Goal: Task Accomplishment & Management: Use online tool/utility

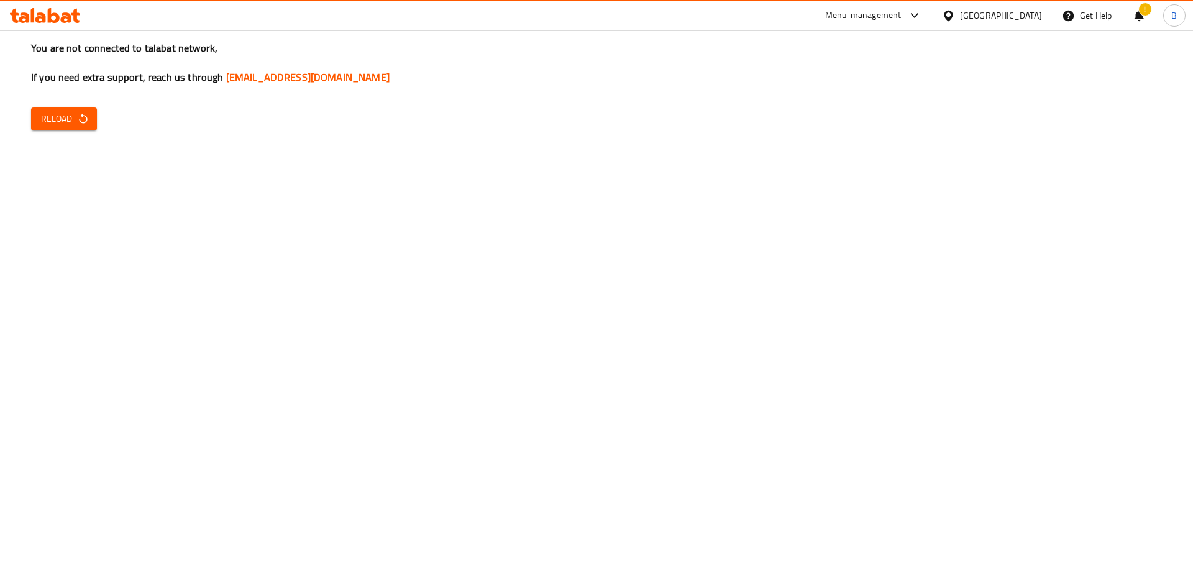
drag, startPoint x: 109, startPoint y: 124, endPoint x: 49, endPoint y: 125, distance: 59.6
click at [109, 124] on div "You are not connected to talabat network, If you need extra support, reach us t…" at bounding box center [596, 283] width 1193 height 566
click at [43, 124] on span "Reload" at bounding box center [64, 119] width 46 height 16
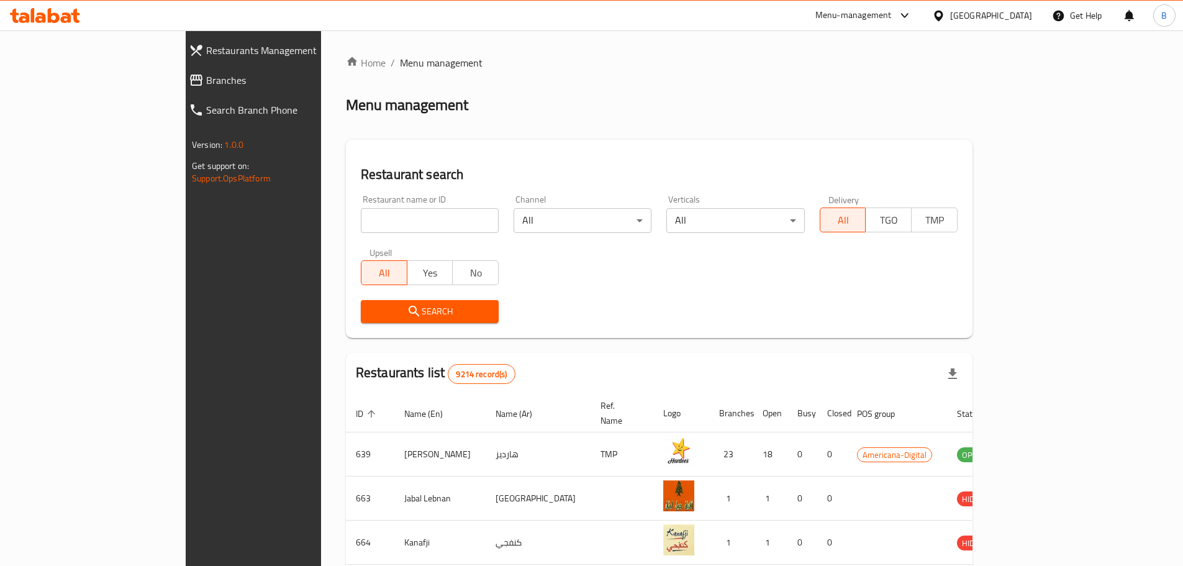
click at [361, 203] on div "Restaurant name or ID Restaurant name or ID" at bounding box center [430, 214] width 138 height 38
click at [361, 214] on input "search" at bounding box center [430, 220] width 138 height 25
type input "k"
type input "[PERSON_NAME]"
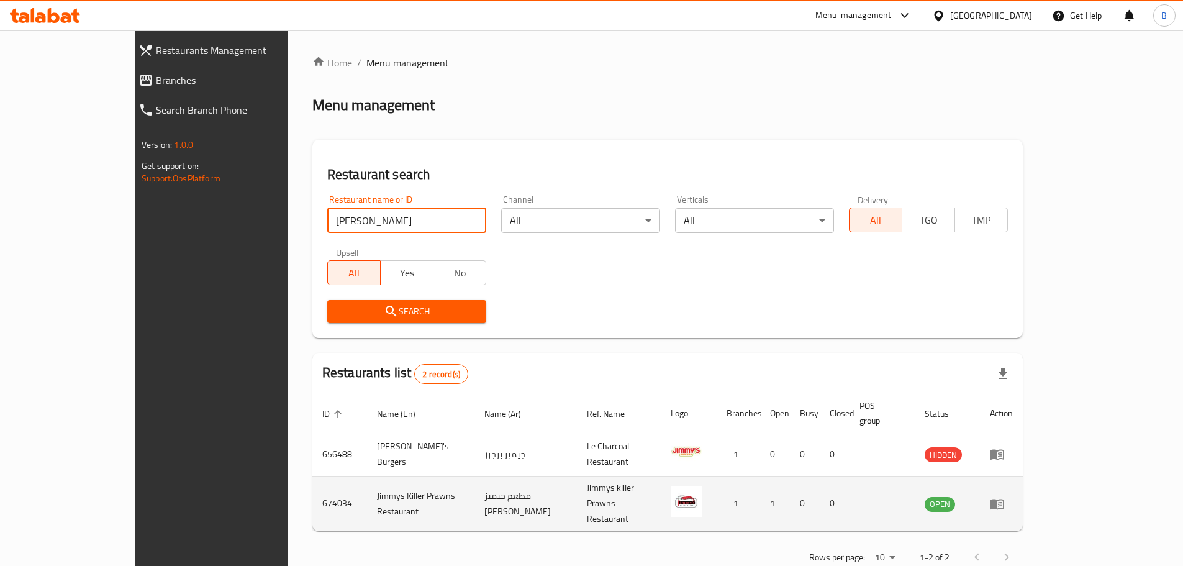
click at [1005, 496] on icon "enhanced table" at bounding box center [997, 503] width 15 height 15
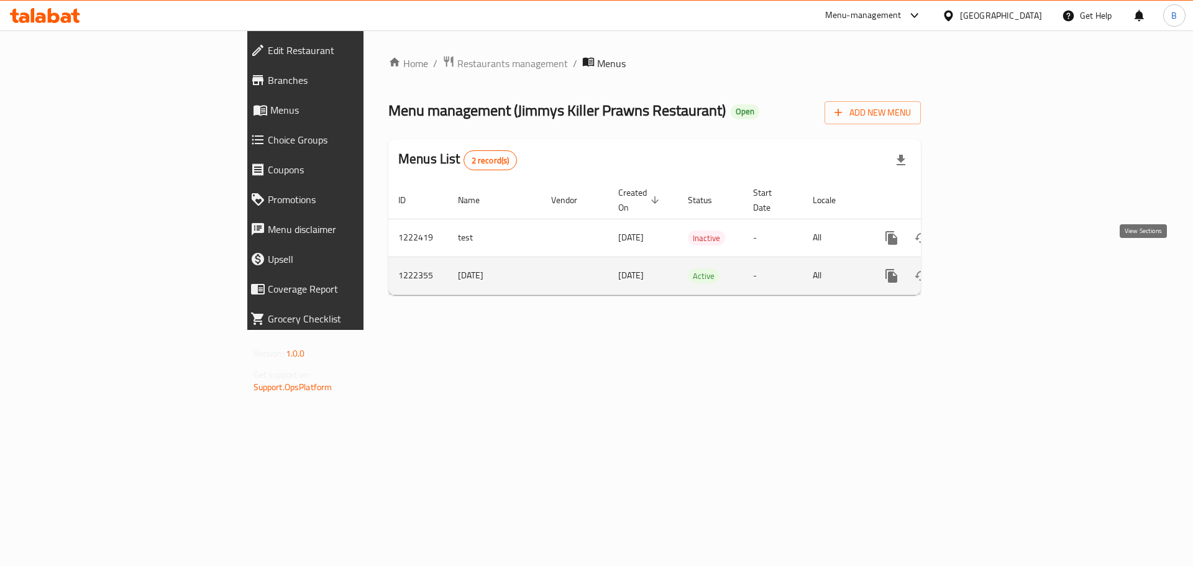
click at [996, 269] on link "enhanced table" at bounding box center [981, 276] width 30 height 30
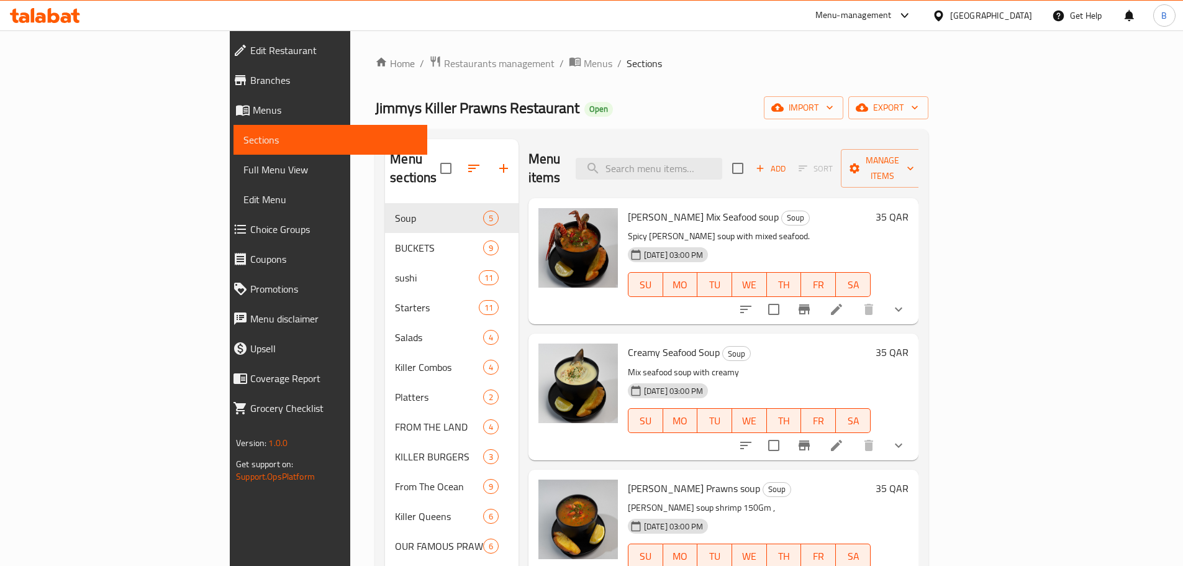
click at [723, 147] on div "Menu items Add Sort Manage items" at bounding box center [724, 168] width 390 height 59
click at [722, 158] on input "search" at bounding box center [649, 169] width 147 height 22
paste input "JIMMYS ORIGINAL SAUCE BUCKET(LARGE)"
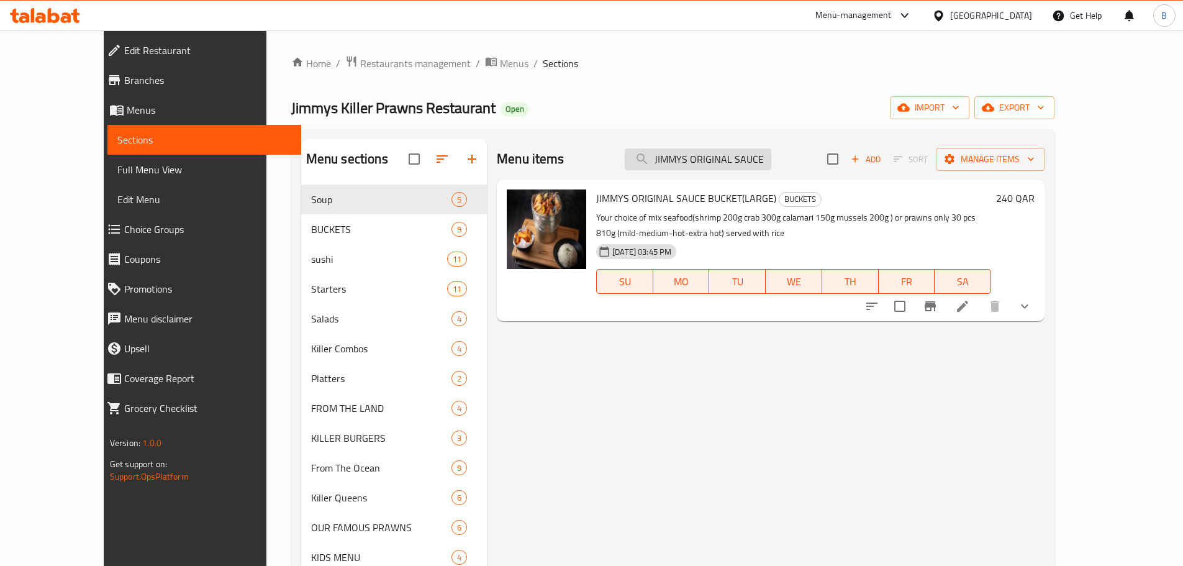
click at [750, 159] on input "JIMMYS ORIGINAL SAUCE BUCKET(LARGE)" at bounding box center [698, 159] width 147 height 22
paste input "Millionaire plater"
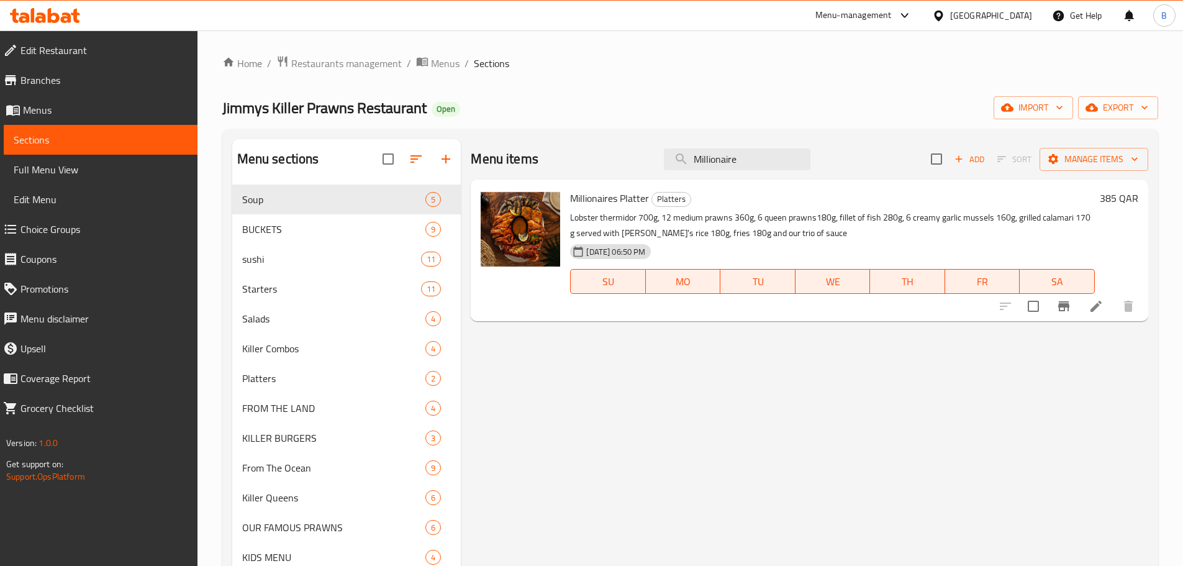
click at [590, 204] on span "Millionaires Platter" at bounding box center [609, 198] width 79 height 19
copy h6 "Millionaires Platter"
click at [699, 165] on input "Millionaire" at bounding box center [737, 159] width 147 height 22
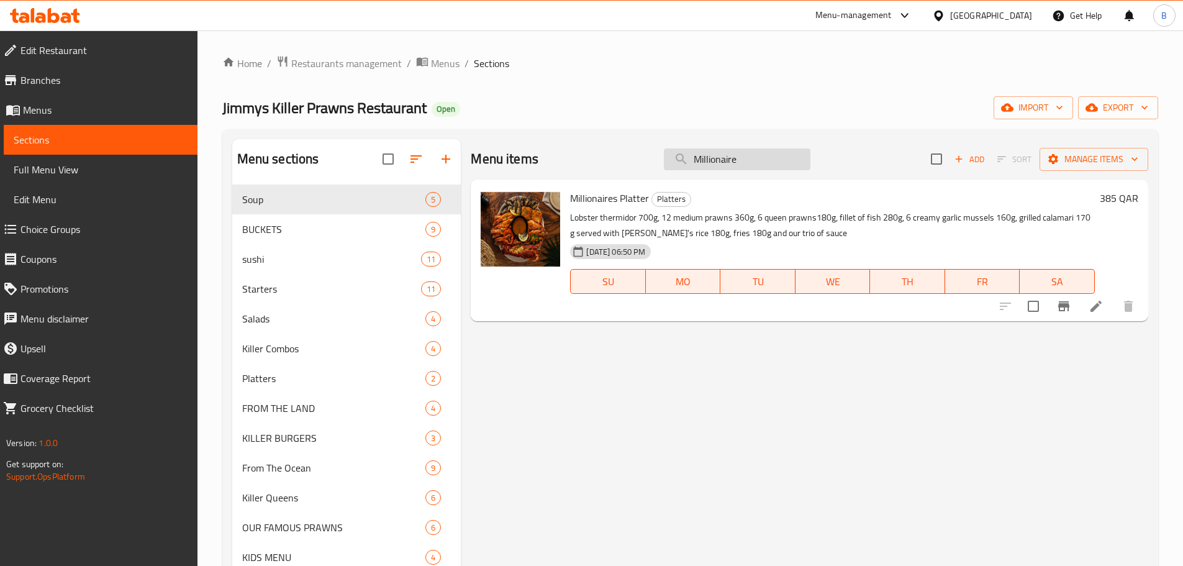
click at [699, 165] on input "Millionaire" at bounding box center [737, 159] width 147 height 22
paste input "Seafood plater"
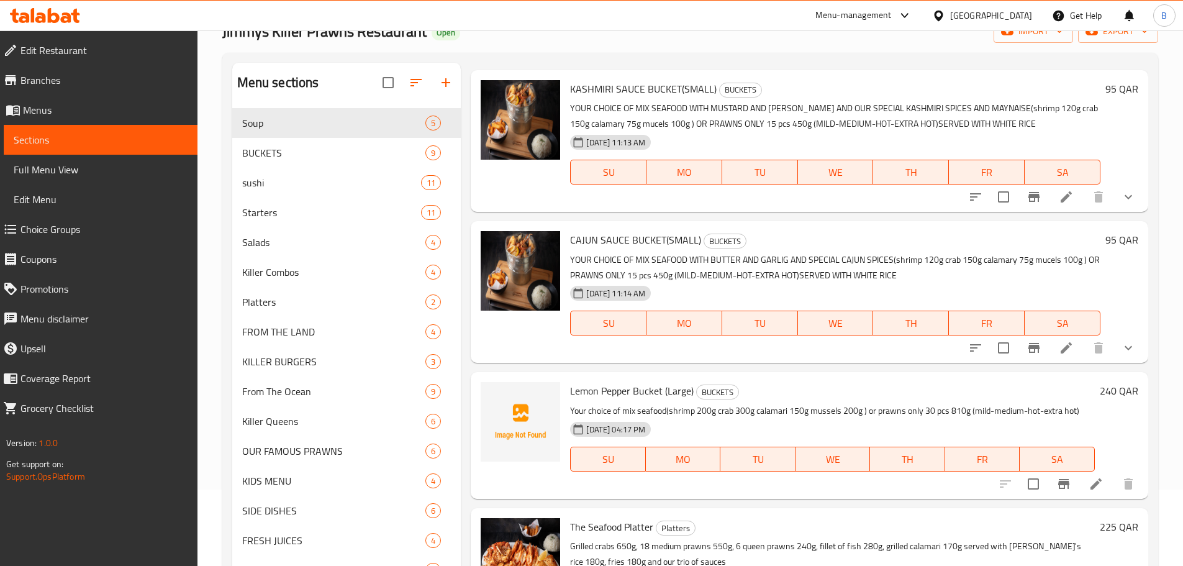
scroll to position [195, 0]
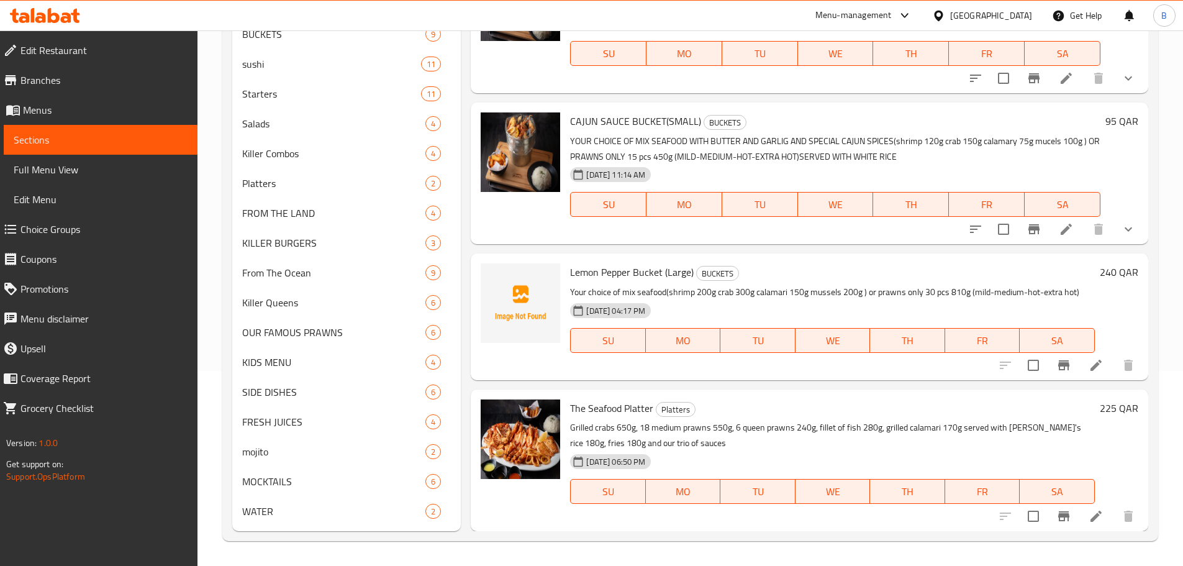
type input "Seafood"
click at [604, 407] on span "The Seafood Platter" at bounding box center [611, 408] width 83 height 19
copy h6 "The Seafood Platter"
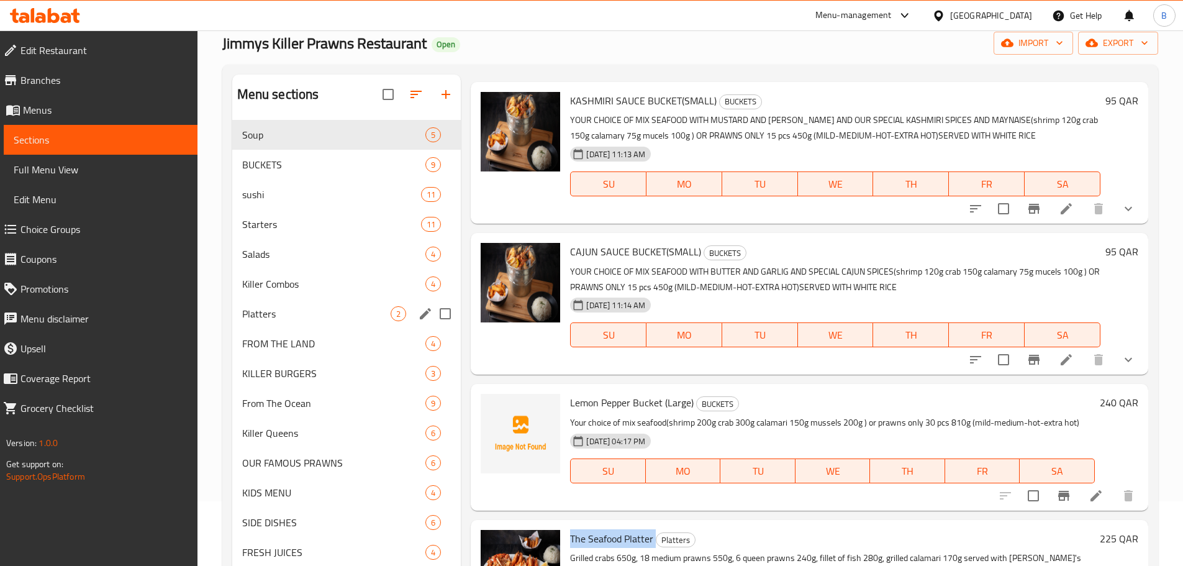
scroll to position [0, 0]
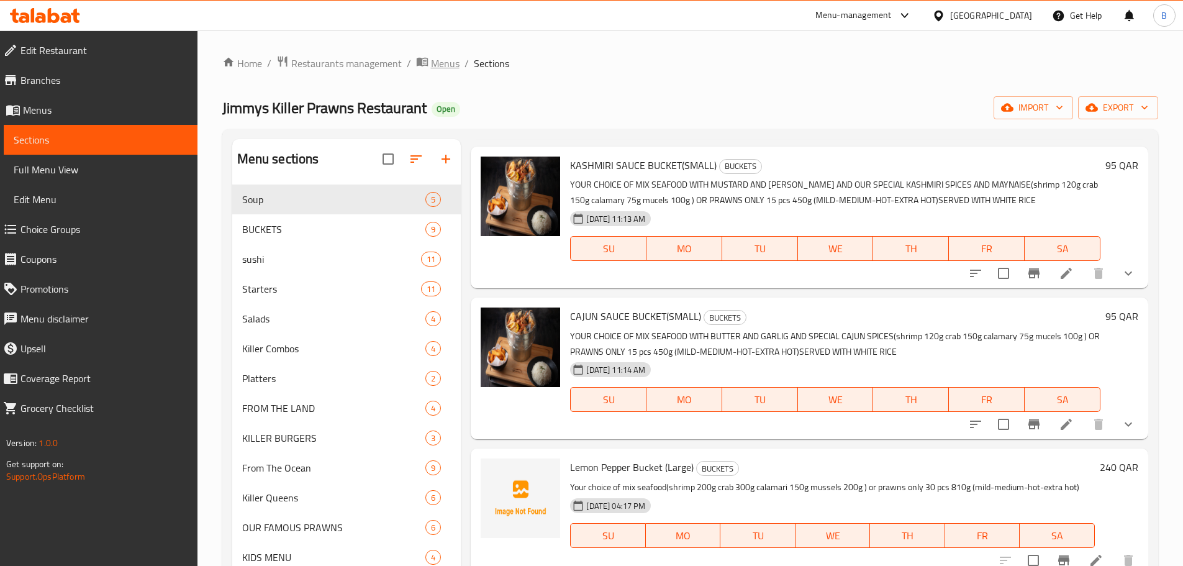
click at [431, 65] on span "Menus" at bounding box center [445, 63] width 29 height 15
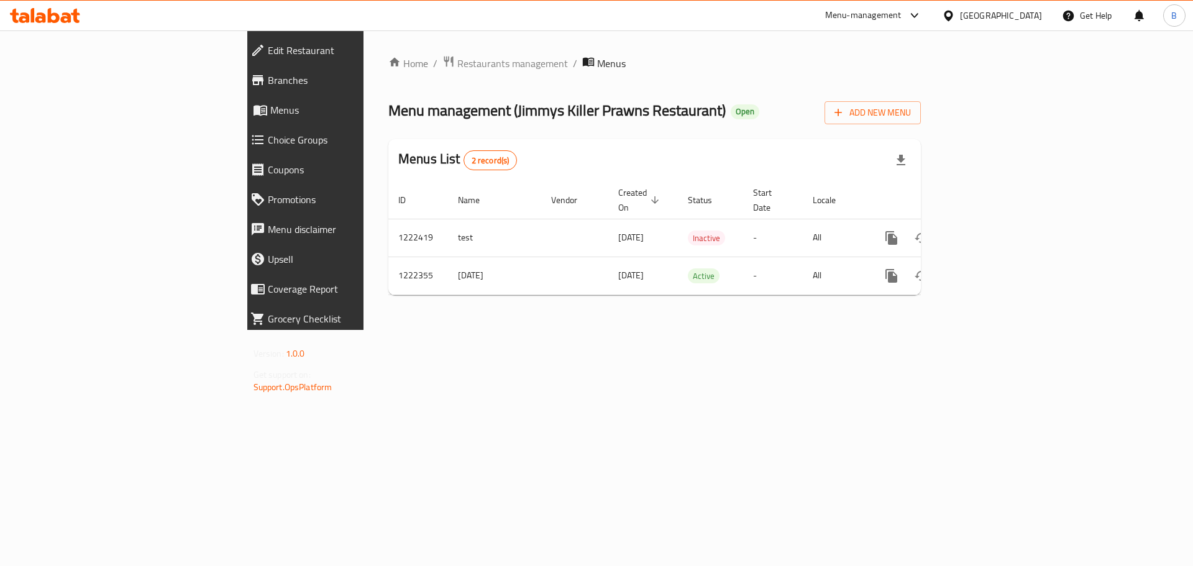
click at [597, 68] on span "Menus" at bounding box center [611, 63] width 29 height 15
click at [457, 67] on span "Restaurants management" at bounding box center [512, 63] width 111 height 15
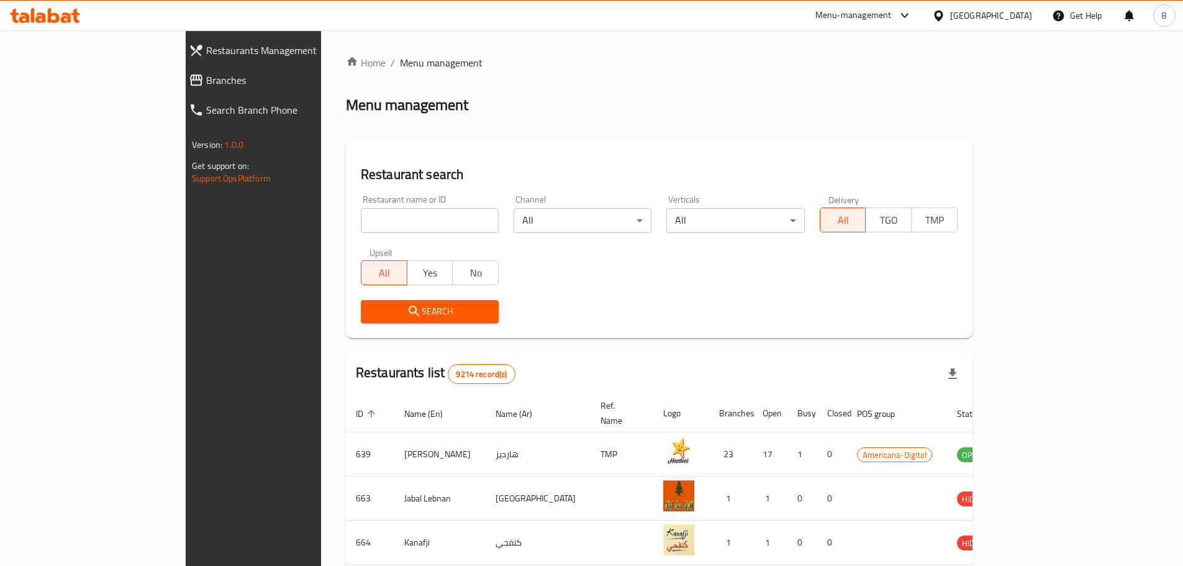
click at [398, 226] on input "search" at bounding box center [430, 220] width 138 height 25
type input "catharei"
click button "Search" at bounding box center [430, 311] width 138 height 23
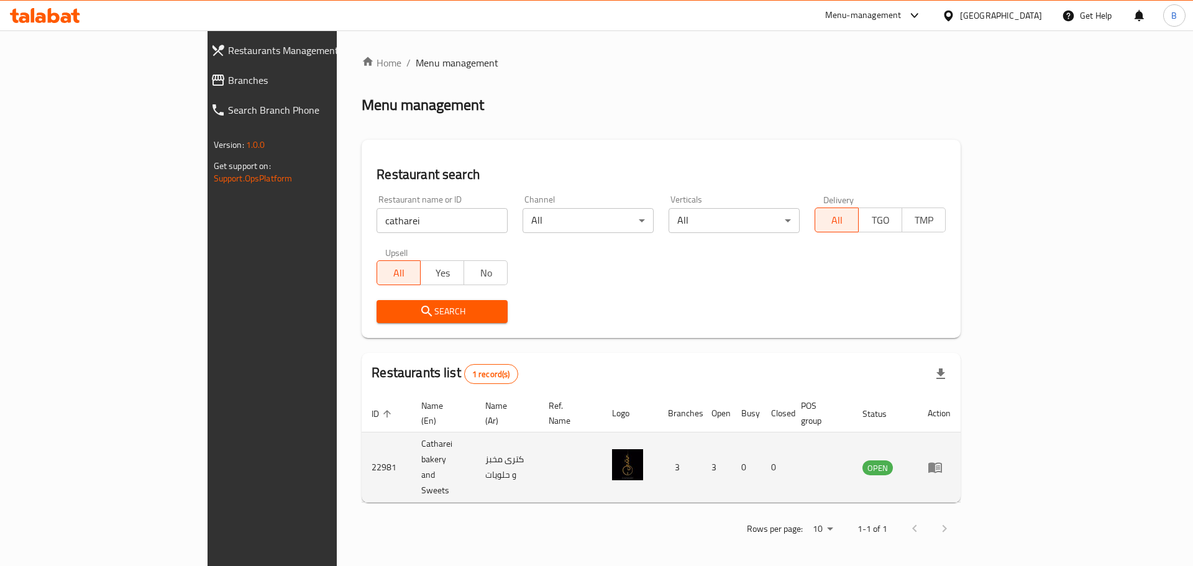
click at [960, 432] on td "enhanced table" at bounding box center [939, 467] width 43 height 70
click at [942, 460] on icon "enhanced table" at bounding box center [934, 467] width 15 height 15
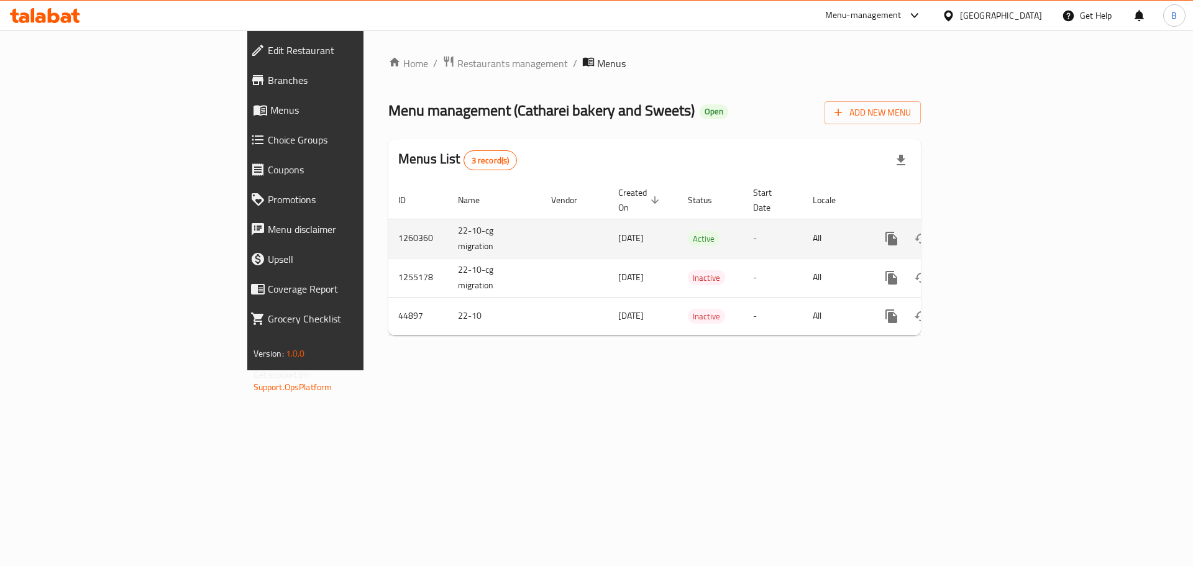
click at [996, 235] on div "enhanced table" at bounding box center [936, 239] width 119 height 30
click at [988, 231] on icon "enhanced table" at bounding box center [980, 238] width 15 height 15
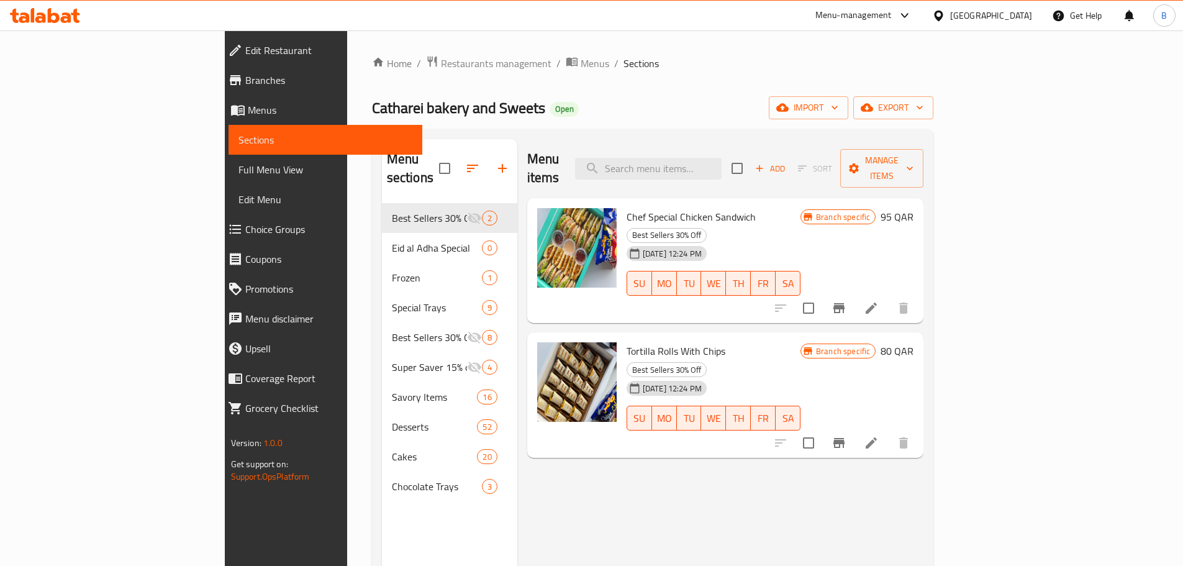
click at [718, 147] on div "Menu items Add Sort Manage items" at bounding box center [725, 168] width 397 height 59
click at [722, 160] on input "search" at bounding box center [648, 169] width 147 height 22
paste input "Luqimat Molasses dates"
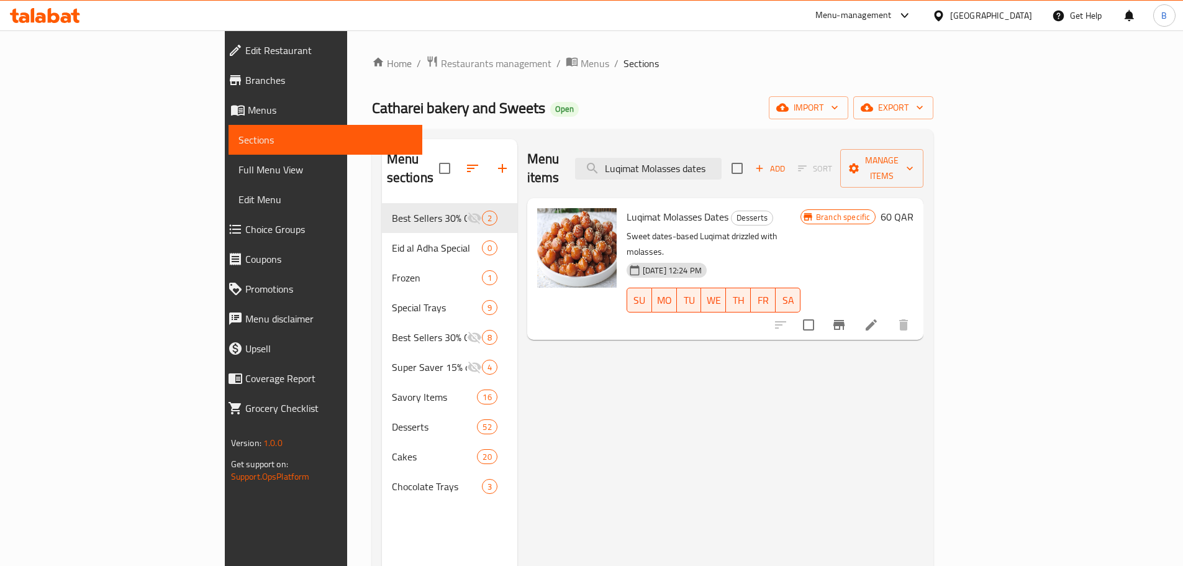
type input "Luqimat Molasses dates"
click at [441, 62] on span "Restaurants management" at bounding box center [496, 63] width 111 height 15
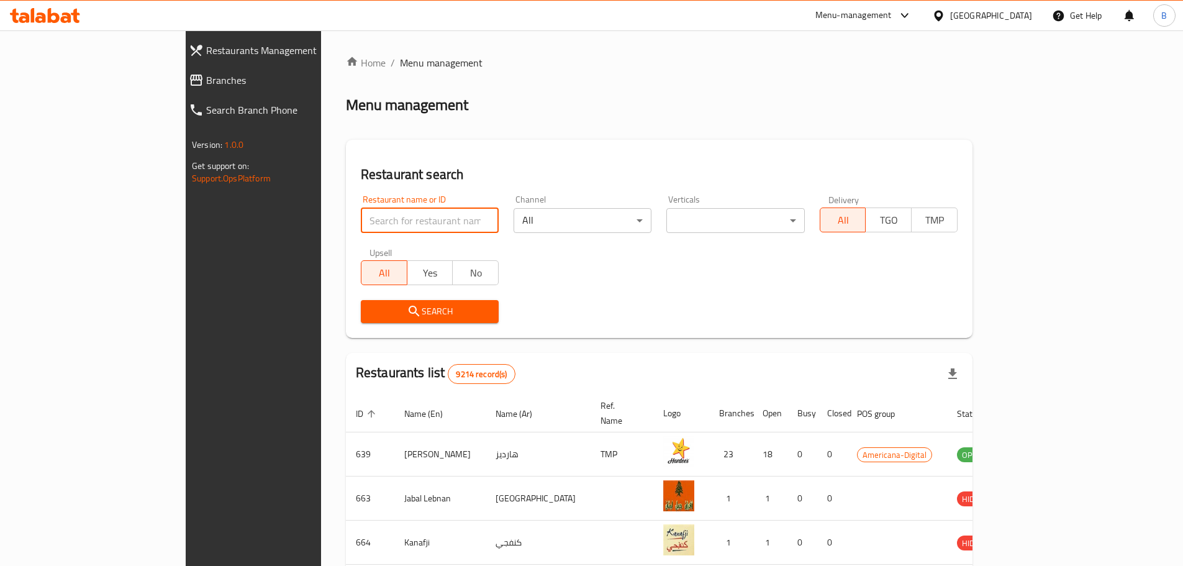
click at [361, 219] on input "search" at bounding box center [430, 220] width 138 height 25
type input "[GEOGRAPHIC_DATA]"
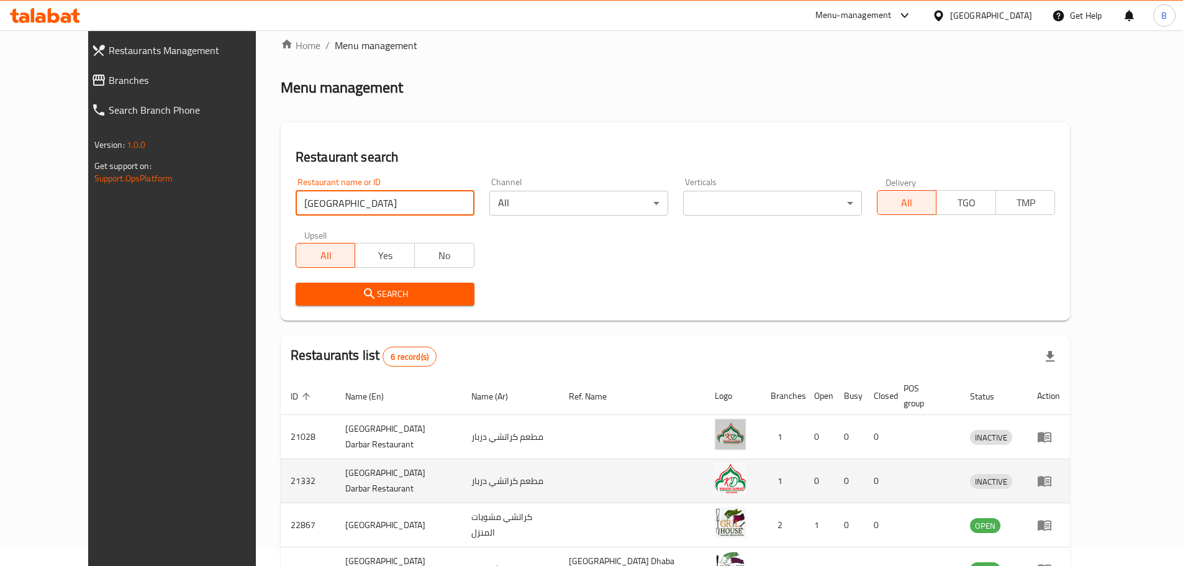
scroll to position [185, 0]
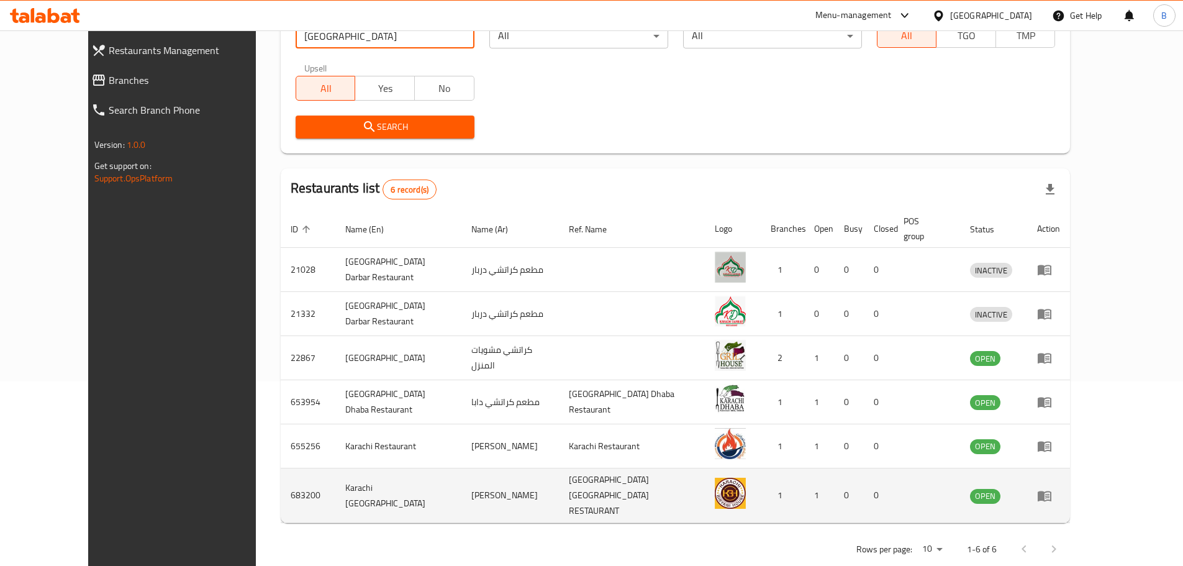
click at [1052, 488] on icon "enhanced table" at bounding box center [1044, 495] width 15 height 15
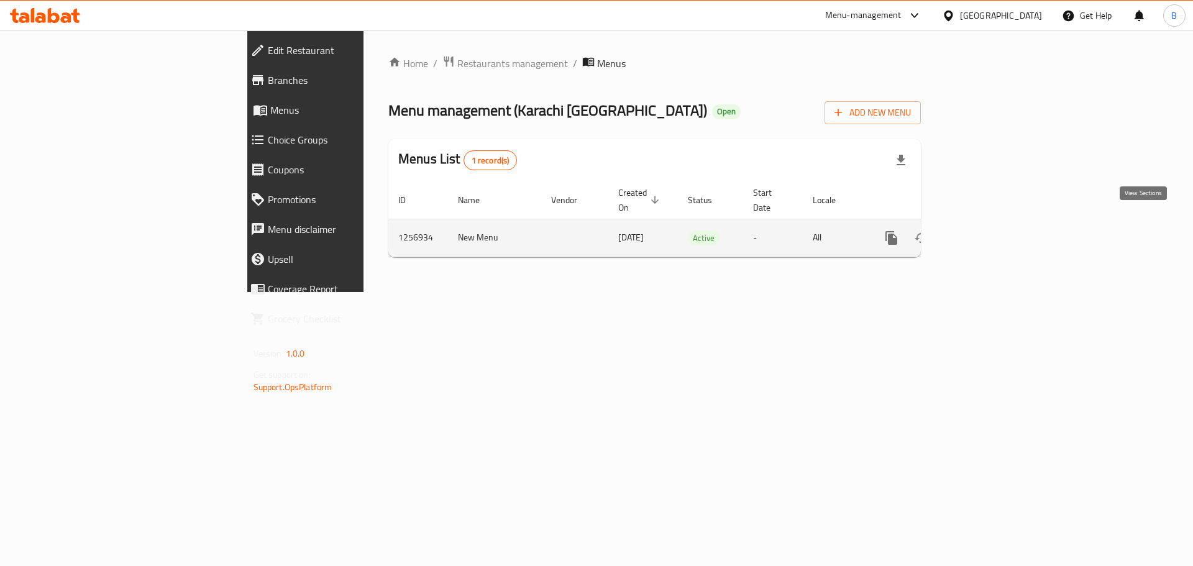
click at [988, 230] on icon "enhanced table" at bounding box center [980, 237] width 15 height 15
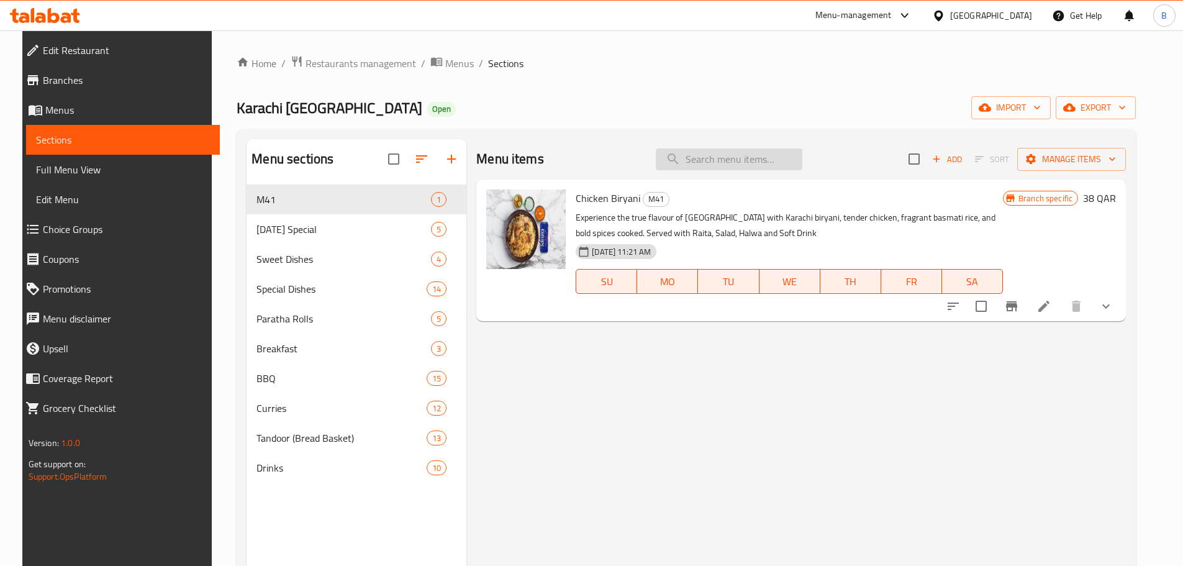
click at [772, 170] on input "search" at bounding box center [729, 159] width 147 height 22
click at [770, 160] on input "search" at bounding box center [729, 159] width 147 height 22
paste input "Chicken Paneer [PERSON_NAME] Handi"
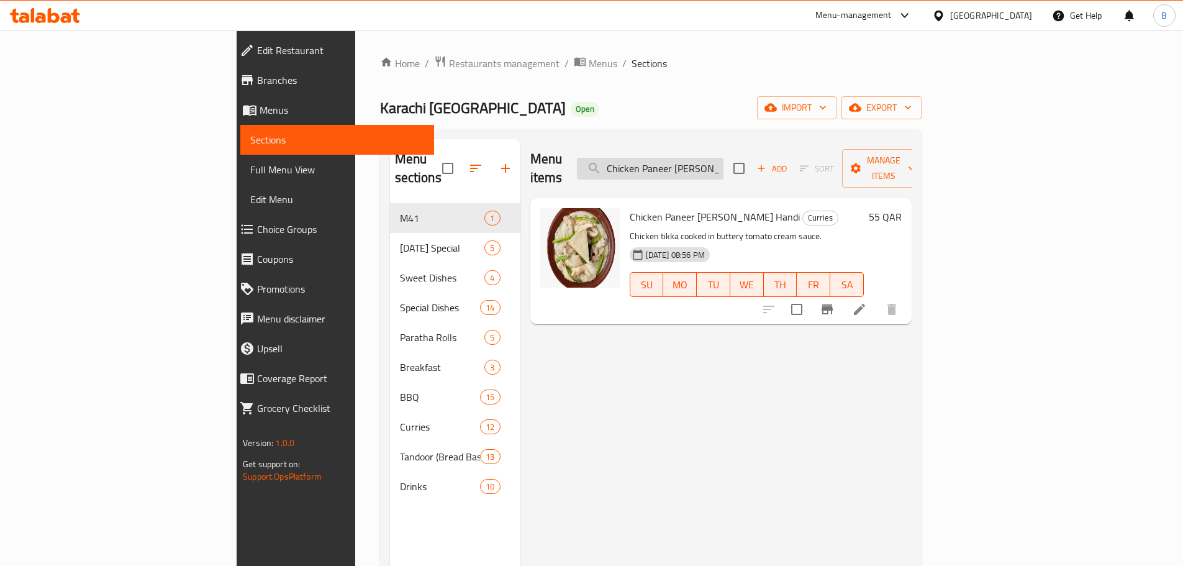
click at [724, 160] on input "Chicken Paneer [PERSON_NAME] Handi" at bounding box center [650, 169] width 147 height 22
paste input "[PERSON_NAME]"
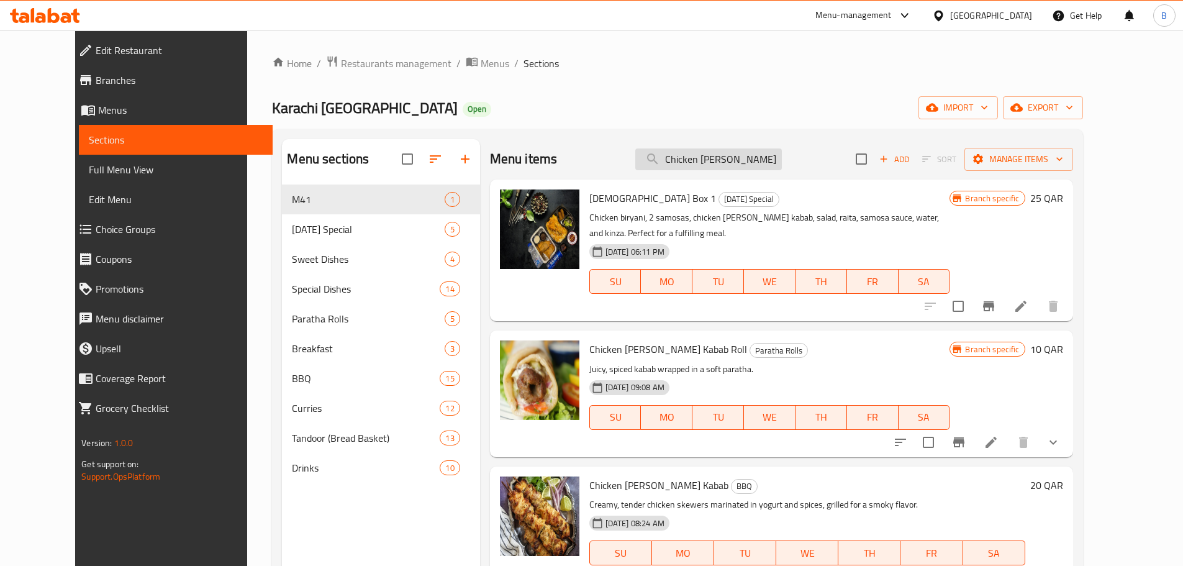
click at [772, 163] on input "Chicken [PERSON_NAME] Kabab" at bounding box center [709, 159] width 147 height 22
paste input "[PERSON_NAME]"
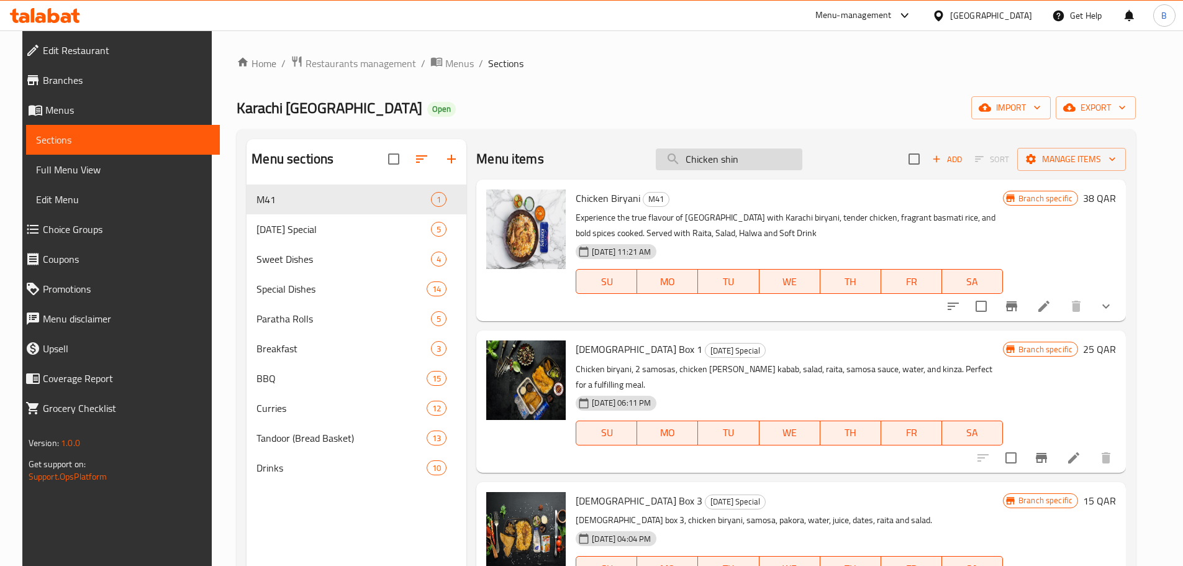
type input "Chicken shin"
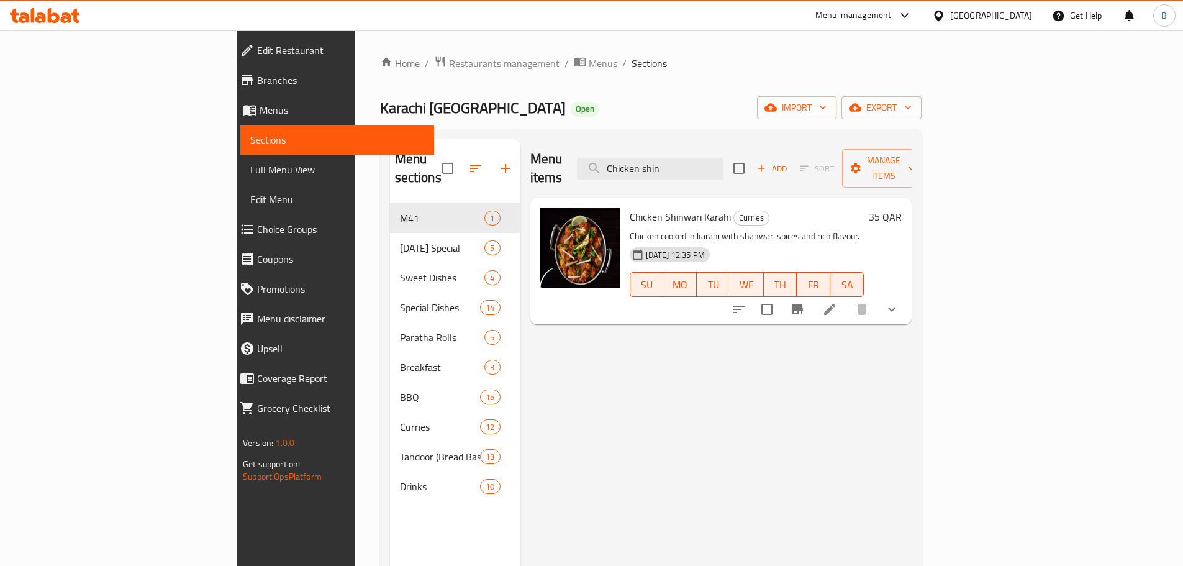
click at [625, 208] on div "Chicken Shinwari Karahi Curries Chicken cooked in karahi with shanwari spices a…" at bounding box center [747, 261] width 244 height 116
click at [630, 207] on span "Chicken Shinwari Karahi" at bounding box center [680, 216] width 101 height 19
copy h6 "Chicken Shinwari Karahi"
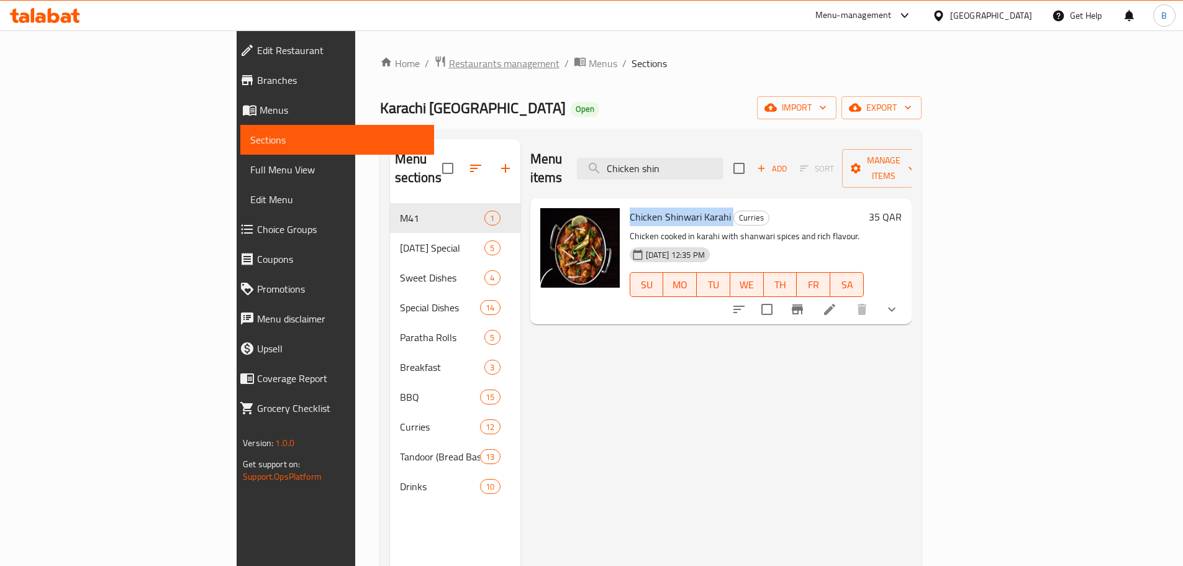
click at [449, 62] on span "Restaurants management" at bounding box center [504, 63] width 111 height 15
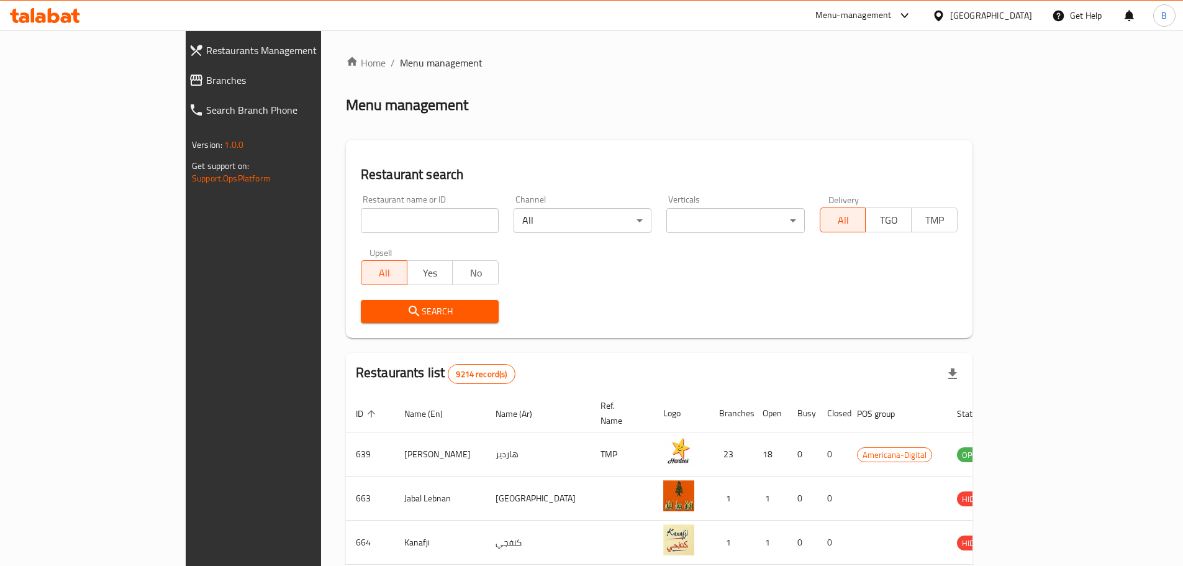
click at [390, 203] on div "Restaurant name or ID Restaurant name or ID" at bounding box center [430, 214] width 138 height 38
click at [396, 217] on input "search" at bounding box center [430, 220] width 138 height 25
paste input "Majboos In The Cup"
type input "Majboos In The Cup"
click button "Search" at bounding box center [430, 311] width 138 height 23
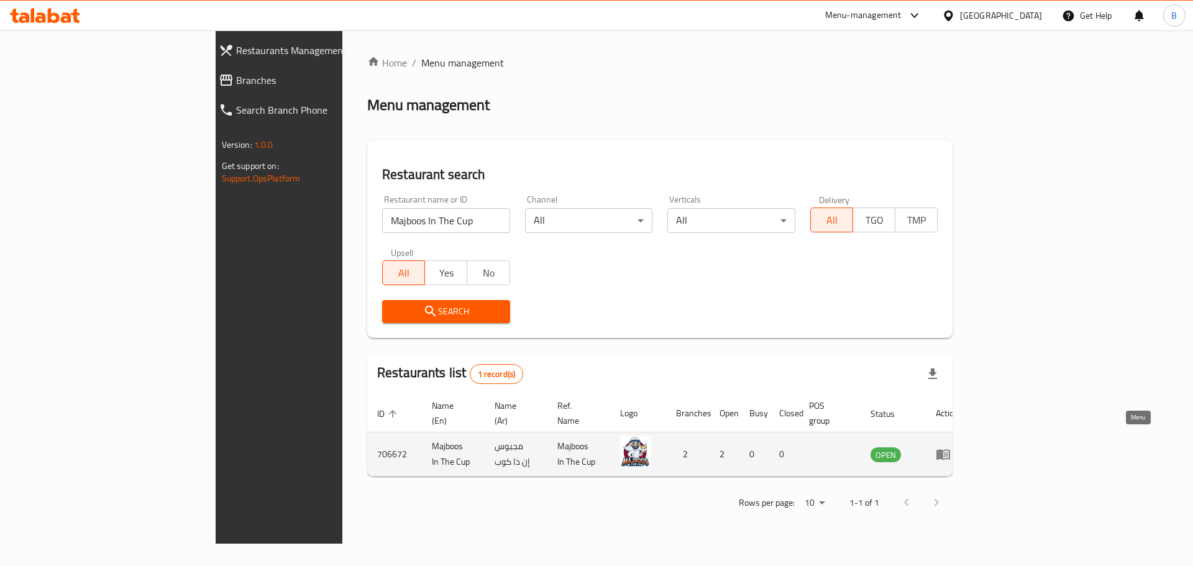
click at [950, 450] on icon "enhanced table" at bounding box center [943, 455] width 14 height 11
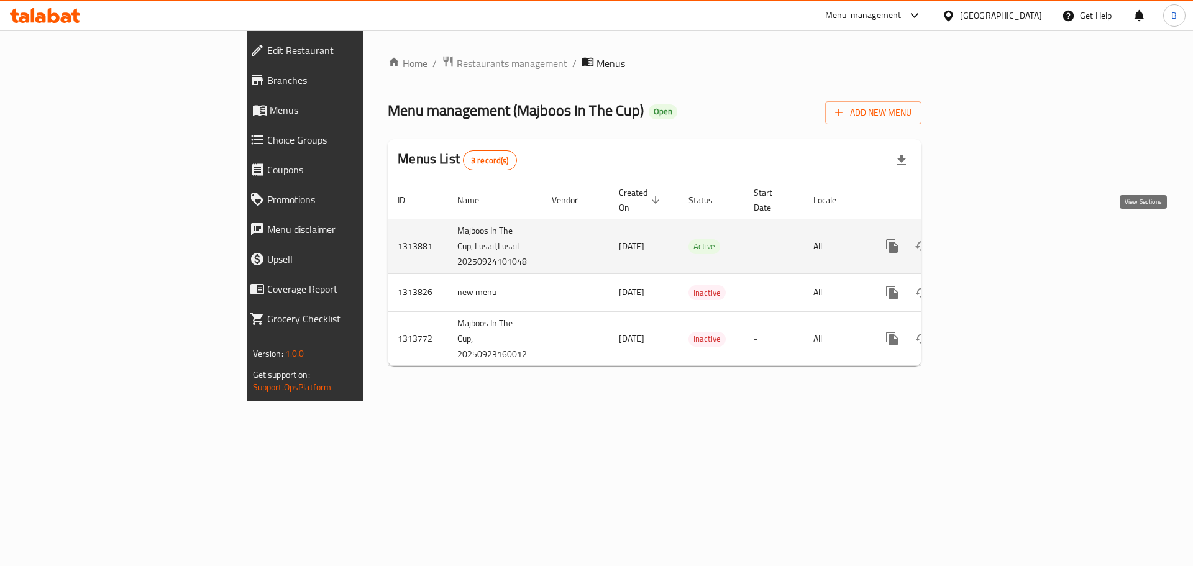
click at [996, 241] on link "enhanced table" at bounding box center [982, 246] width 30 height 30
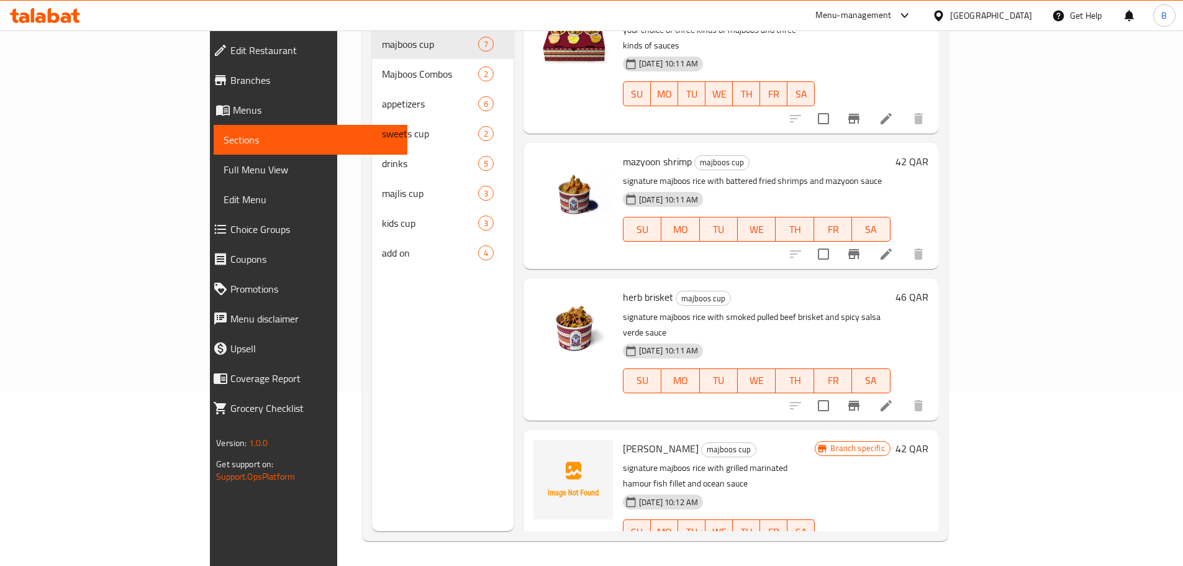
scroll to position [166, 0]
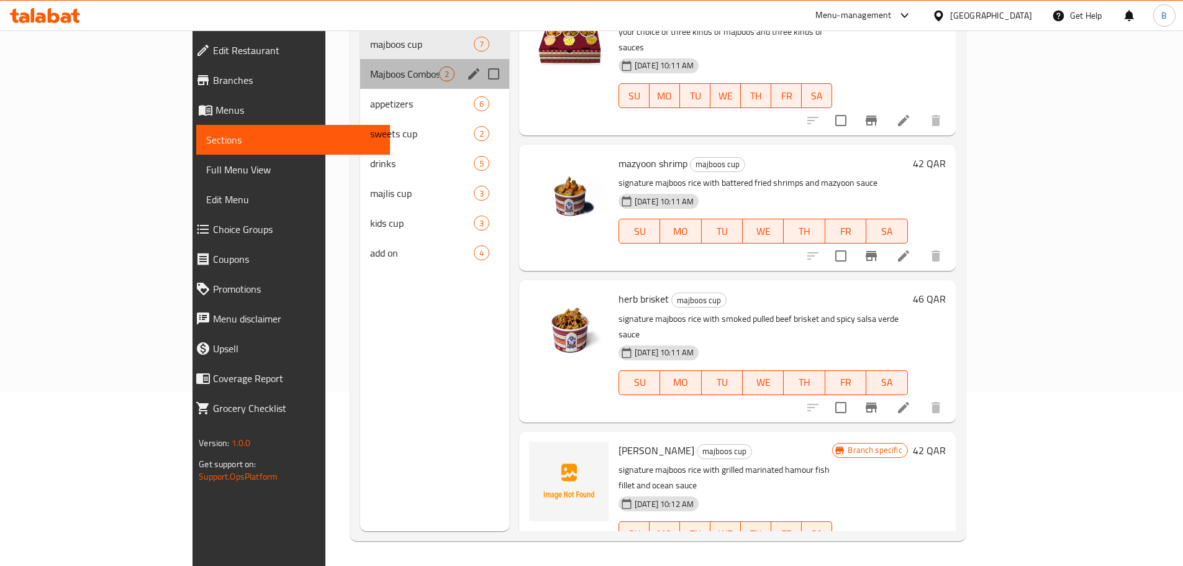
click at [360, 65] on div "Majboos Combos 2" at bounding box center [434, 74] width 149 height 30
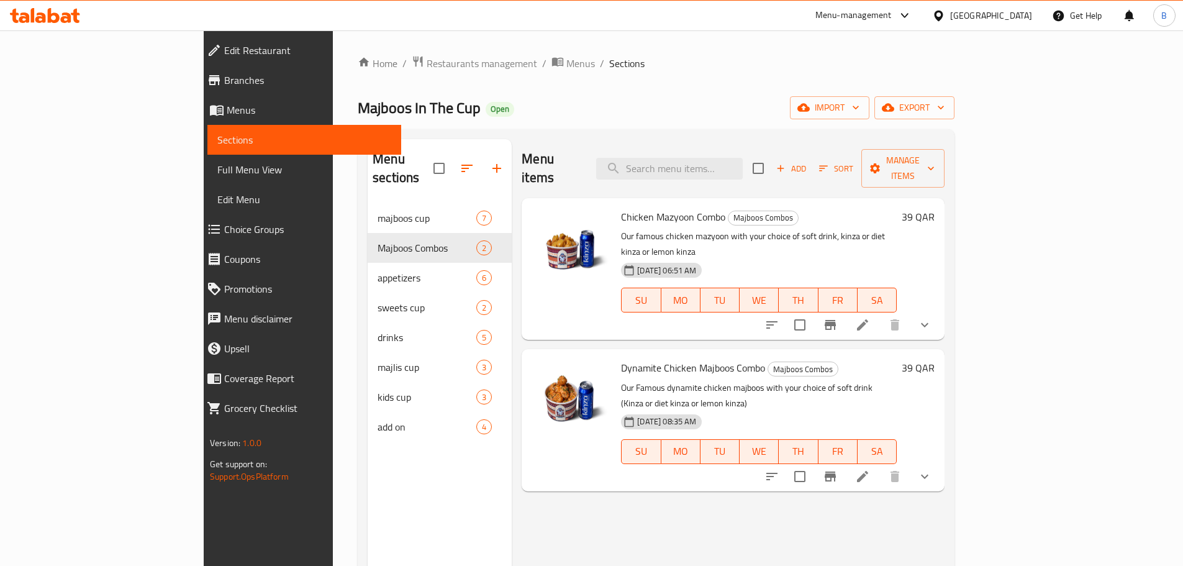
click at [622, 207] on span "Chicken Mazyoon Combo" at bounding box center [673, 216] width 104 height 19
copy h6 "Chicken Mazyoon Combo"
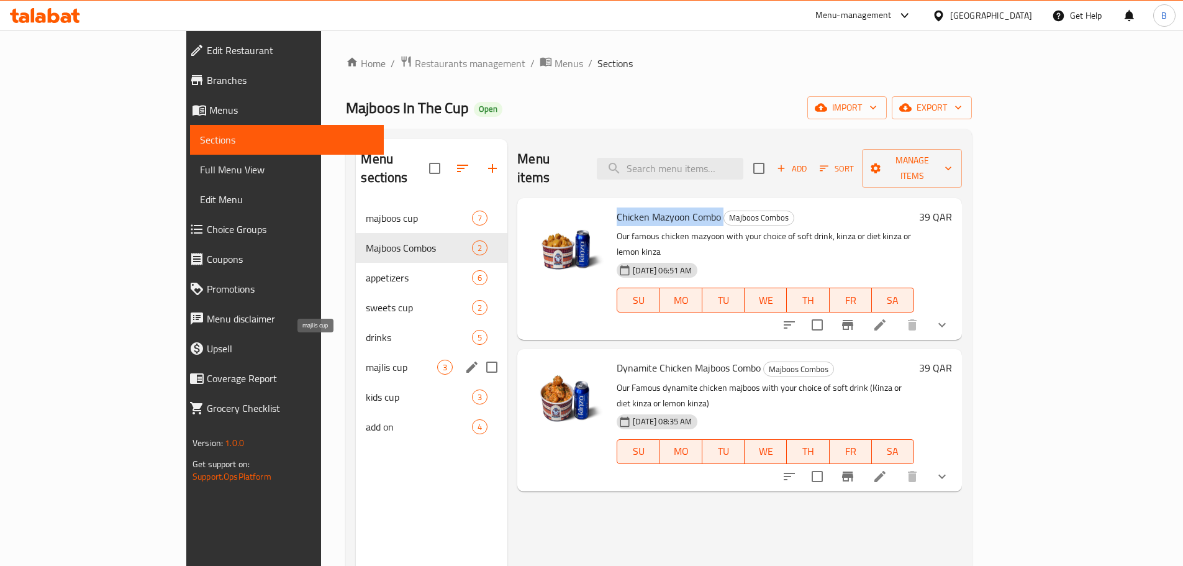
click at [366, 360] on span "majlis cup" at bounding box center [401, 367] width 71 height 15
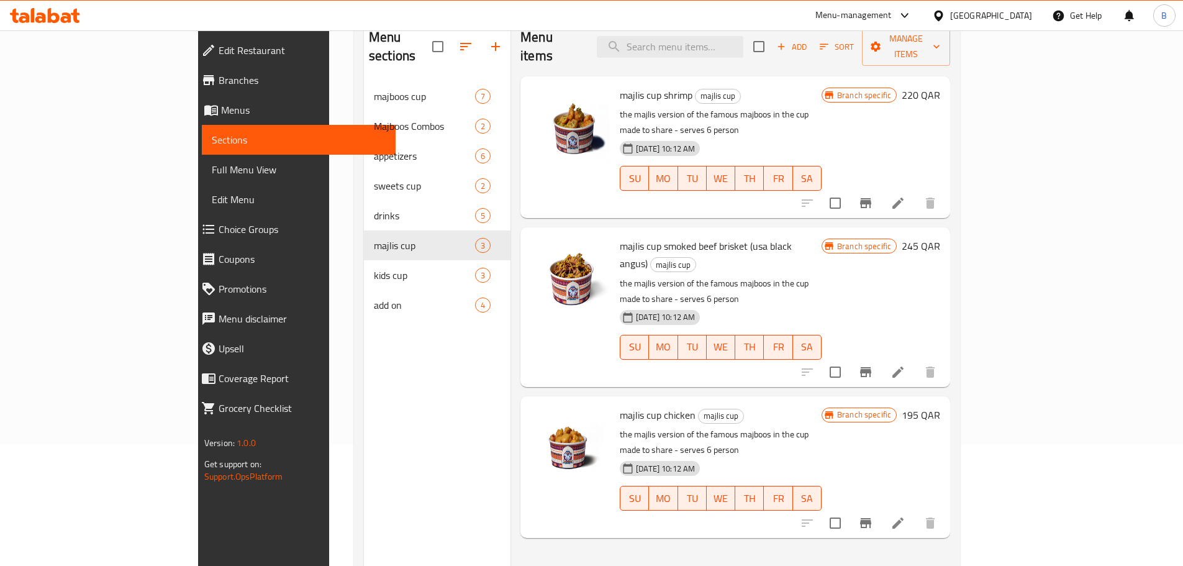
scroll to position [124, 0]
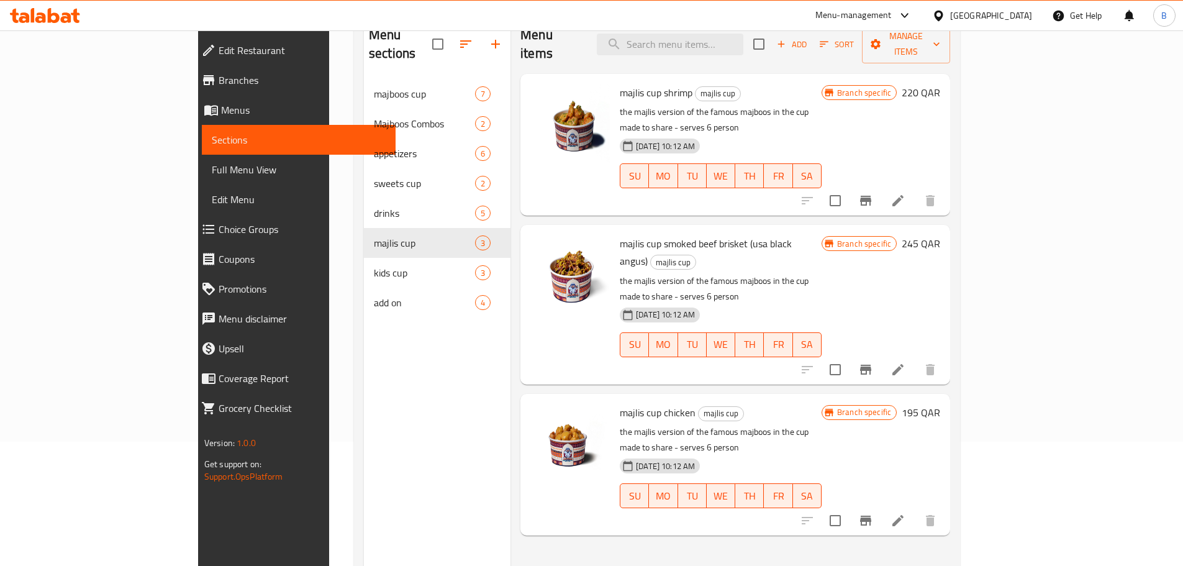
click at [620, 234] on span "majlis cup smoked beef brisket (usa black angus)" at bounding box center [706, 252] width 172 height 36
copy h6 "majlis cup smoked beef brisket (usa black angus)"
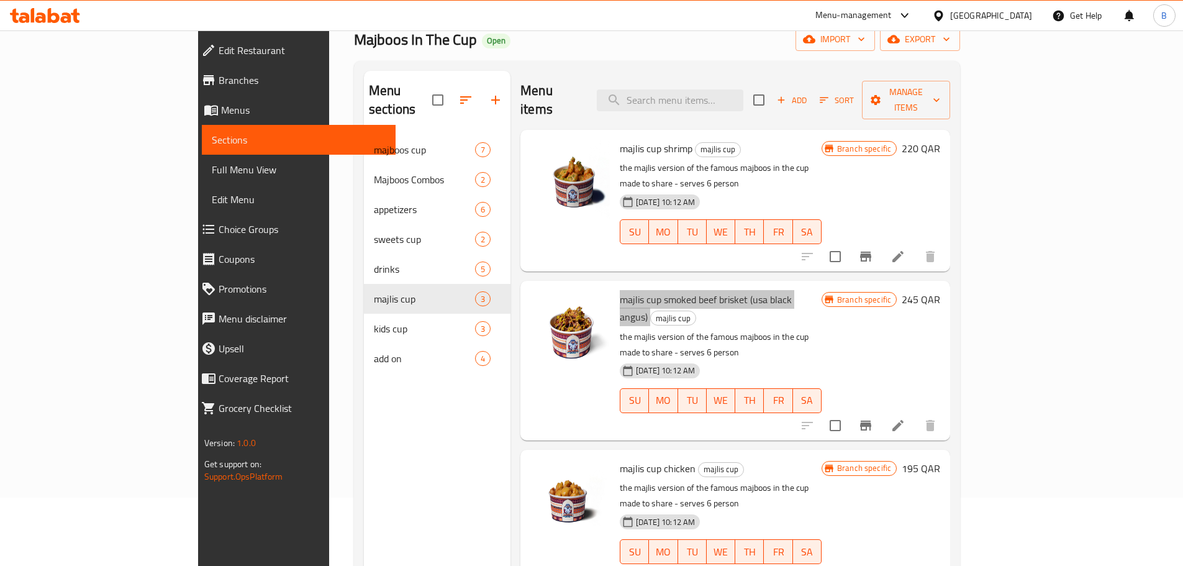
scroll to position [0, 0]
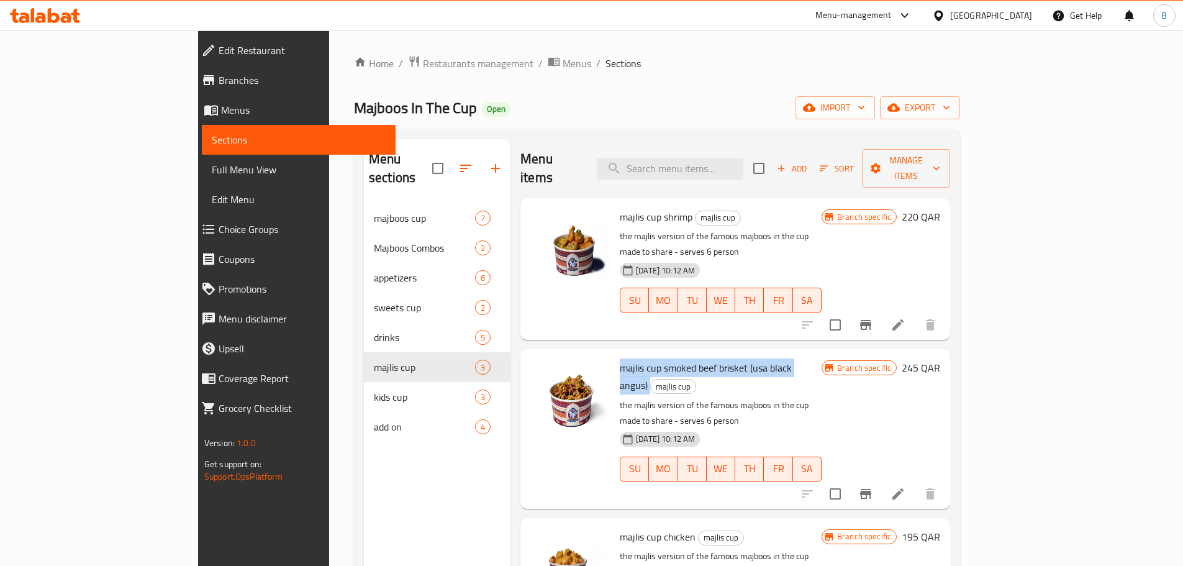
drag, startPoint x: 334, startPoint y: 62, endPoint x: 359, endPoint y: 94, distance: 41.6
click at [423, 62] on span "Restaurants management" at bounding box center [478, 63] width 111 height 15
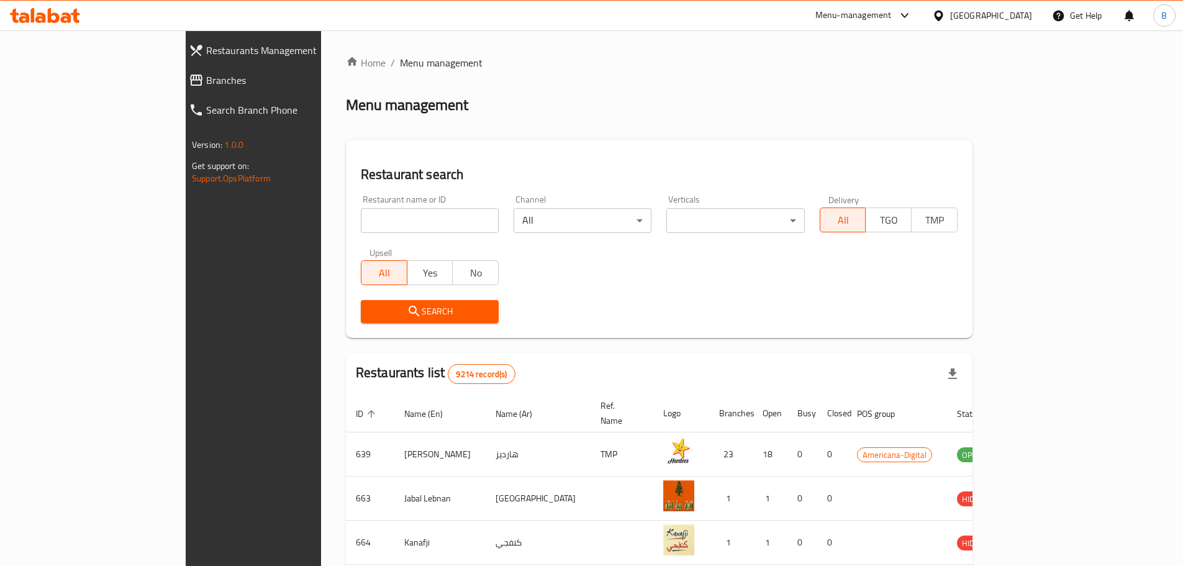
click at [382, 227] on input "search" at bounding box center [430, 220] width 138 height 25
paste input "Pure Healthy"
type input "Pure Healthy"
click button "Search" at bounding box center [430, 311] width 138 height 23
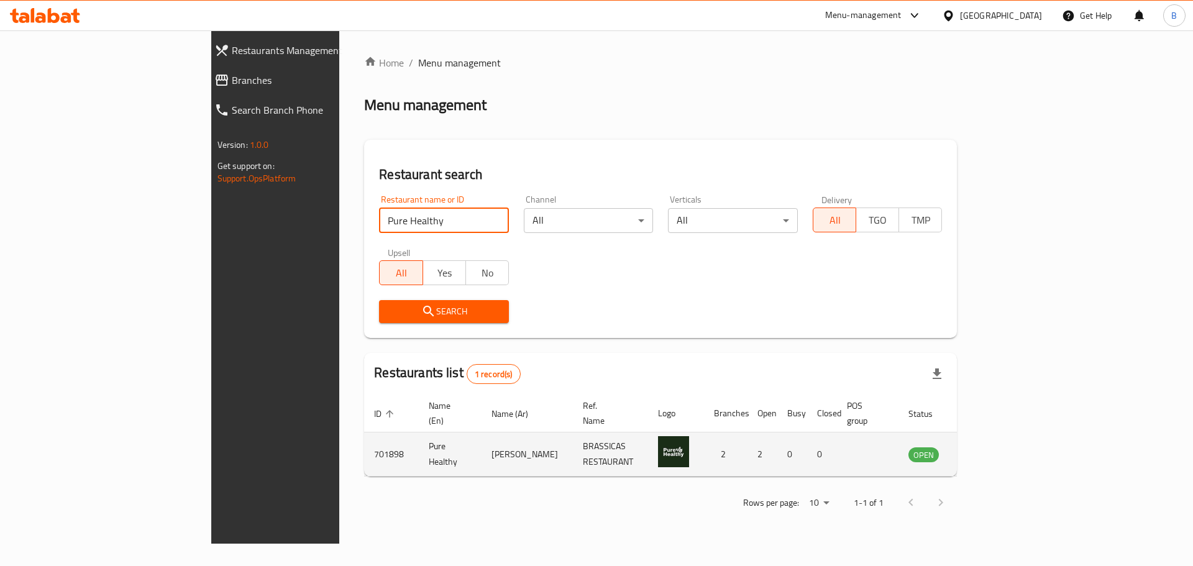
click at [1006, 445] on td "enhanced table" at bounding box center [985, 454] width 43 height 44
click at [988, 450] on icon "enhanced table" at bounding box center [981, 455] width 14 height 11
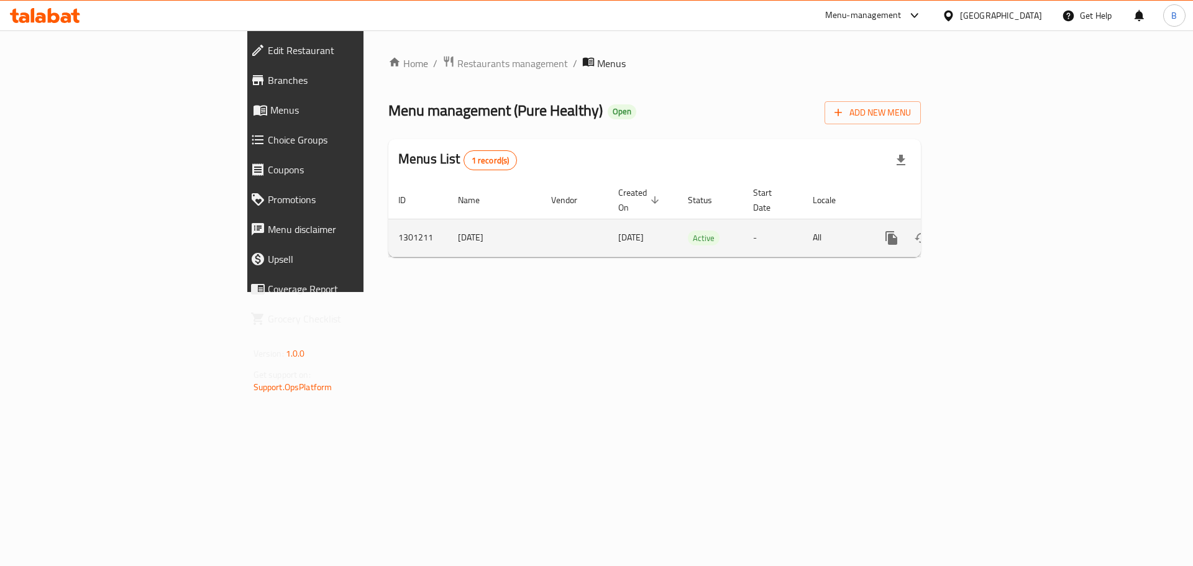
click at [996, 230] on div "enhanced table" at bounding box center [936, 238] width 119 height 30
click at [988, 230] on icon "enhanced table" at bounding box center [980, 237] width 15 height 15
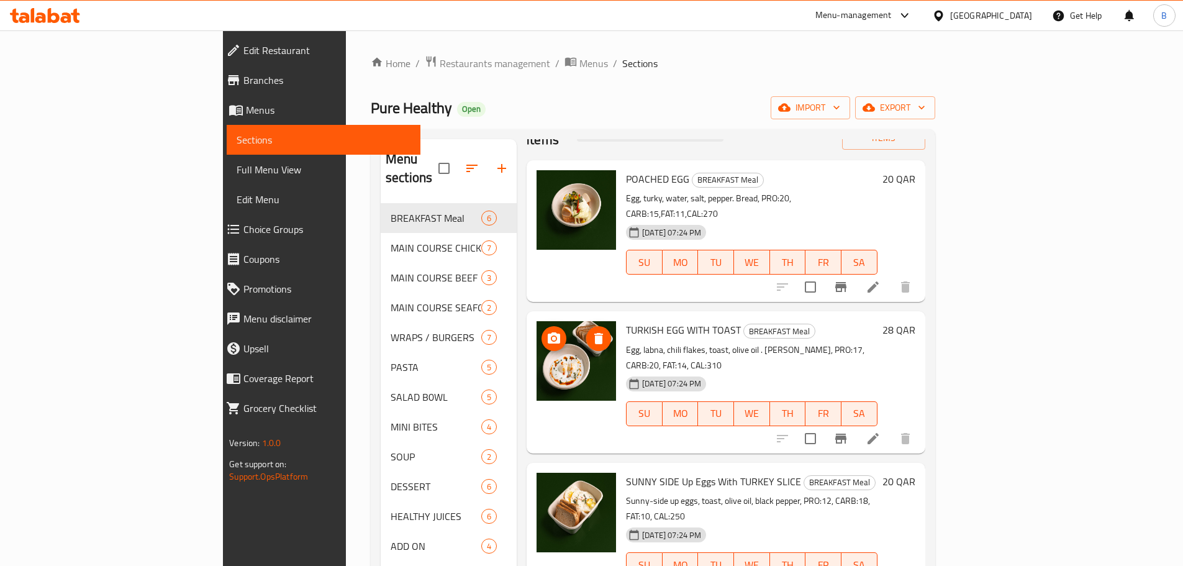
scroll to position [124, 0]
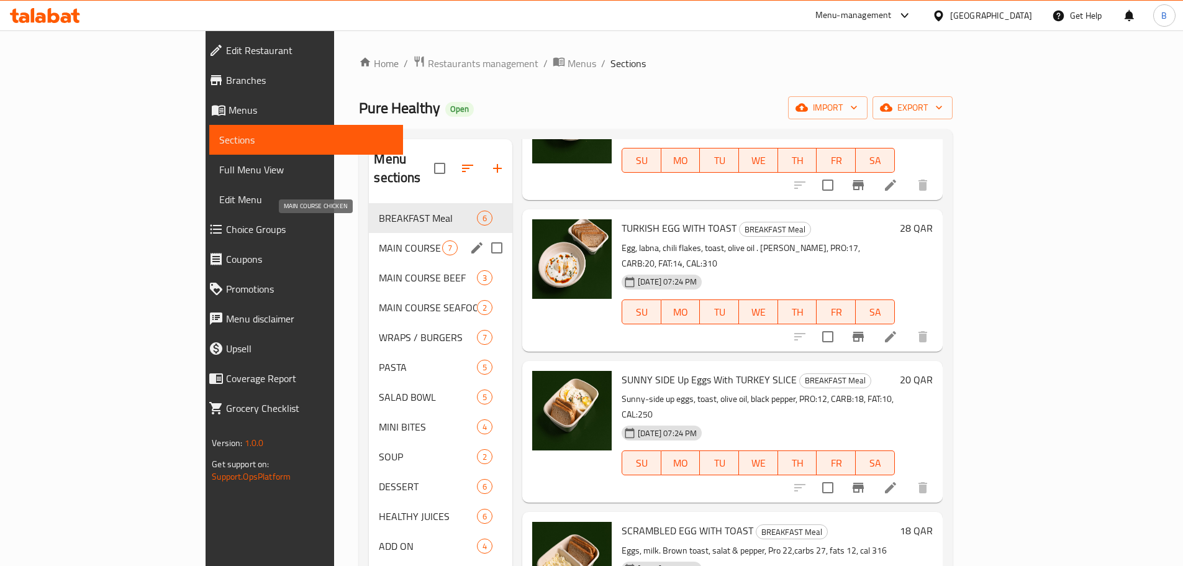
click at [379, 240] on span "MAIN COURSE CHICKEN" at bounding box center [410, 247] width 63 height 15
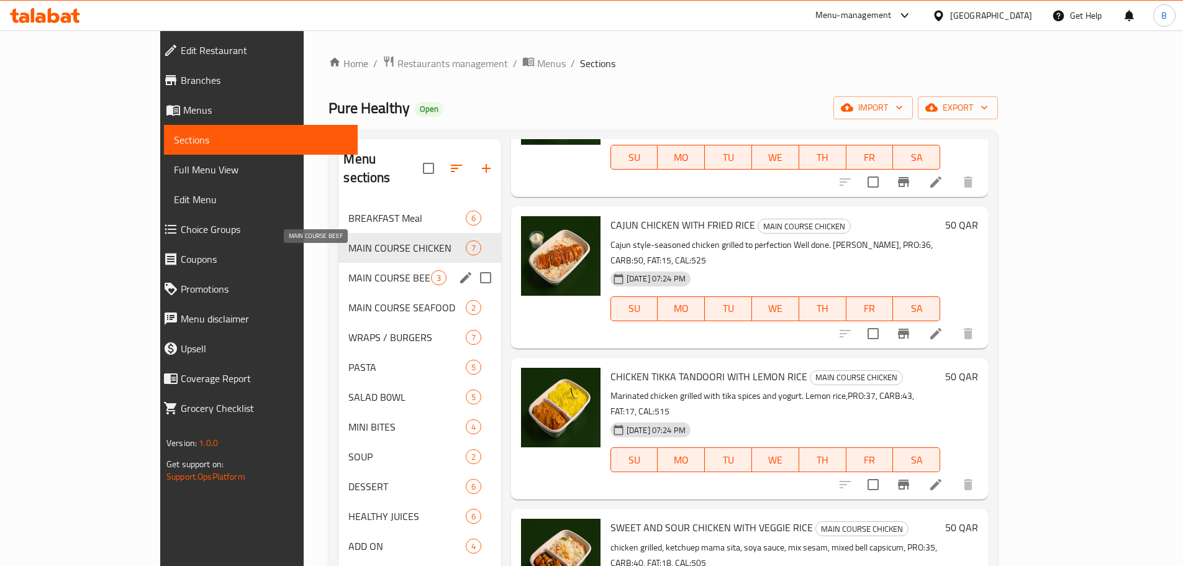
click at [349, 270] on span "MAIN COURSE BEEF" at bounding box center [390, 277] width 82 height 15
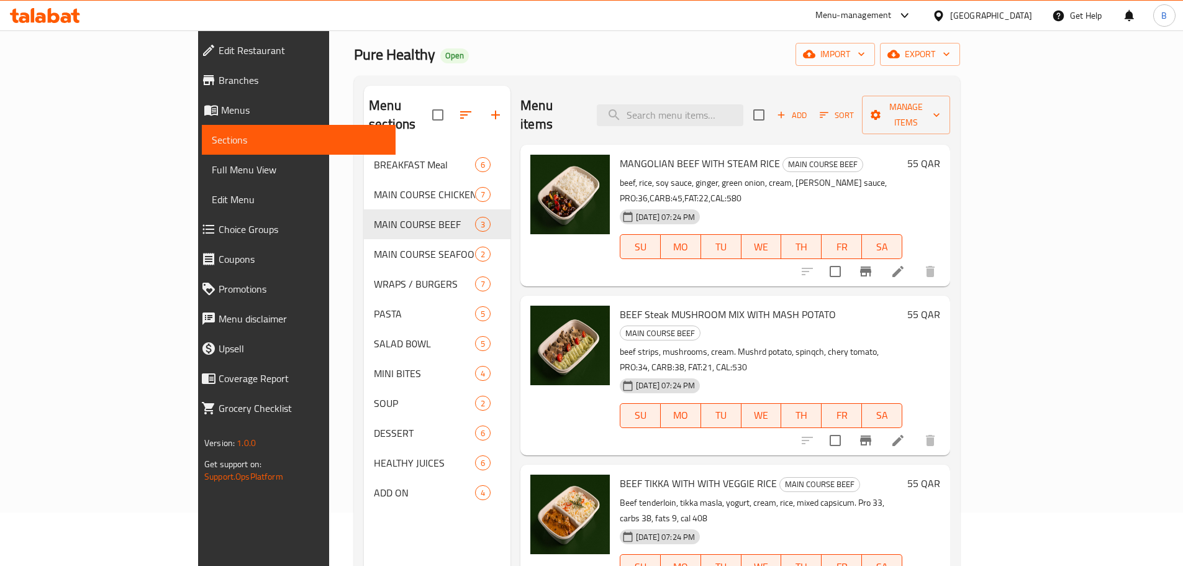
scroll to position [124, 0]
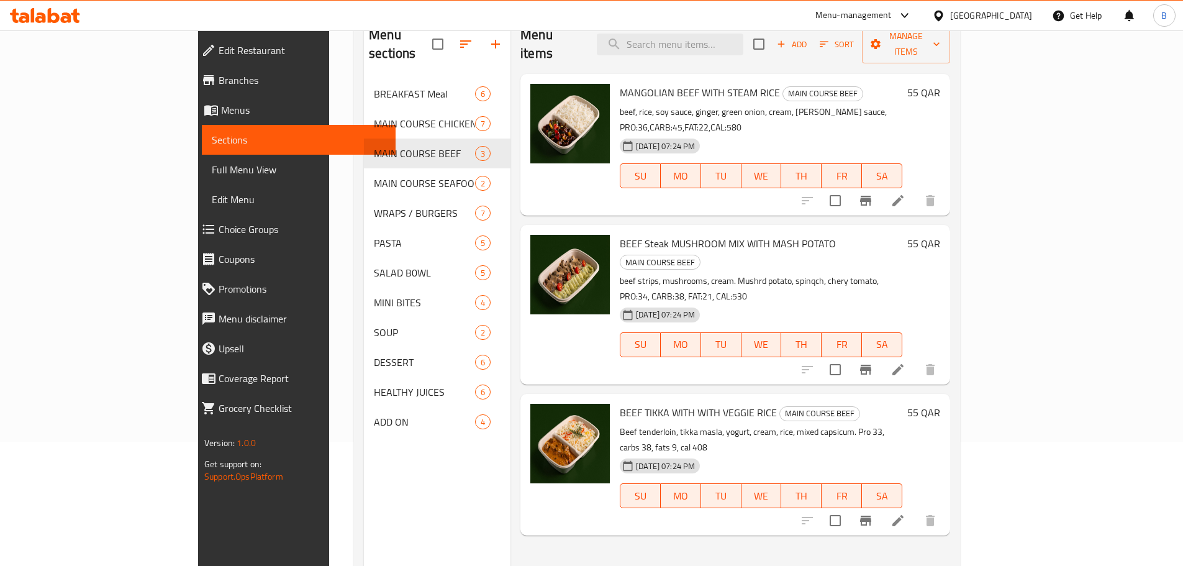
click at [620, 234] on span "BEEF Steak MUSHROOM MIX WITH MASH POTATO" at bounding box center [728, 243] width 216 height 19
copy h6 "BEEF Steak MUSHROOM MIX WITH MASH POTATO"
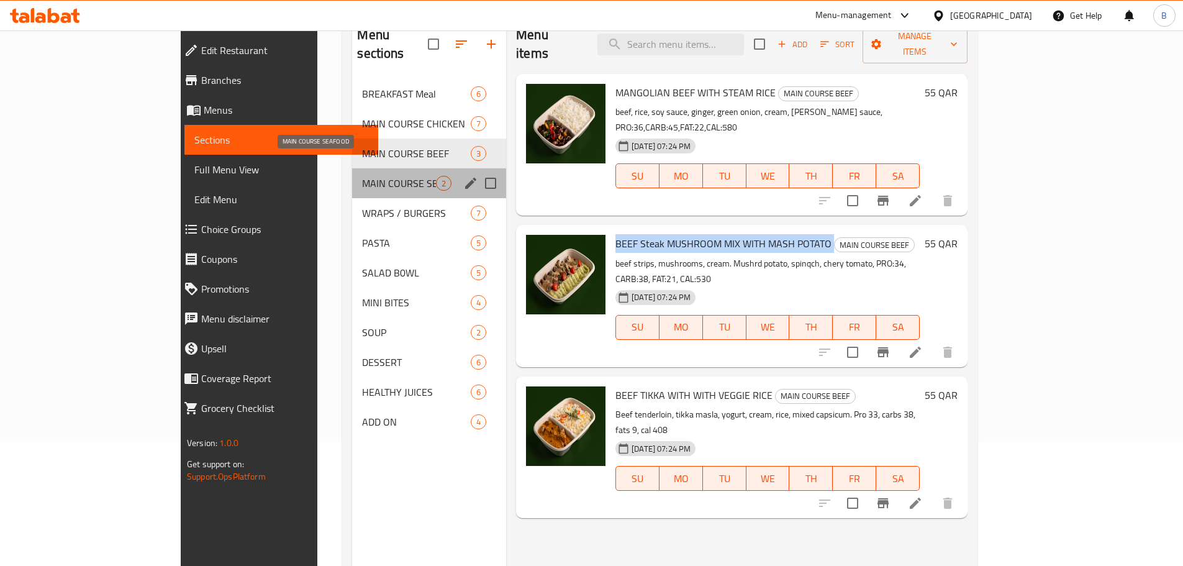
click at [362, 176] on span "MAIN COURSE SEAFOOD" at bounding box center [399, 183] width 74 height 15
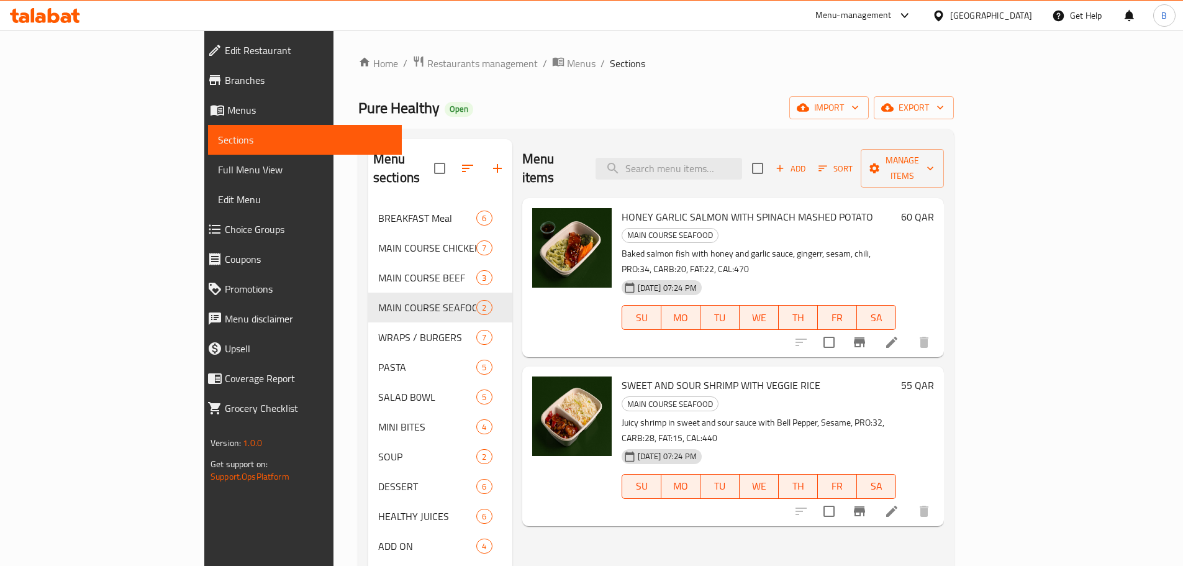
click at [622, 207] on span "HONEY GARLIC SALMON WITH SPINACH MASHED POTATO" at bounding box center [748, 216] width 252 height 19
copy h6 "HONEY GARLIC SALMON WITH SPINACH MASHED POTATO"
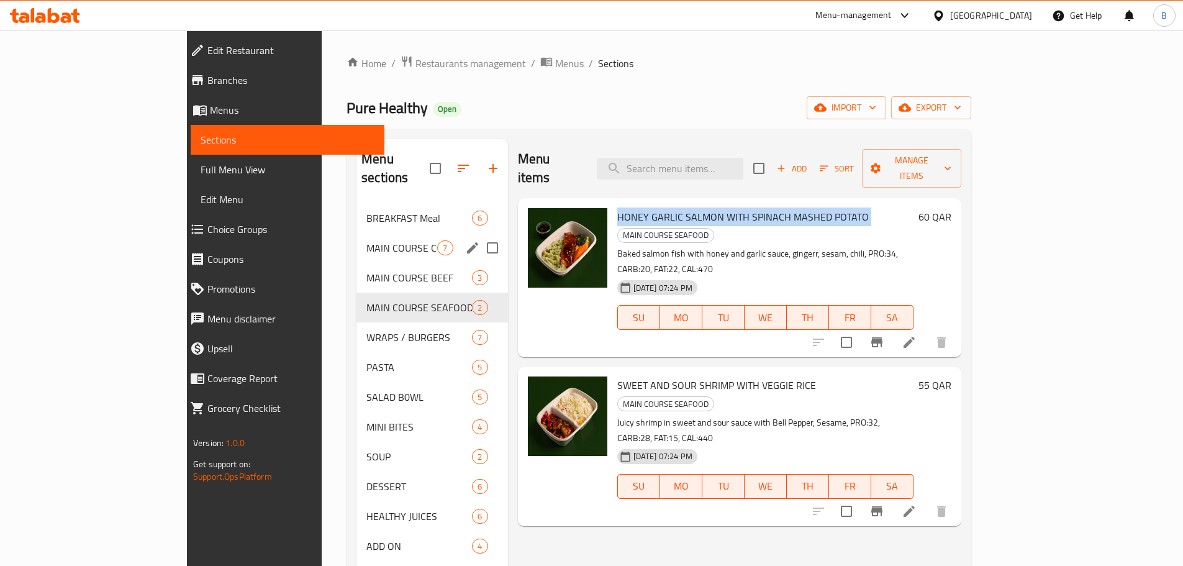
click at [358, 239] on div "MAIN COURSE CHICKEN 7" at bounding box center [432, 248] width 151 height 30
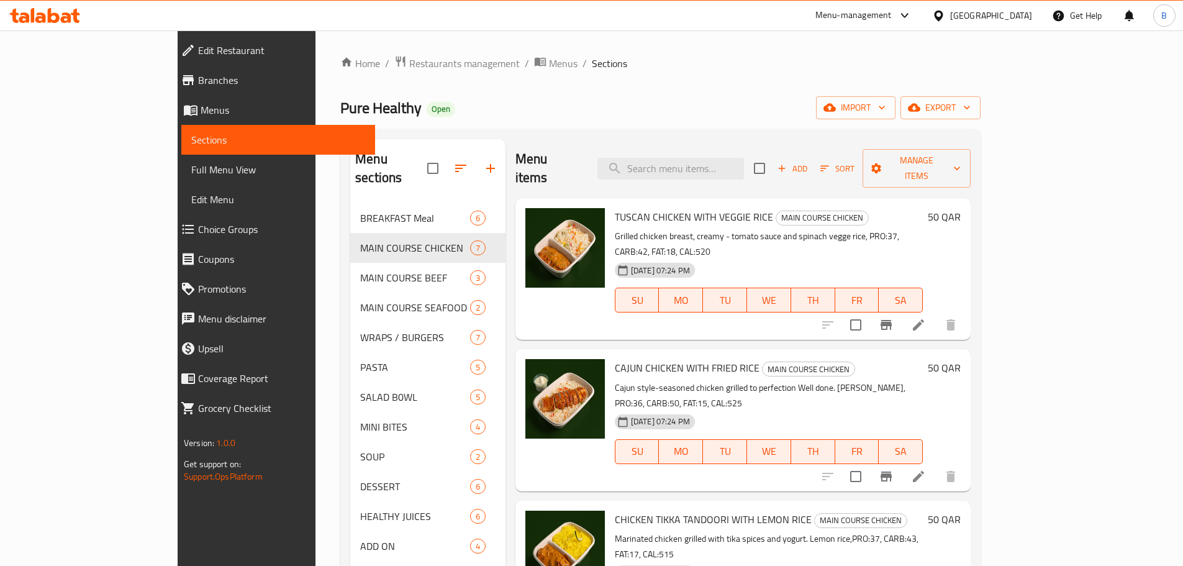
click at [630, 117] on div "Pure Healthy Open import export" at bounding box center [660, 107] width 640 height 23
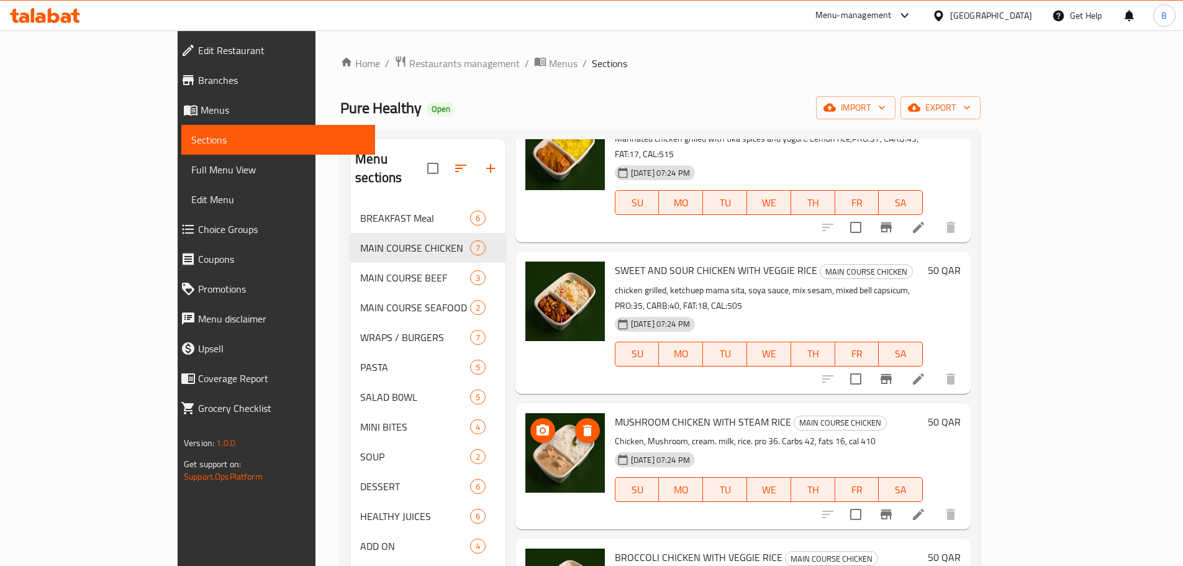
scroll to position [415, 0]
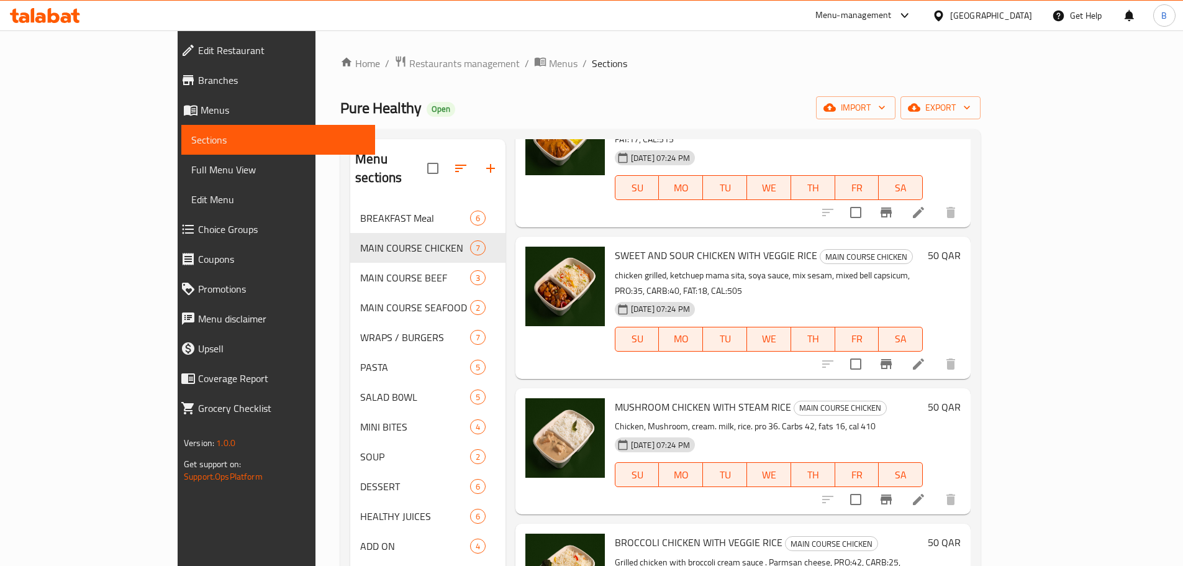
click at [634, 398] on span "MUSHROOM CHICKEN WITH STEAM RICE" at bounding box center [703, 407] width 176 height 19
copy h6 "MUSHROOM CHICKEN WITH STEAM RICE"
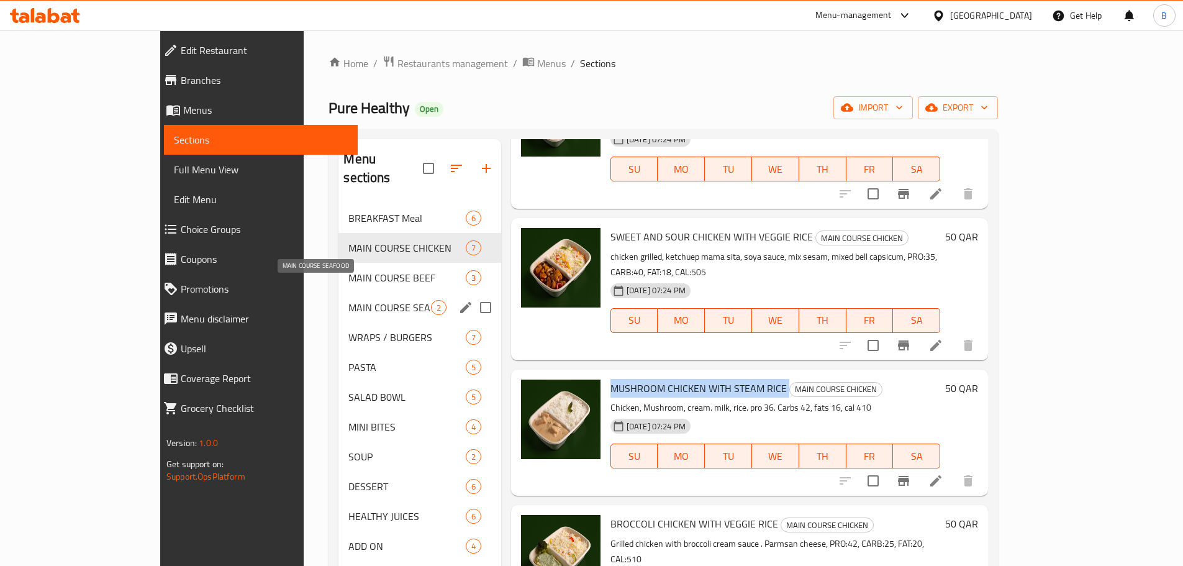
click at [349, 300] on span "MAIN COURSE SEAFOOD" at bounding box center [390, 307] width 82 height 15
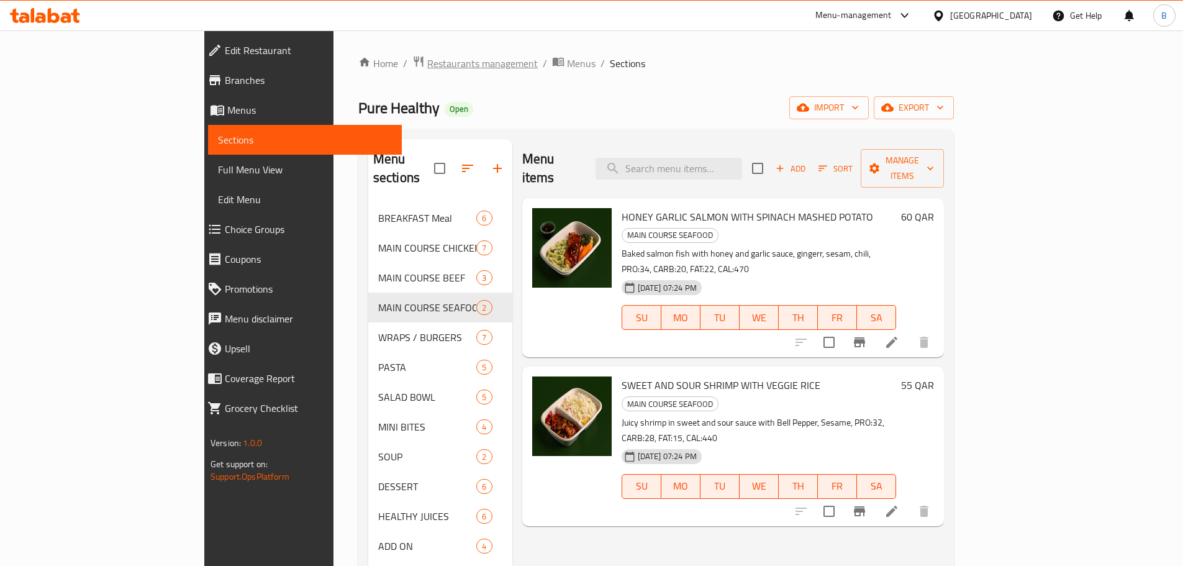
click at [427, 62] on span "Restaurants management" at bounding box center [482, 63] width 111 height 15
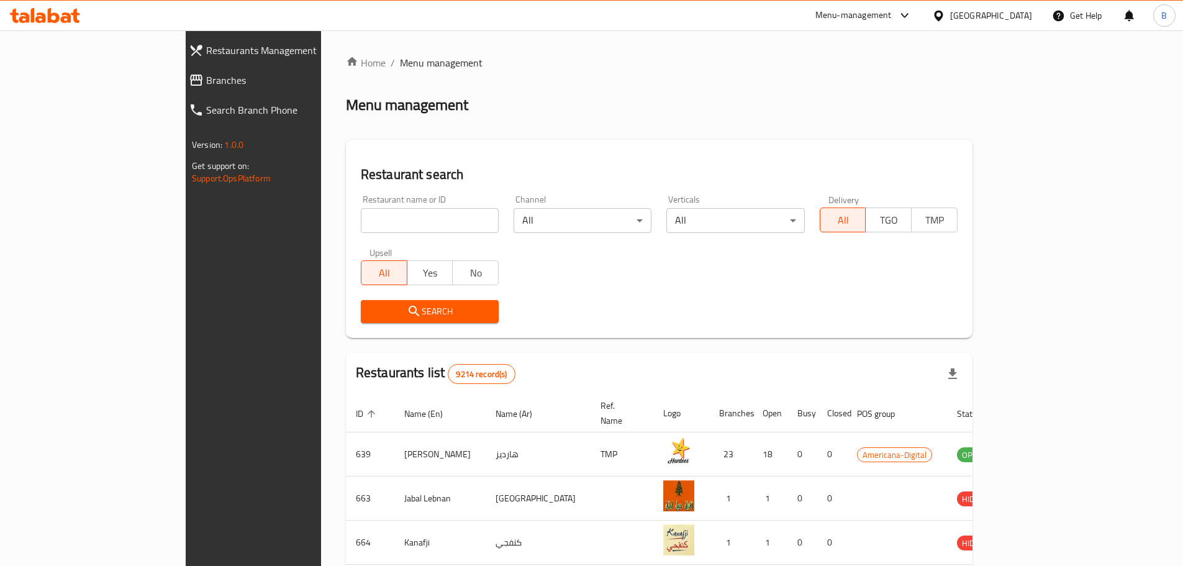
click at [415, 237] on div "Restaurant name or ID Restaurant name or ID" at bounding box center [429, 214] width 153 height 53
drag, startPoint x: 412, startPoint y: 228, endPoint x: 398, endPoint y: 245, distance: 22.4
click at [409, 232] on input "search" at bounding box center [430, 220] width 138 height 25
type input "fresh way"
click button "Search" at bounding box center [430, 311] width 138 height 23
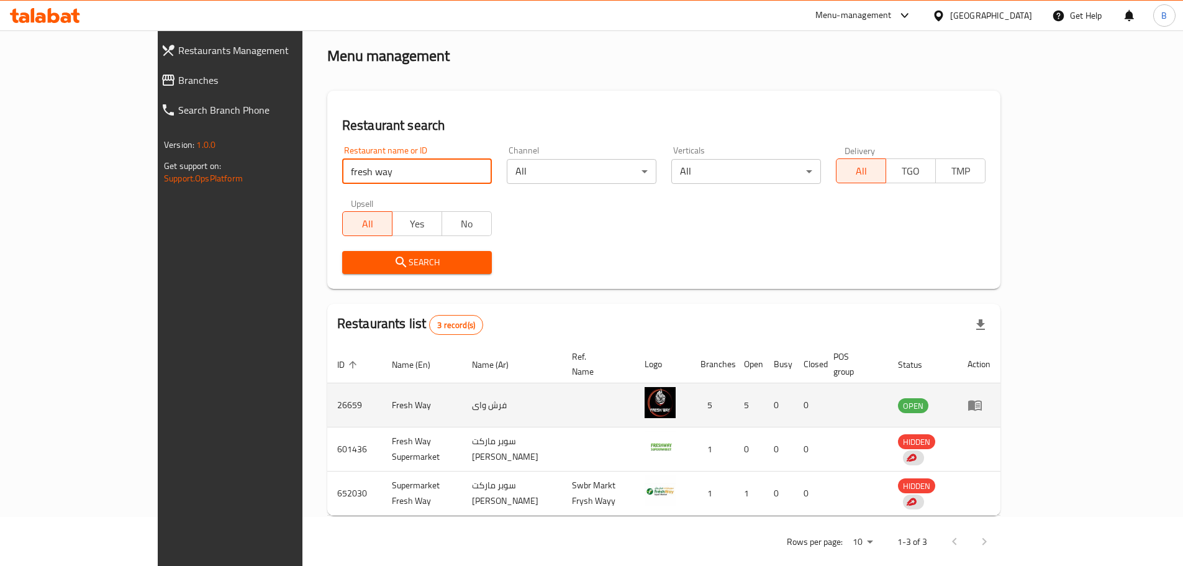
scroll to position [52, 0]
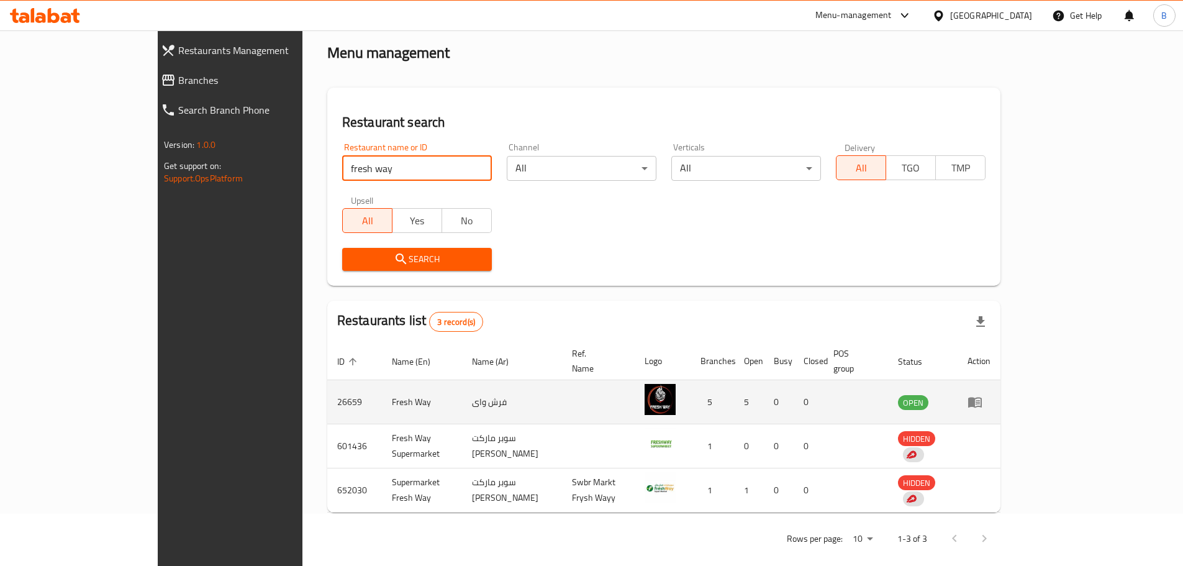
click at [983, 394] on icon "enhanced table" at bounding box center [975, 401] width 15 height 15
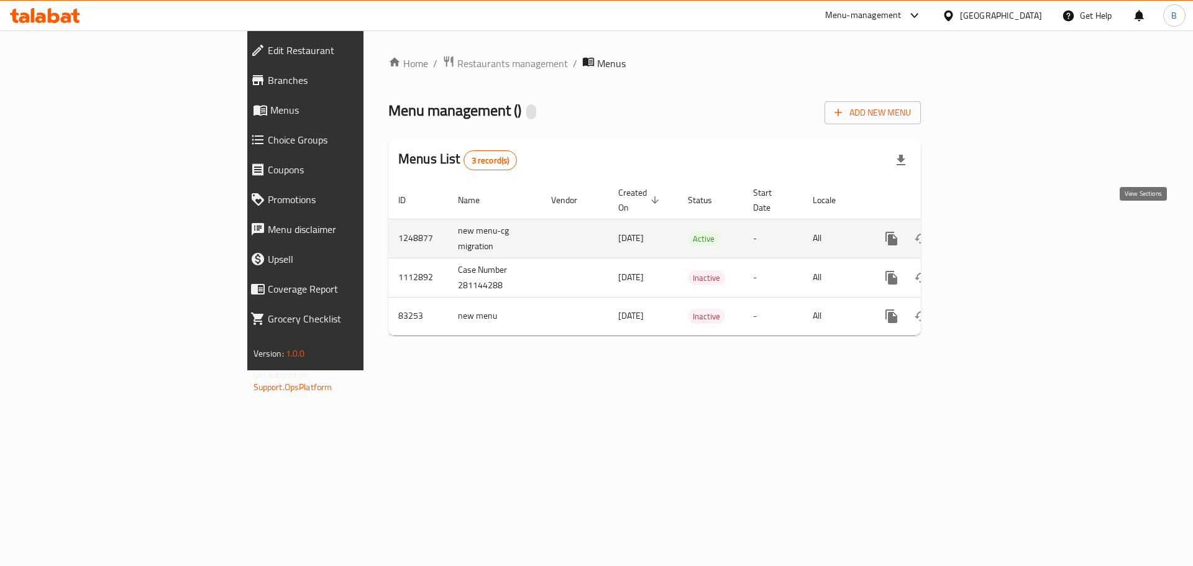
click at [996, 234] on link "enhanced table" at bounding box center [981, 239] width 30 height 30
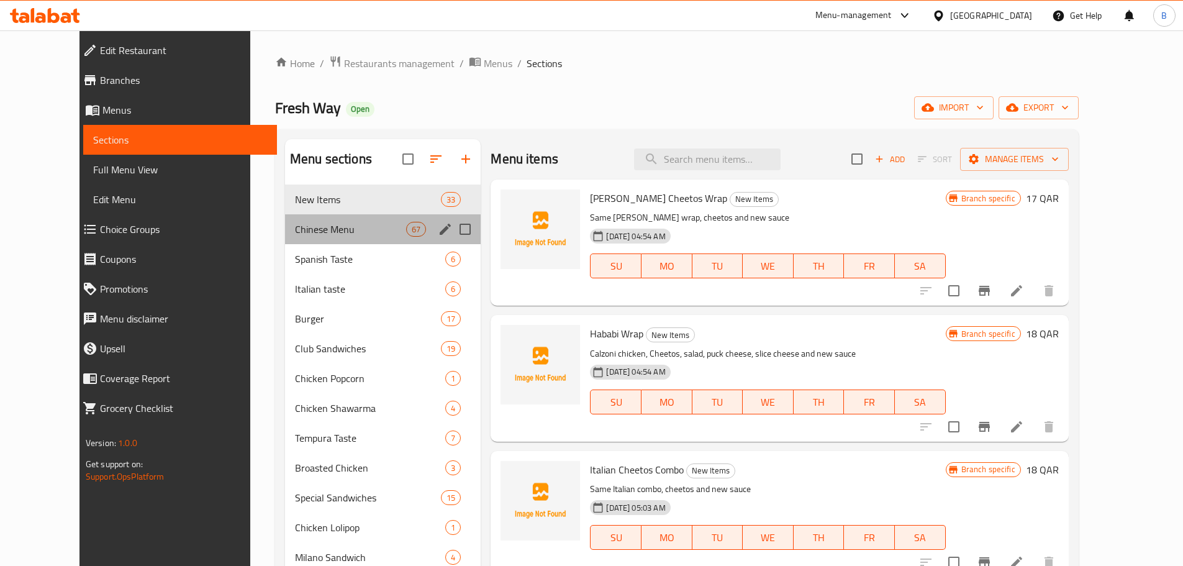
click at [319, 237] on div "Chinese Menu 67" at bounding box center [383, 229] width 196 height 30
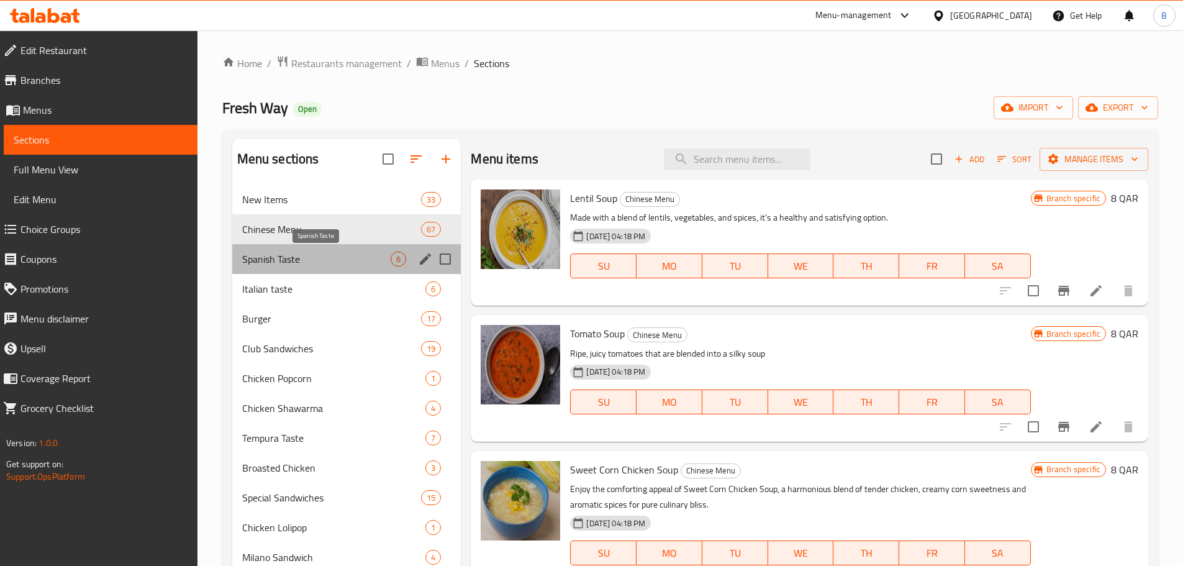
click at [262, 262] on span "Spanish Taste" at bounding box center [316, 259] width 149 height 15
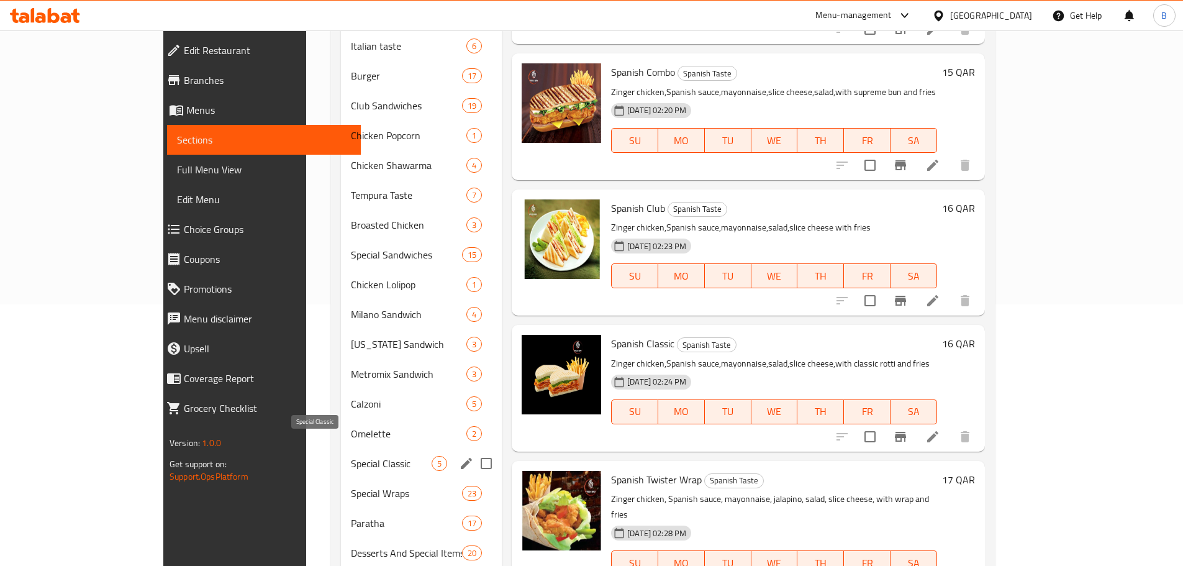
scroll to position [62, 0]
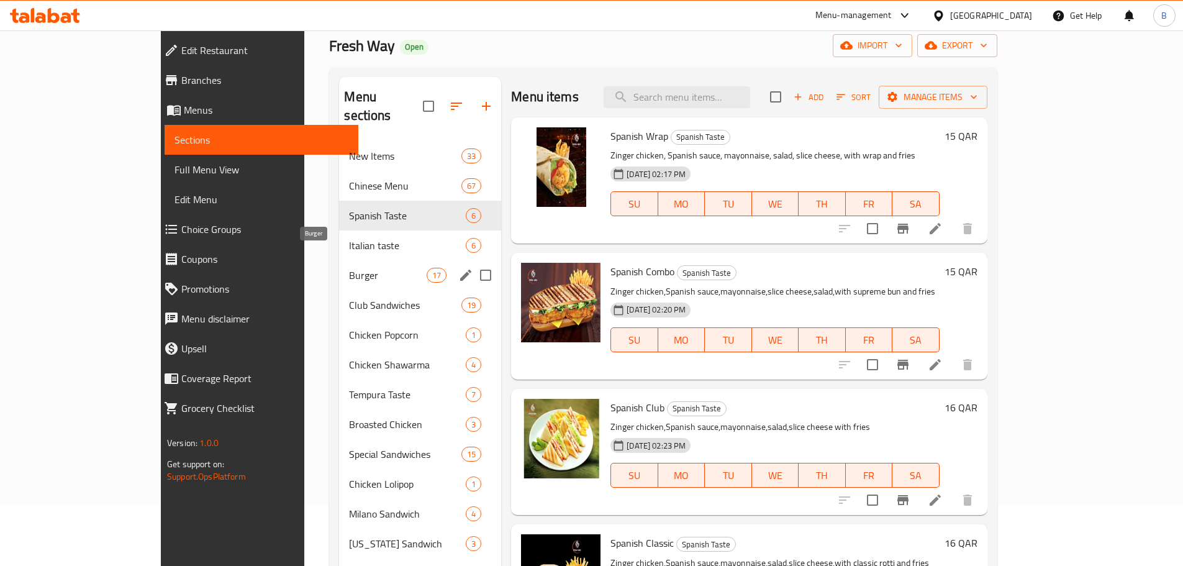
click at [349, 268] on span "Burger" at bounding box center [388, 275] width 78 height 15
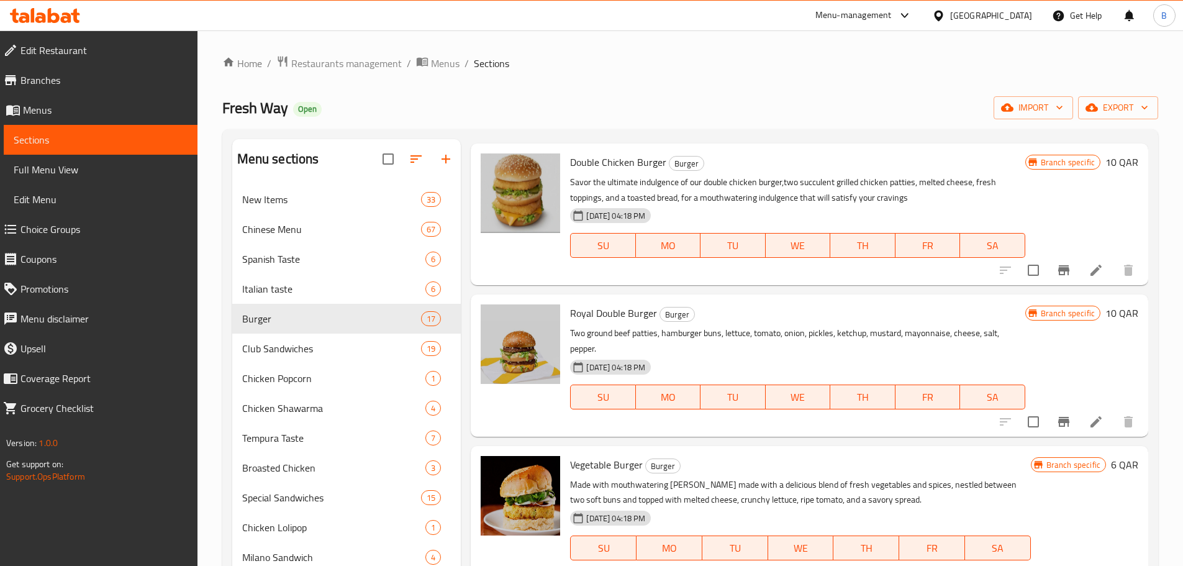
scroll to position [1531, 0]
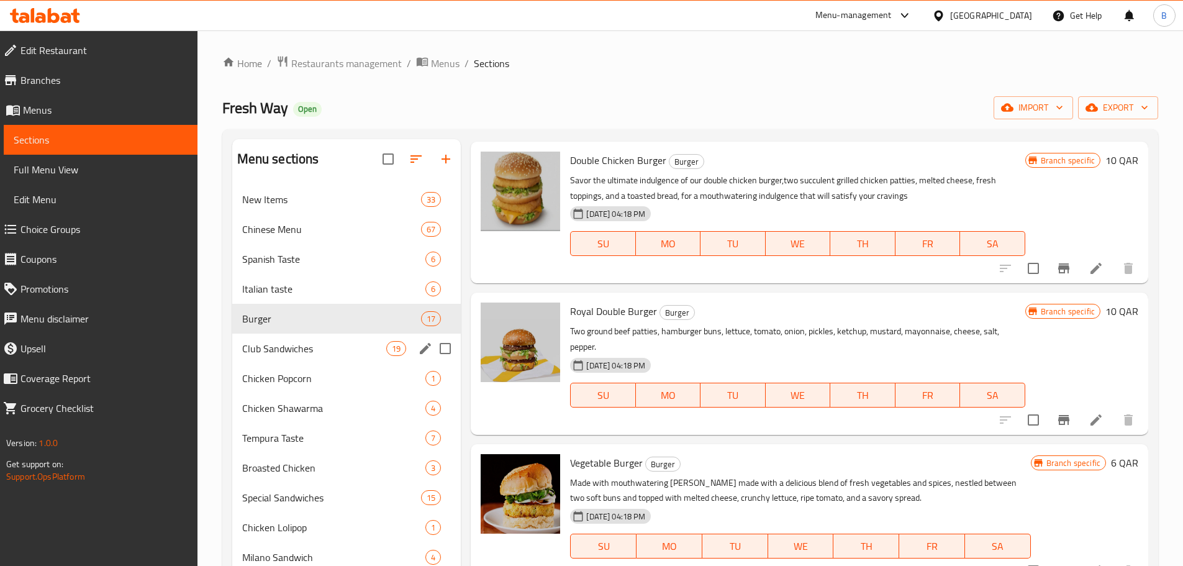
click at [276, 334] on div "Club Sandwiches 19" at bounding box center [346, 349] width 229 height 30
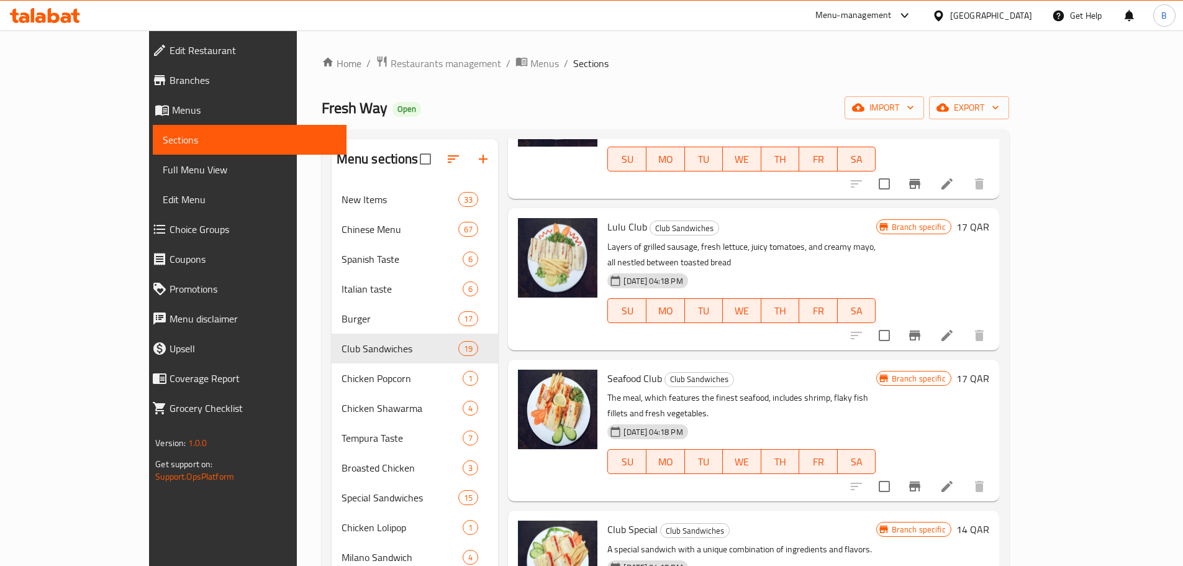
scroll to position [1724, 0]
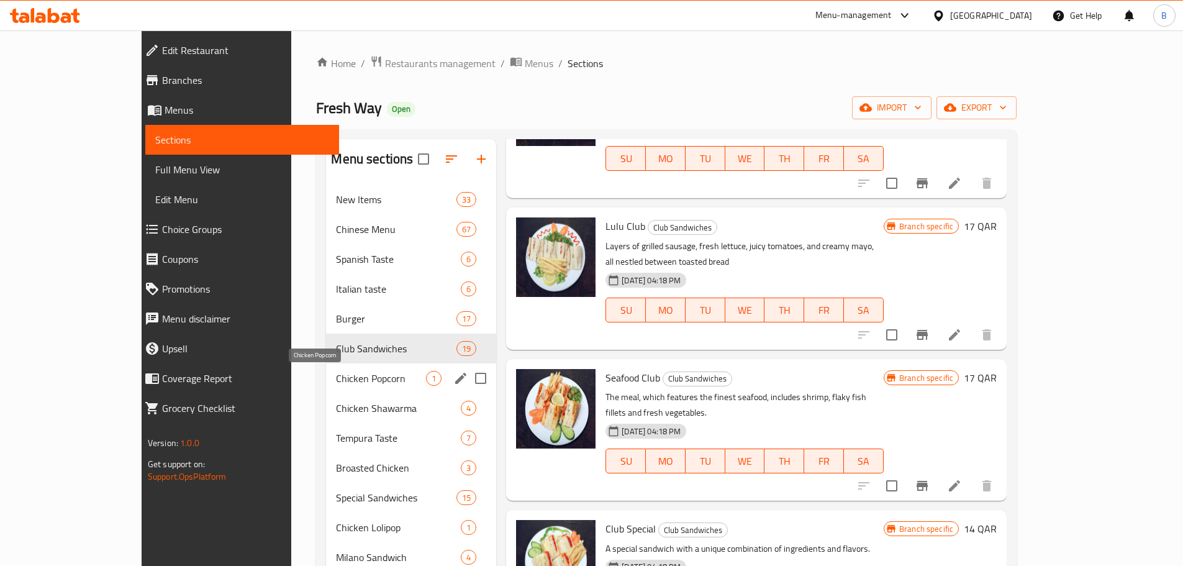
click at [336, 376] on span "Chicken Popcorn" at bounding box center [381, 378] width 90 height 15
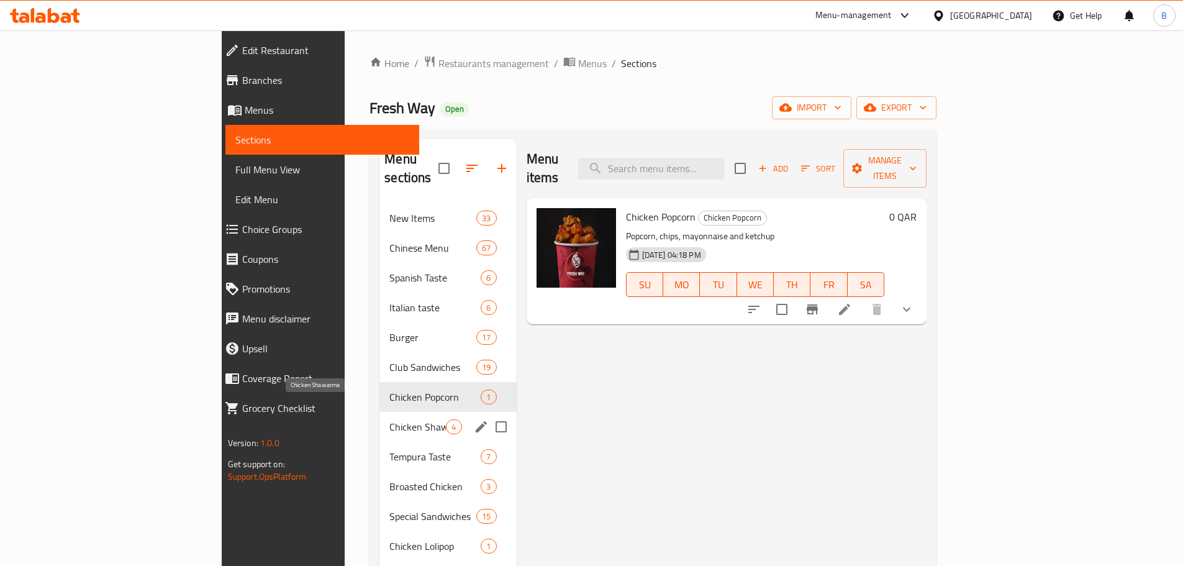
click at [390, 419] on span "Chicken Shawarma" at bounding box center [418, 426] width 57 height 15
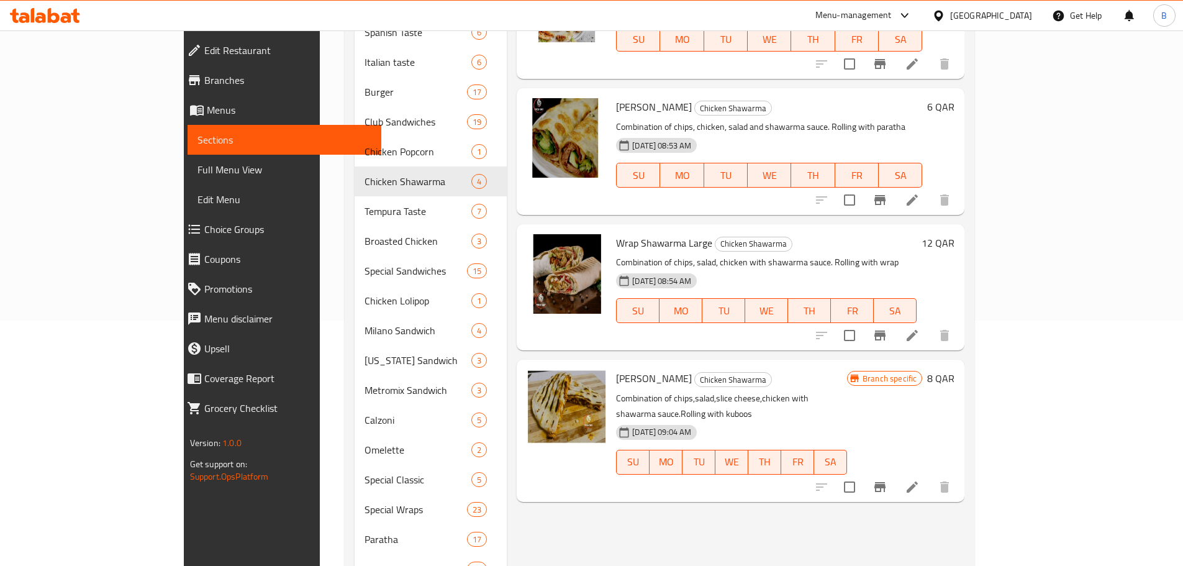
scroll to position [248, 0]
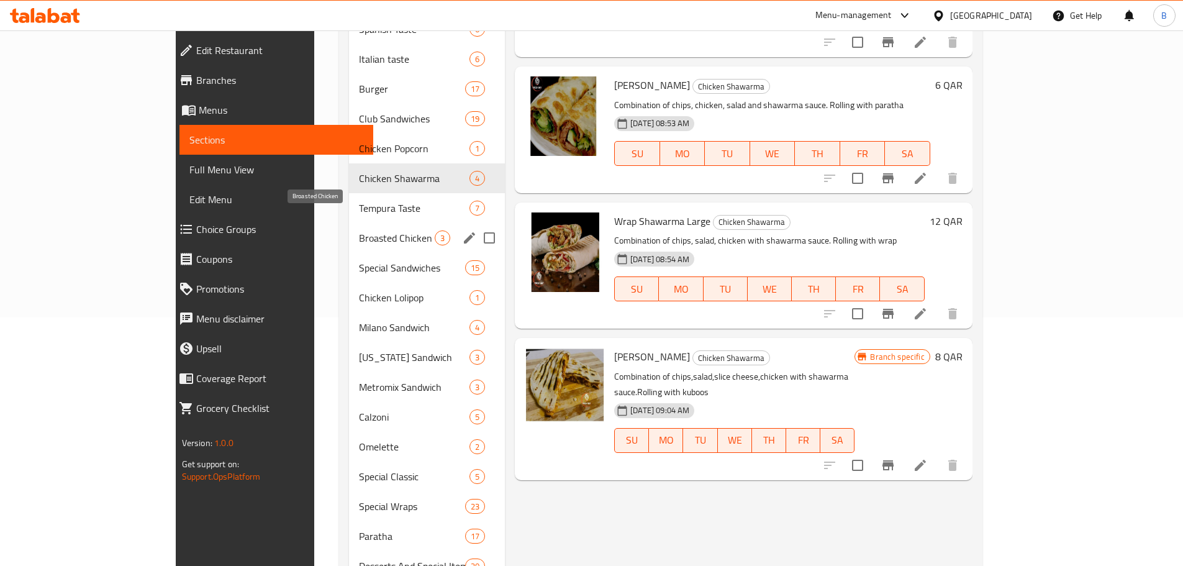
click at [359, 230] on span "Broasted Chicken" at bounding box center [397, 237] width 76 height 15
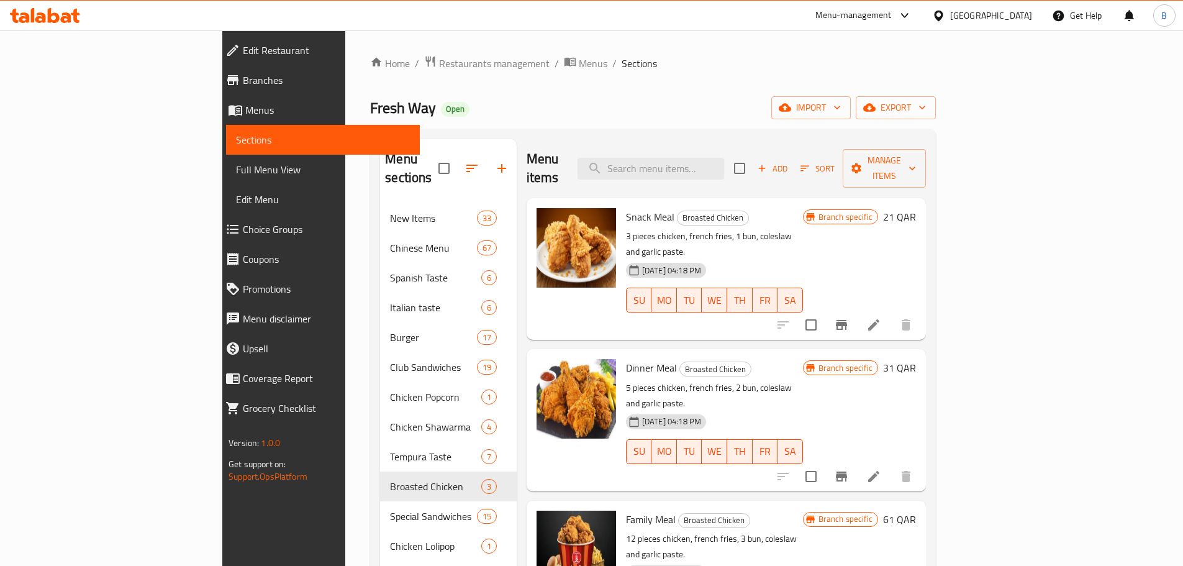
click at [626, 510] on span "Family Meal" at bounding box center [651, 519] width 50 height 19
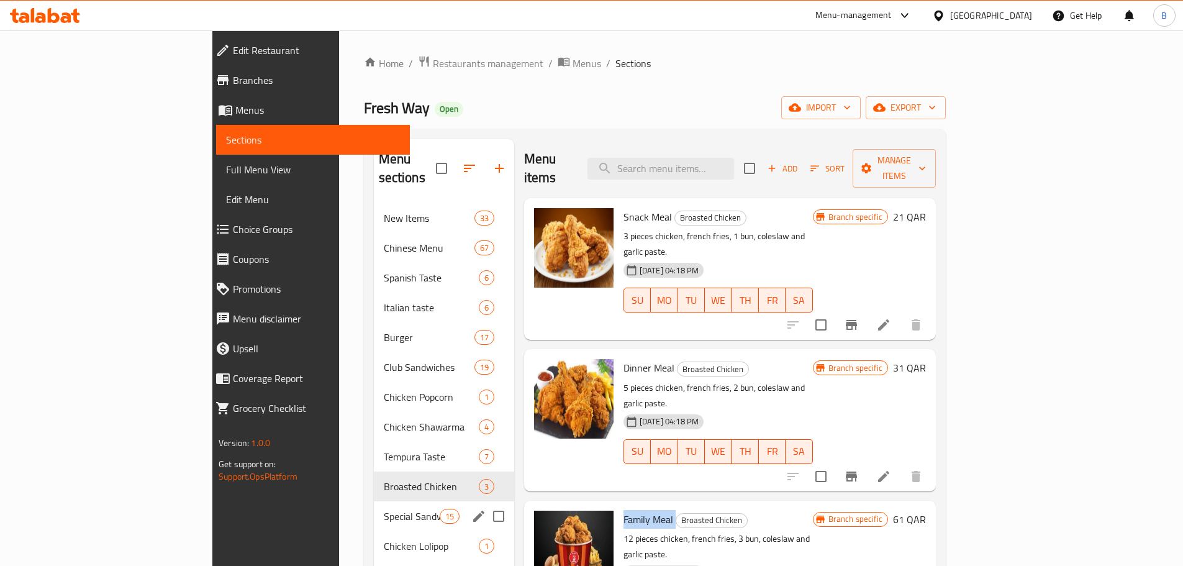
click at [384, 509] on span "Special Sandwiches" at bounding box center [412, 516] width 56 height 15
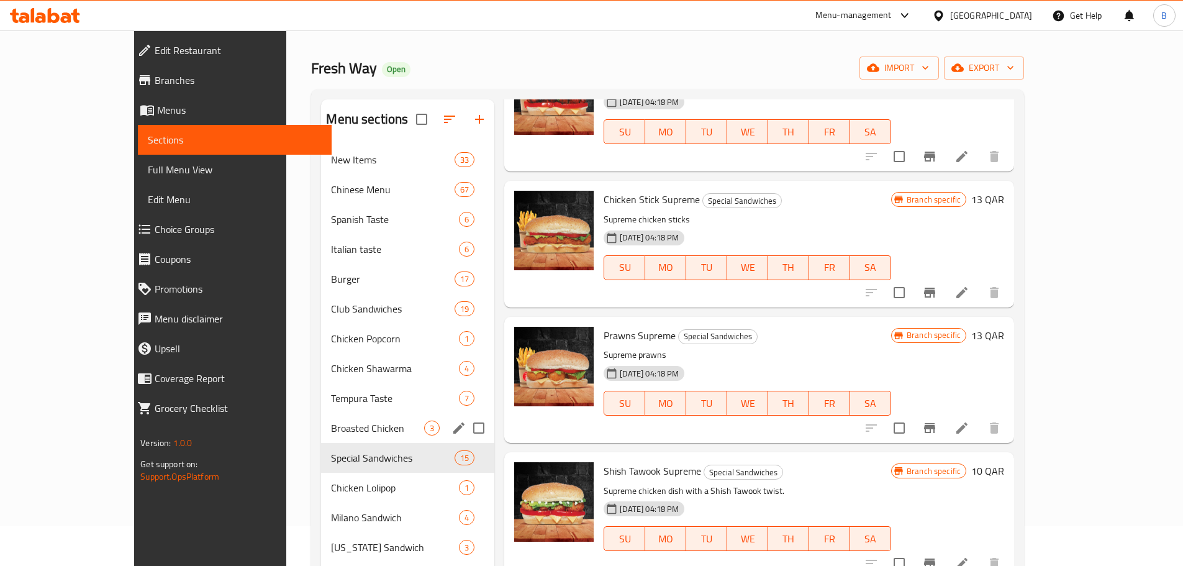
scroll to position [62, 0]
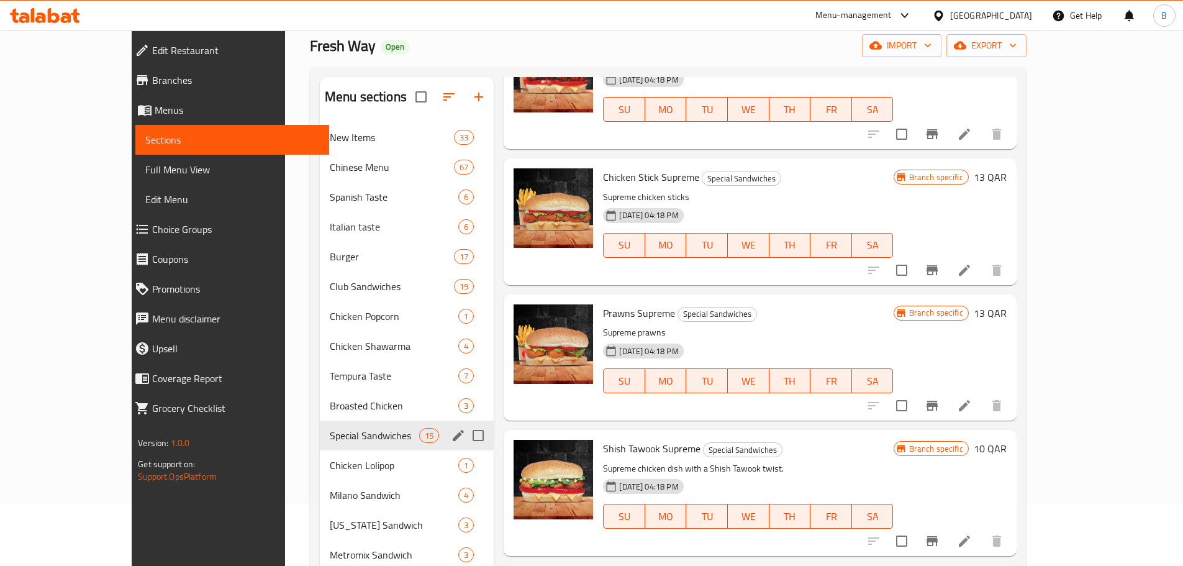
click at [320, 456] on div "Chicken Lolipop 1" at bounding box center [407, 465] width 174 height 30
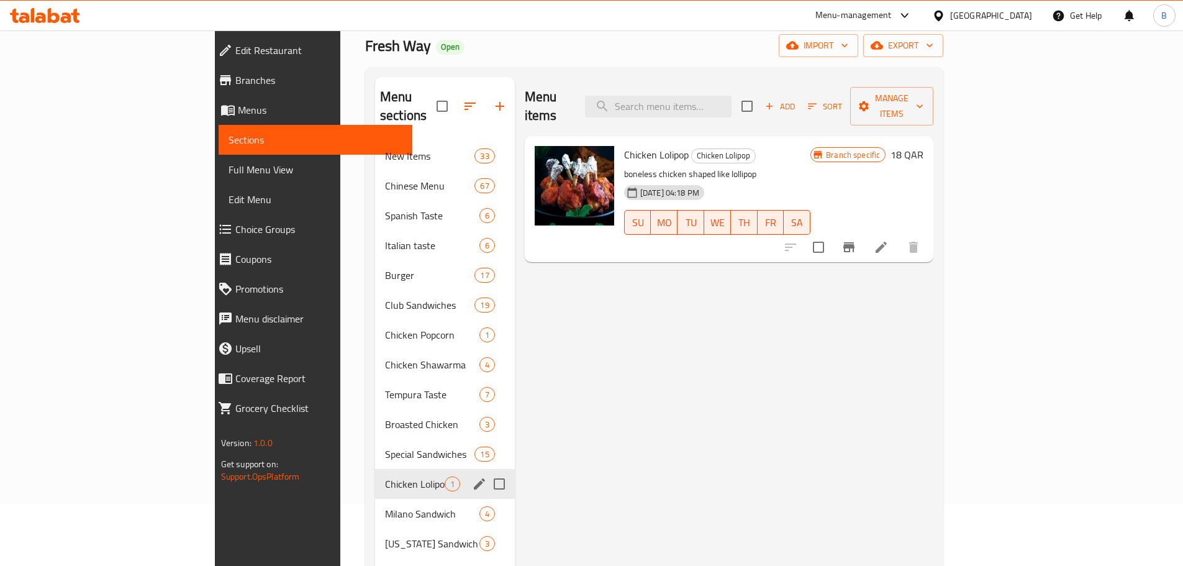
click at [375, 477] on div "Chicken Lolipop 1" at bounding box center [445, 484] width 140 height 30
click at [375, 499] on div "Milano Sandwich 4" at bounding box center [445, 514] width 140 height 30
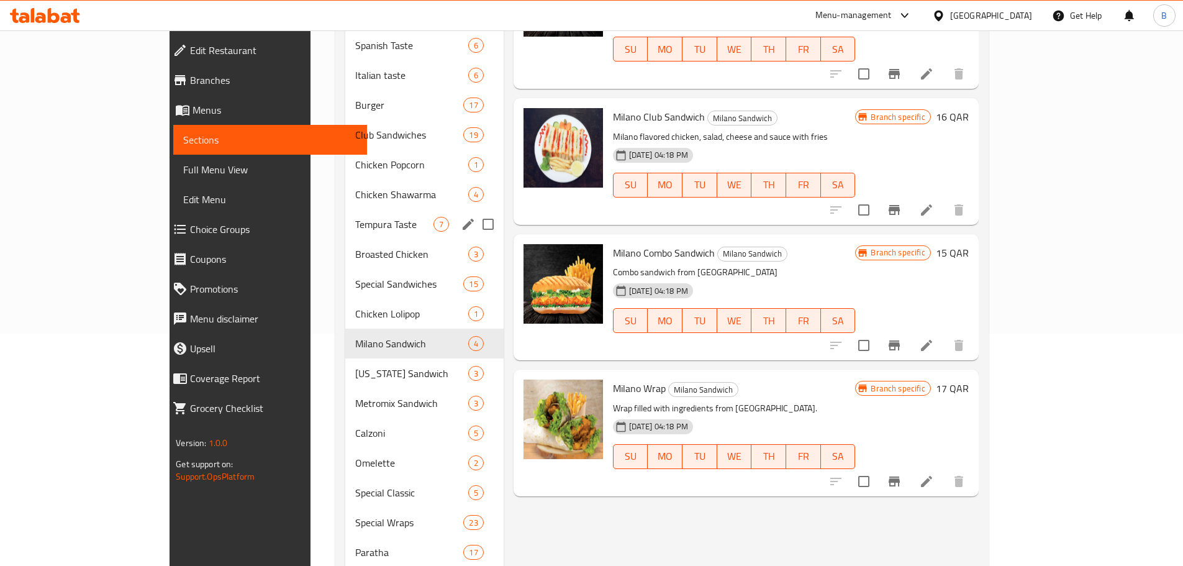
scroll to position [248, 0]
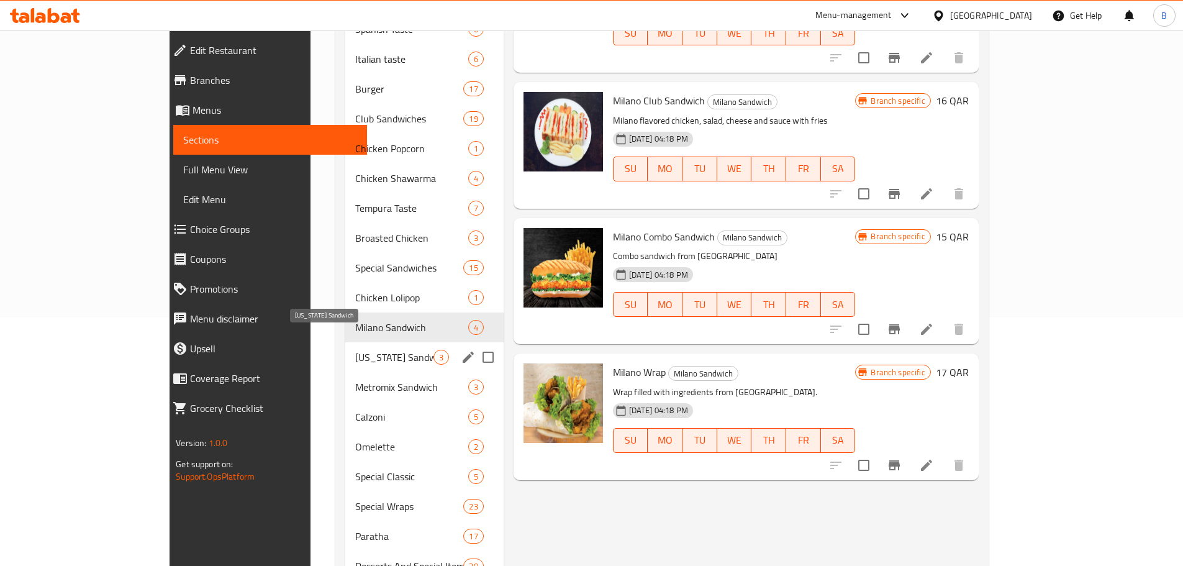
click at [355, 350] on span "[US_STATE] Sandwich" at bounding box center [394, 357] width 78 height 15
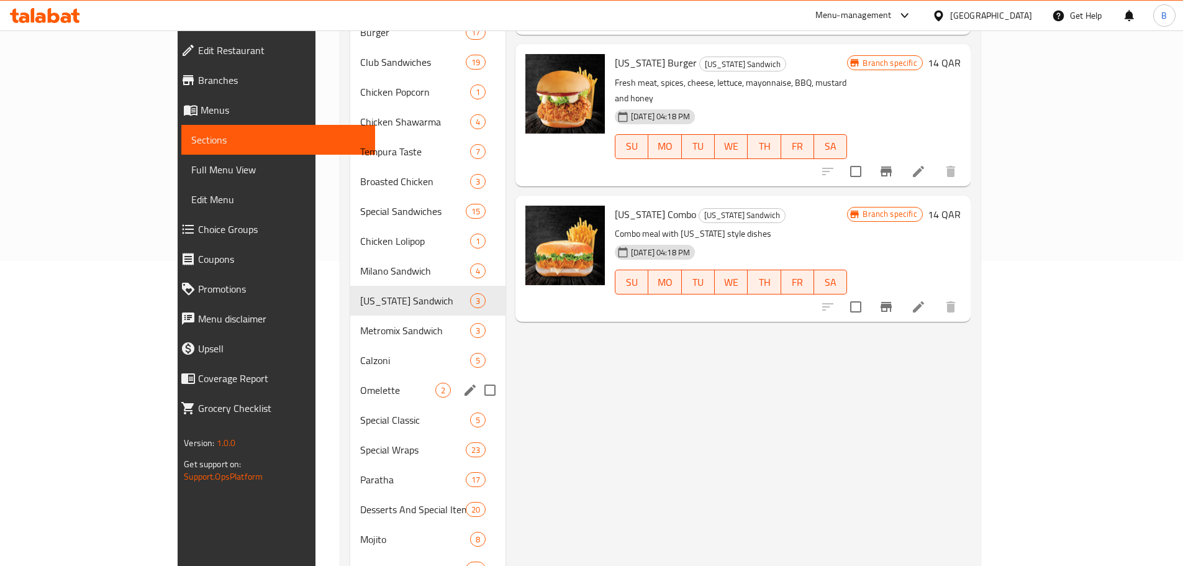
scroll to position [311, 0]
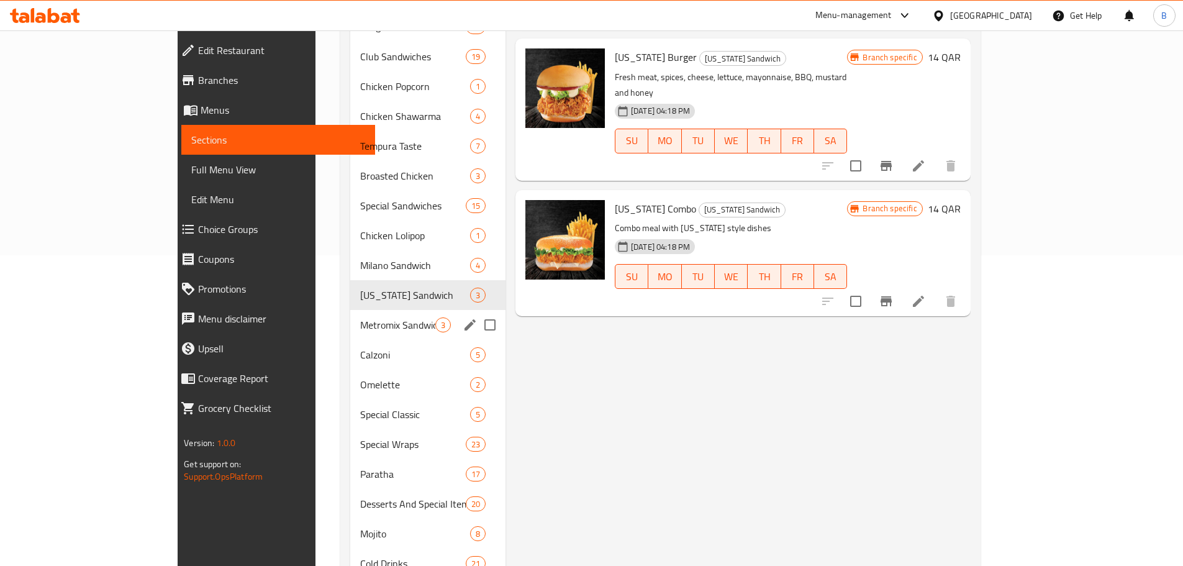
click at [350, 310] on div "Metromix Sandwich 3" at bounding box center [427, 325] width 155 height 30
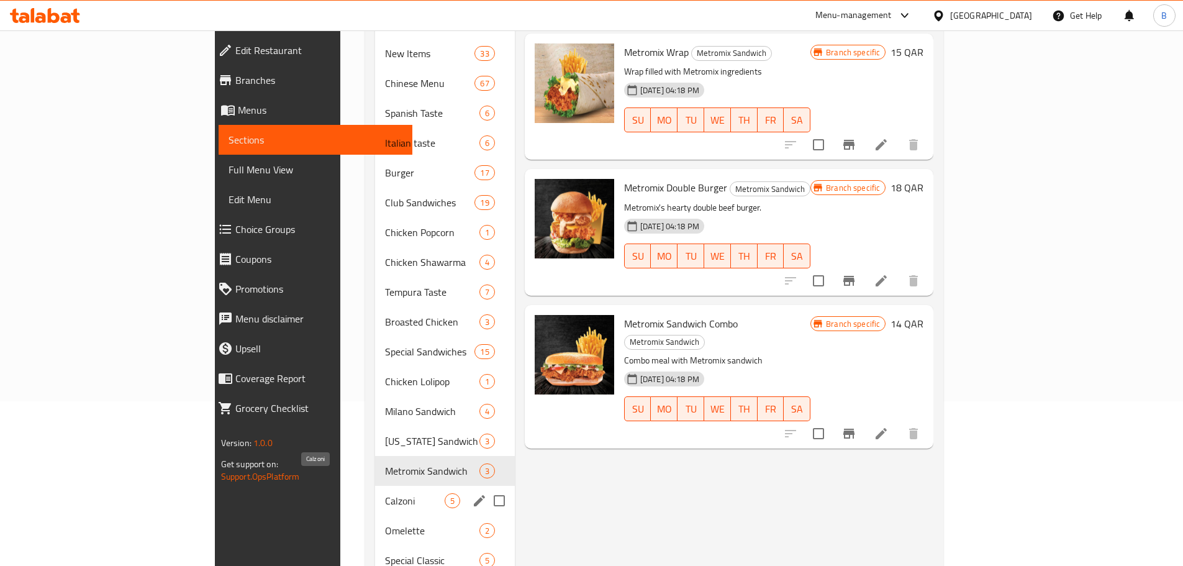
scroll to position [186, 0]
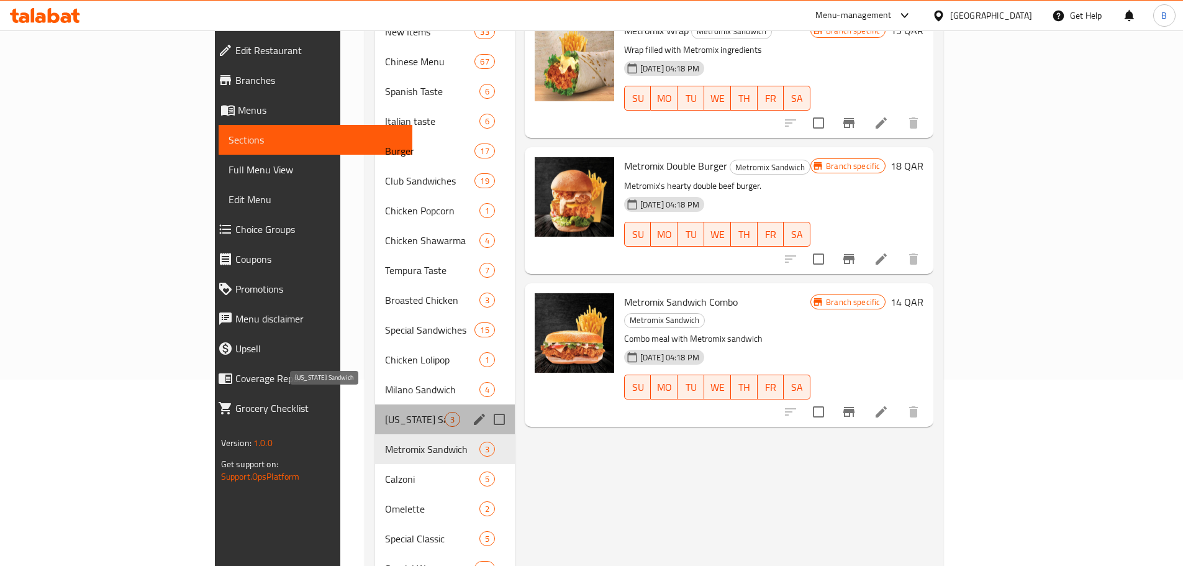
click at [385, 412] on span "[US_STATE] Sandwich" at bounding box center [415, 419] width 60 height 15
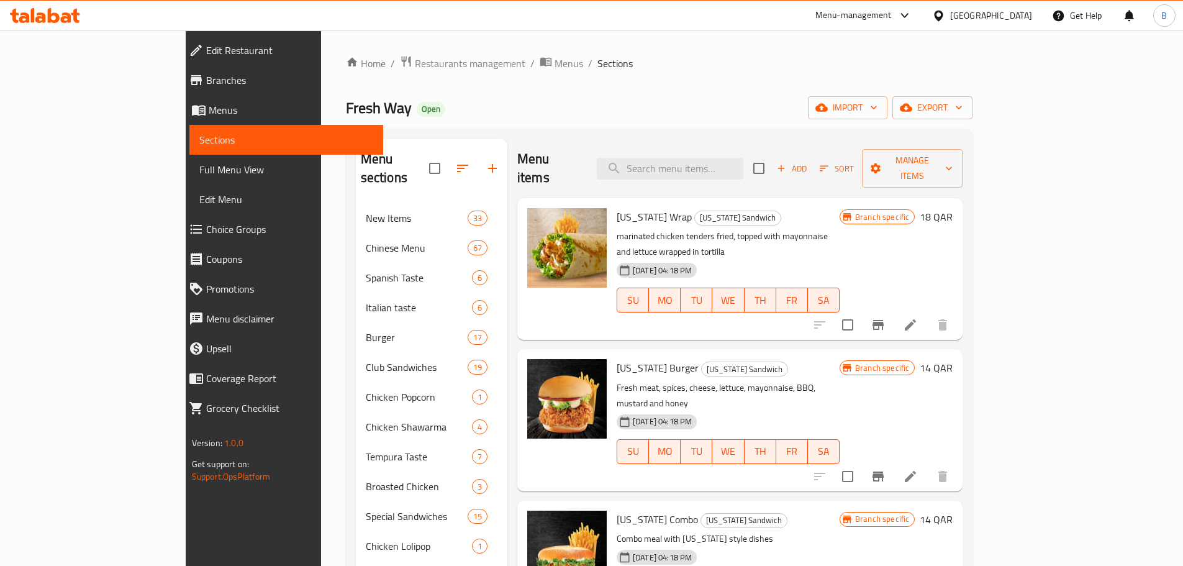
click at [617, 510] on span "[US_STATE] Combo" at bounding box center [657, 519] width 81 height 19
copy h6 "[US_STATE] Combo"
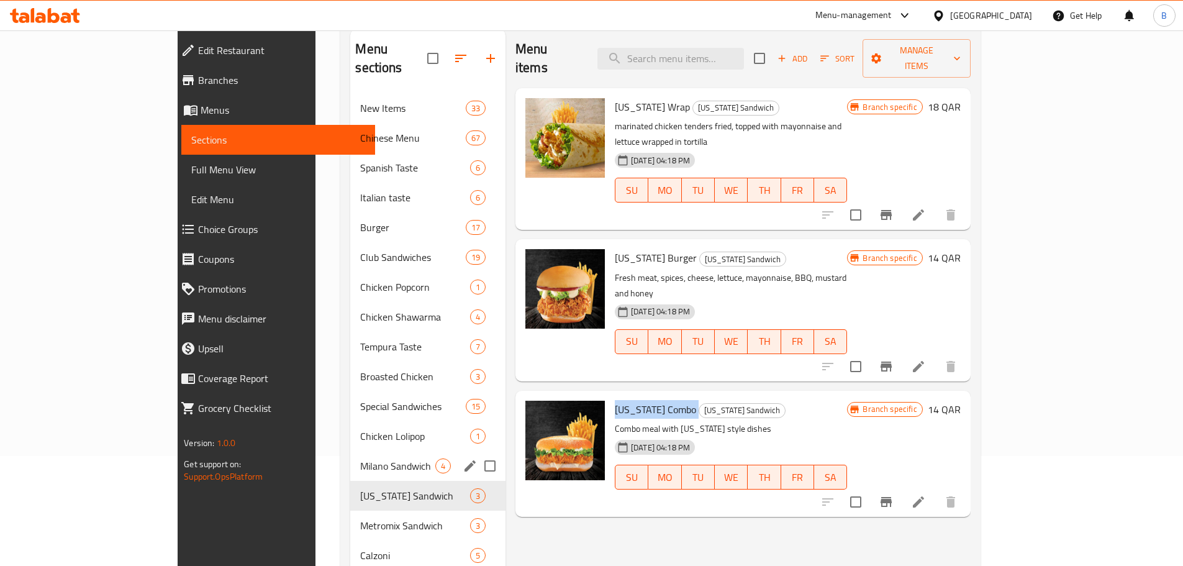
scroll to position [124, 0]
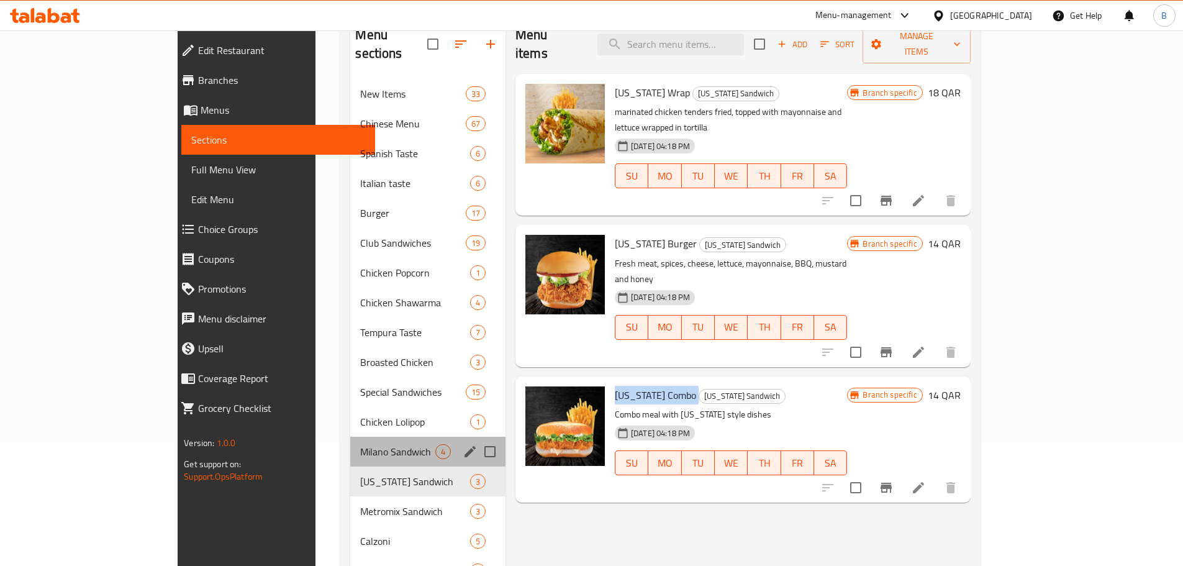
click at [350, 445] on div "Milano Sandwich 4" at bounding box center [427, 452] width 155 height 30
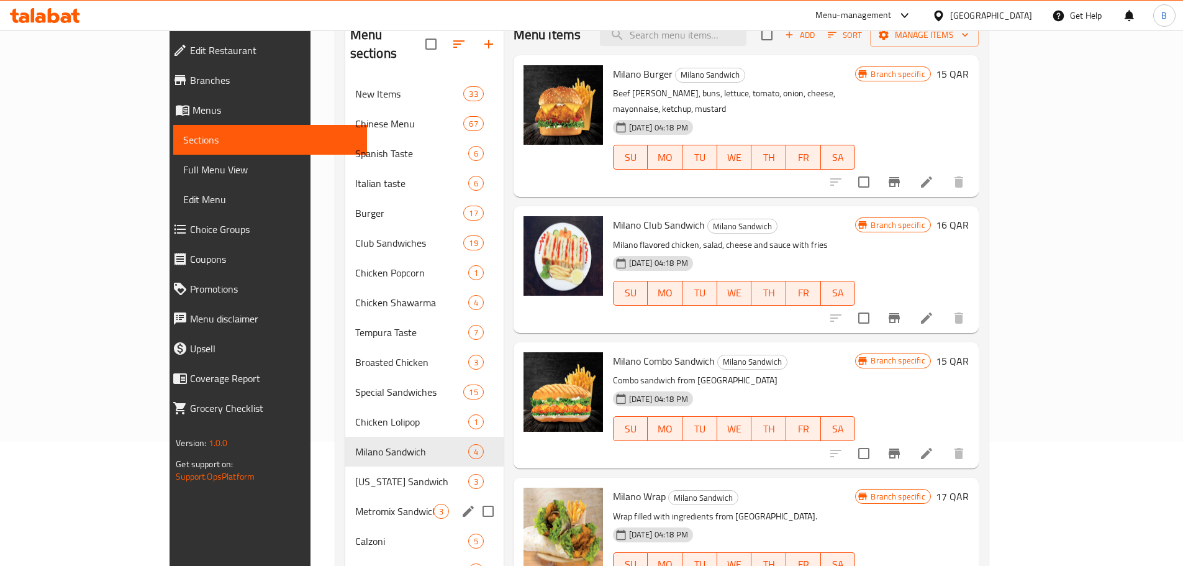
click at [345, 496] on div "Metromix Sandwich 3" at bounding box center [424, 511] width 158 height 30
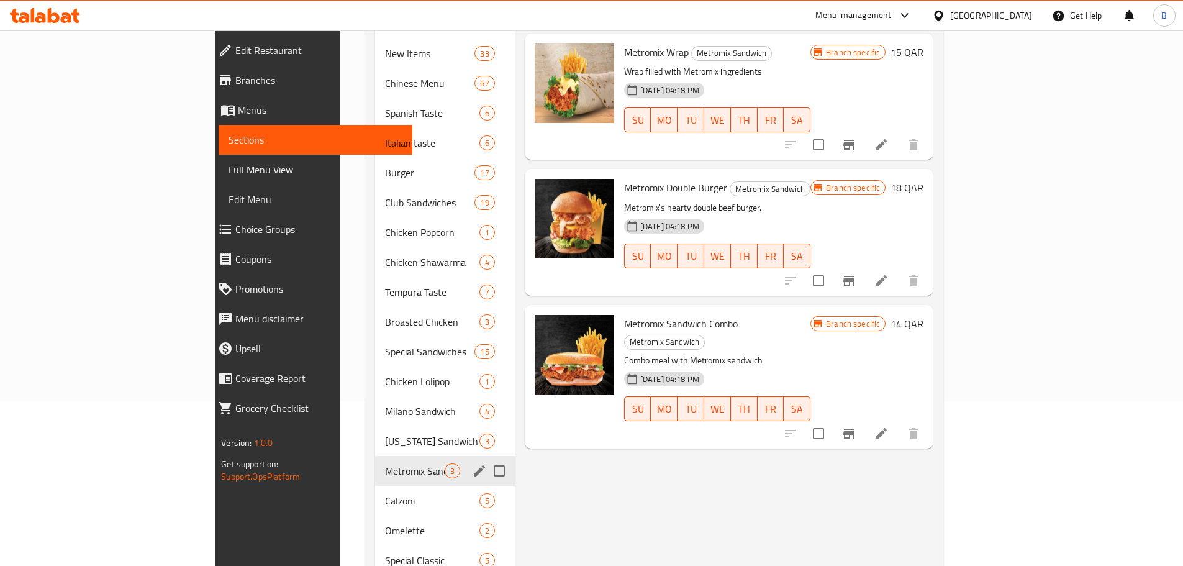
scroll to position [186, 0]
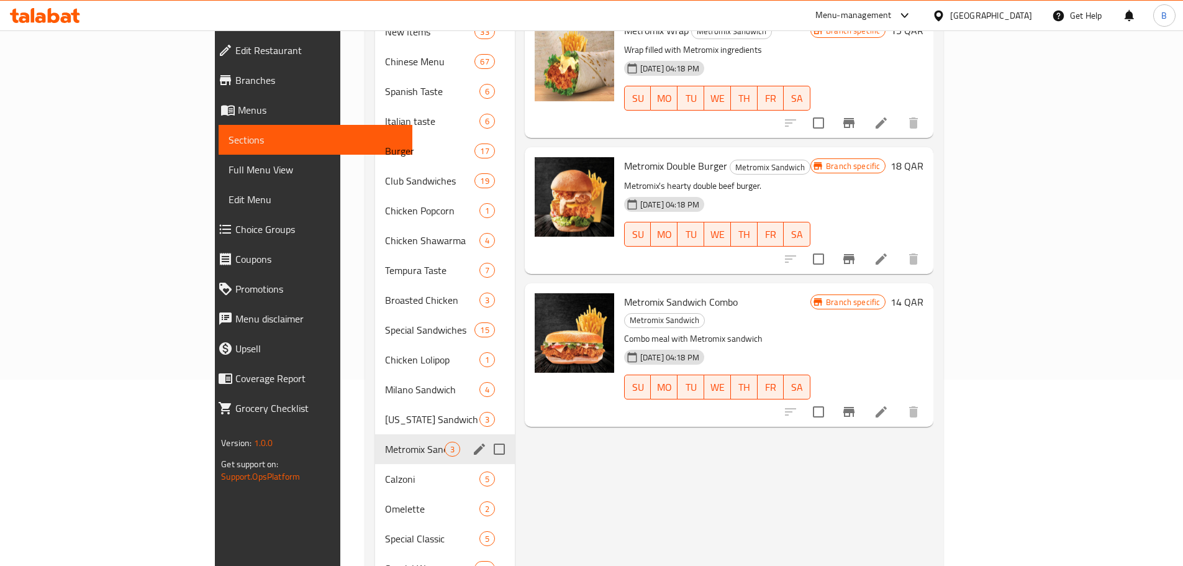
click at [385, 442] on span "Metromix Sandwich" at bounding box center [415, 449] width 60 height 15
click at [375, 464] on div "Calzoni 5" at bounding box center [445, 479] width 140 height 30
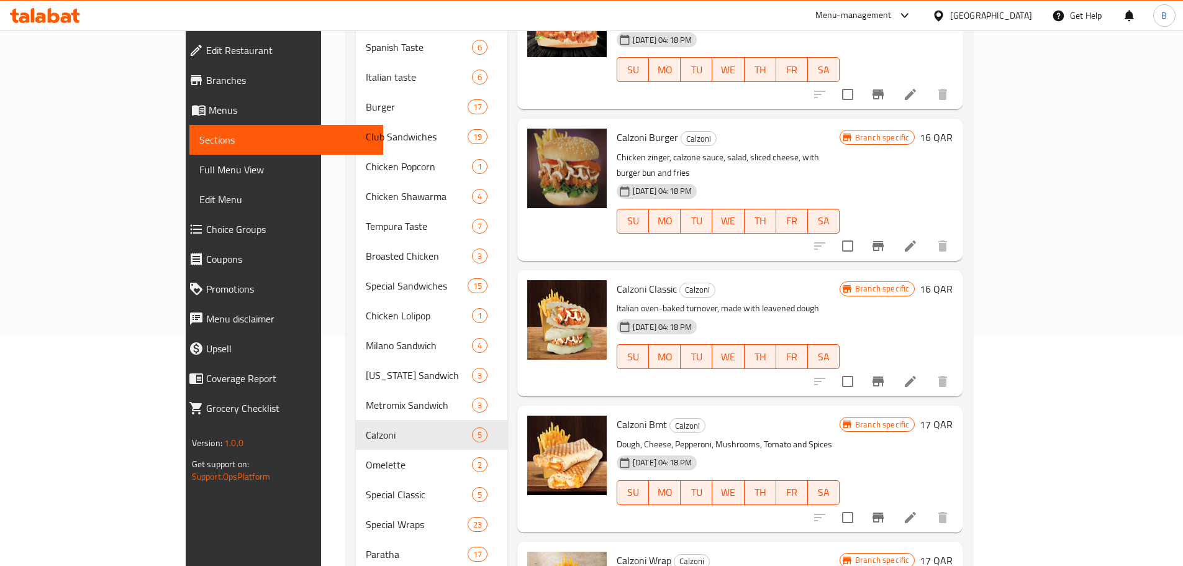
scroll to position [373, 0]
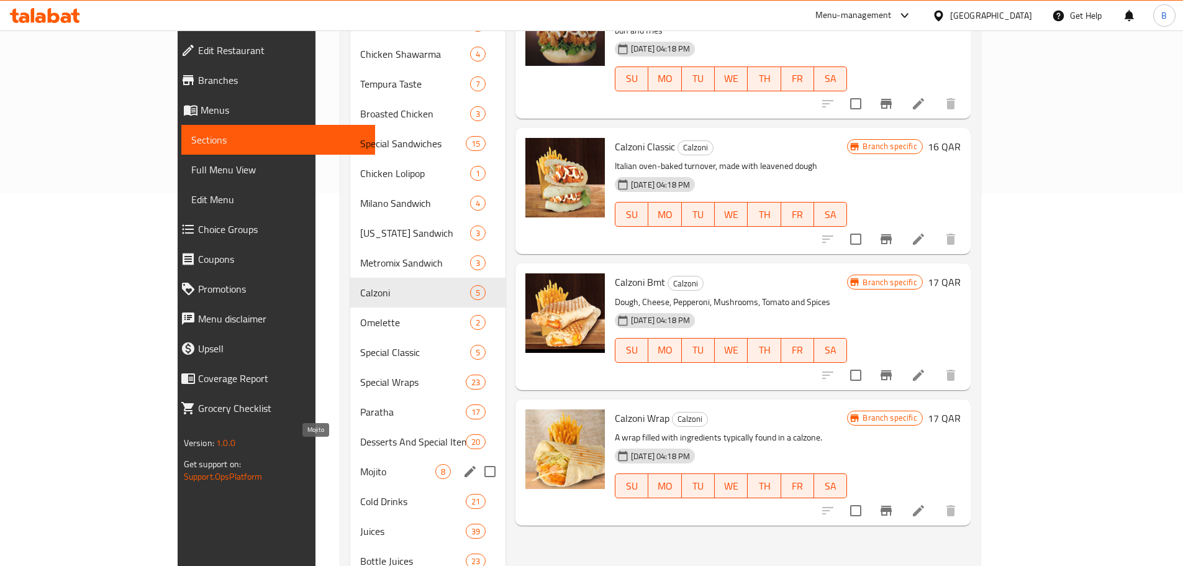
click at [360, 464] on span "Mojito" at bounding box center [397, 471] width 75 height 15
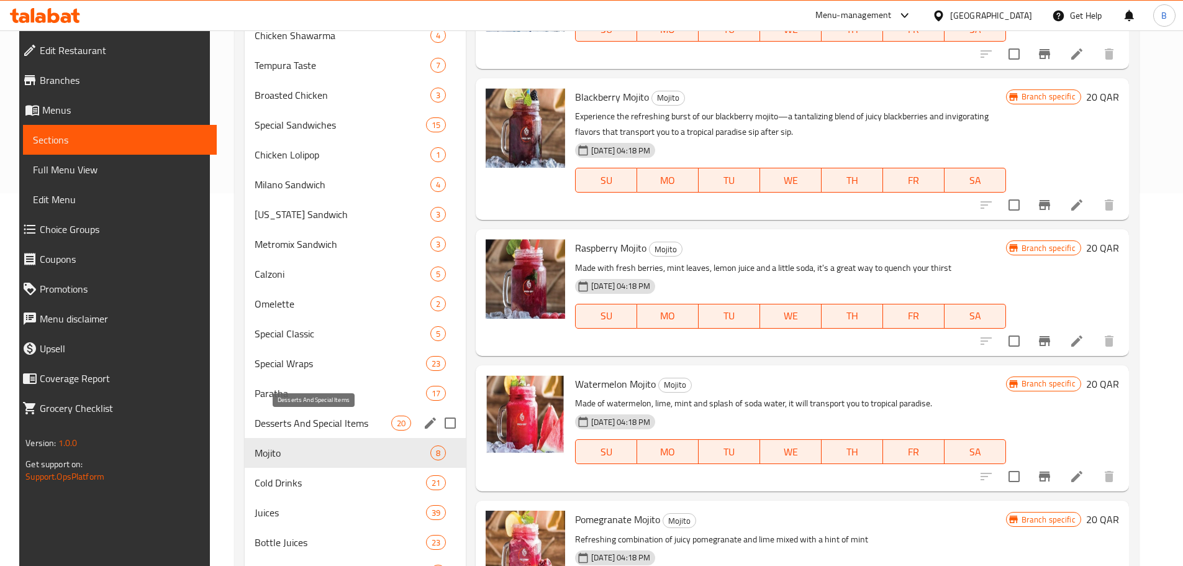
click at [285, 424] on span "Desserts And Special Items" at bounding box center [323, 423] width 137 height 15
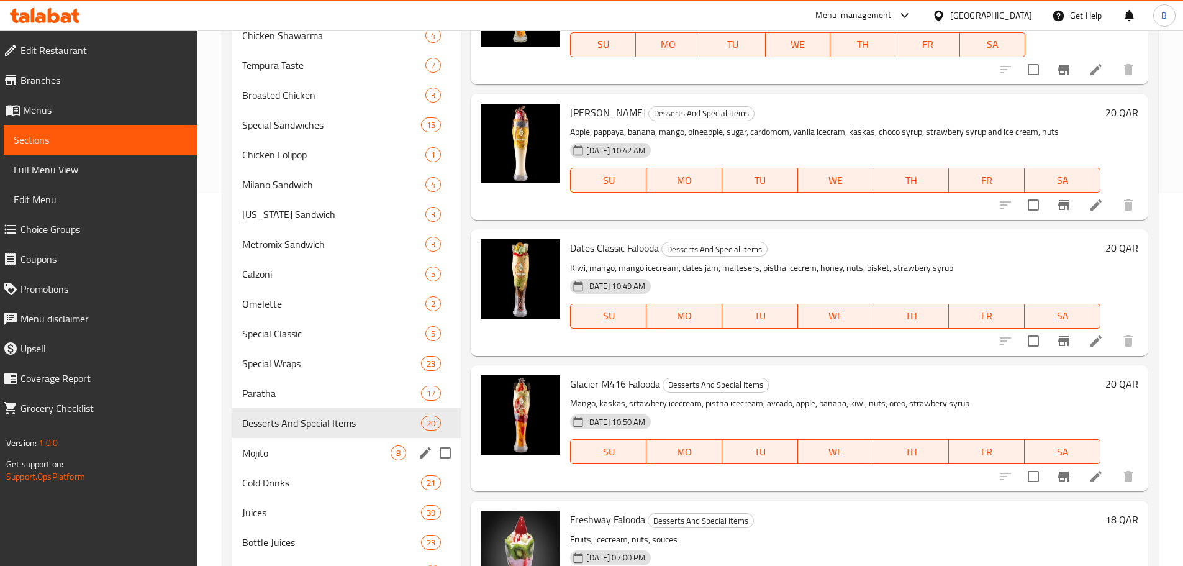
click at [278, 444] on div "Mojito 8" at bounding box center [346, 453] width 229 height 30
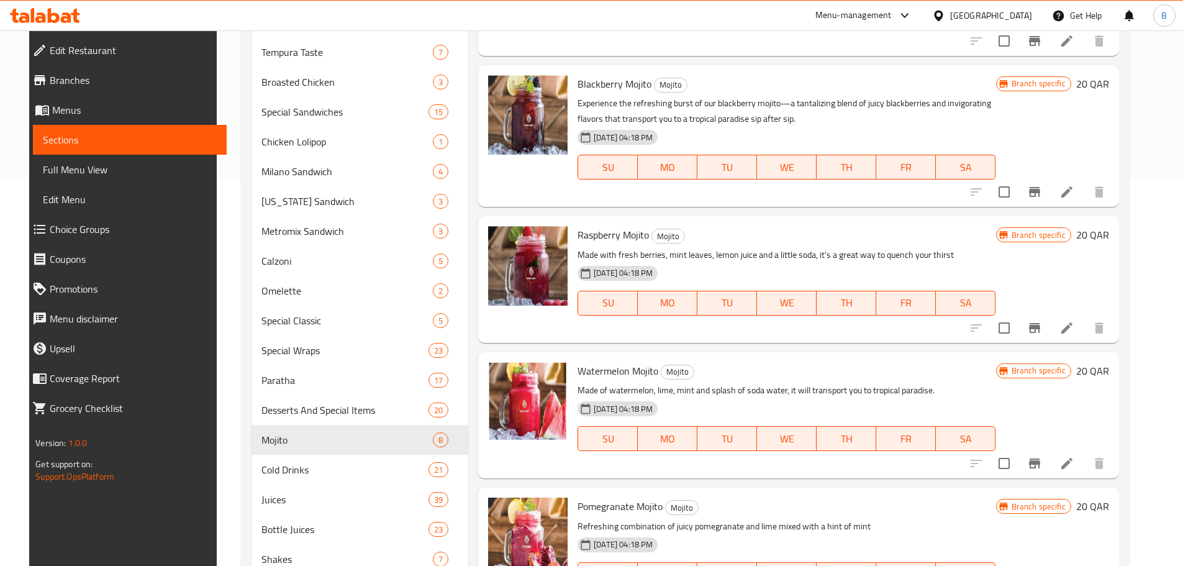
scroll to position [435, 0]
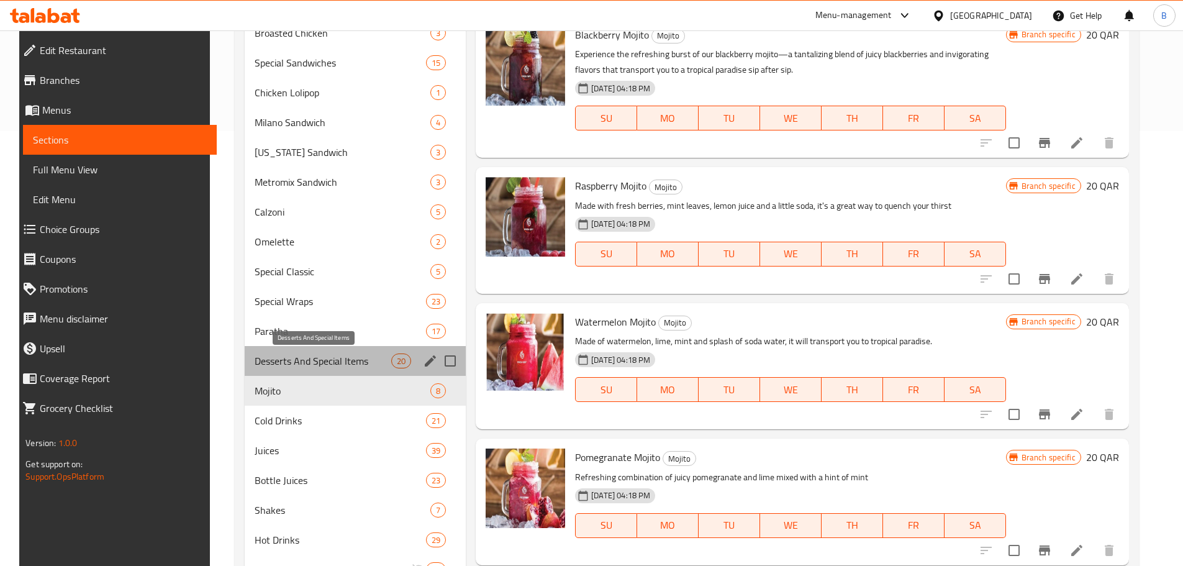
click at [308, 366] on span "Desserts And Special Items" at bounding box center [323, 360] width 137 height 15
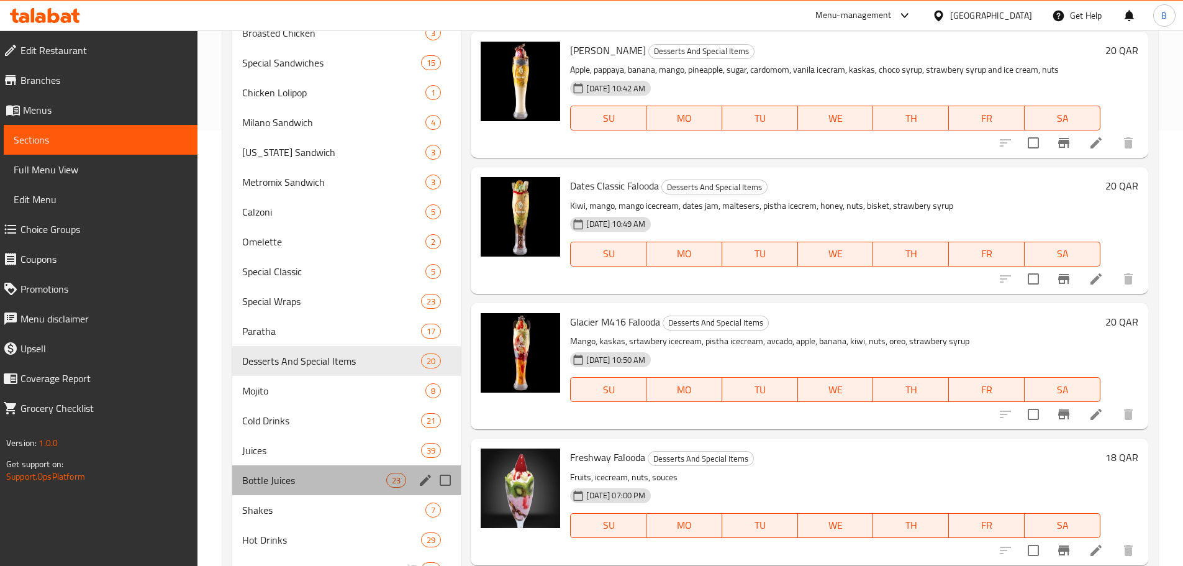
click at [330, 493] on div "Bottle Juices 23" at bounding box center [346, 480] width 229 height 30
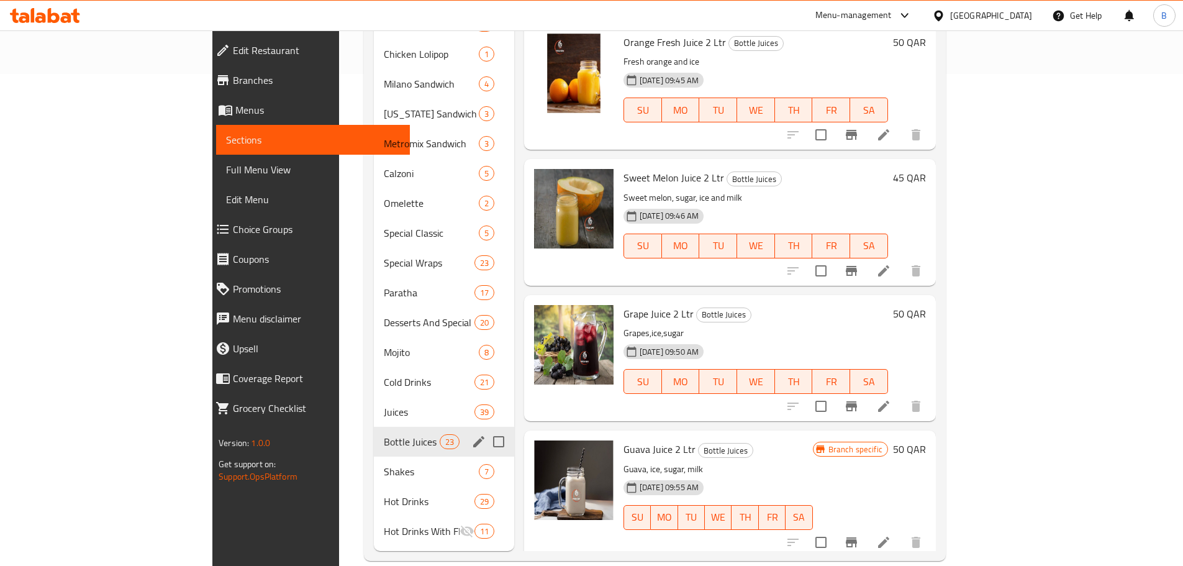
scroll to position [493, 0]
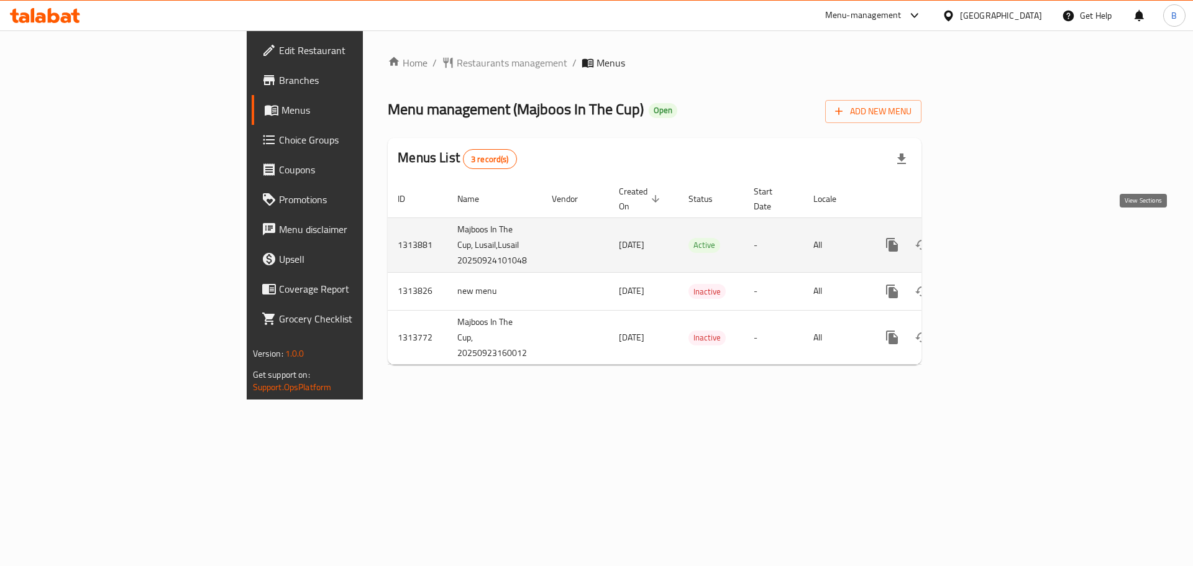
click at [989, 237] on icon "enhanced table" at bounding box center [981, 244] width 15 height 15
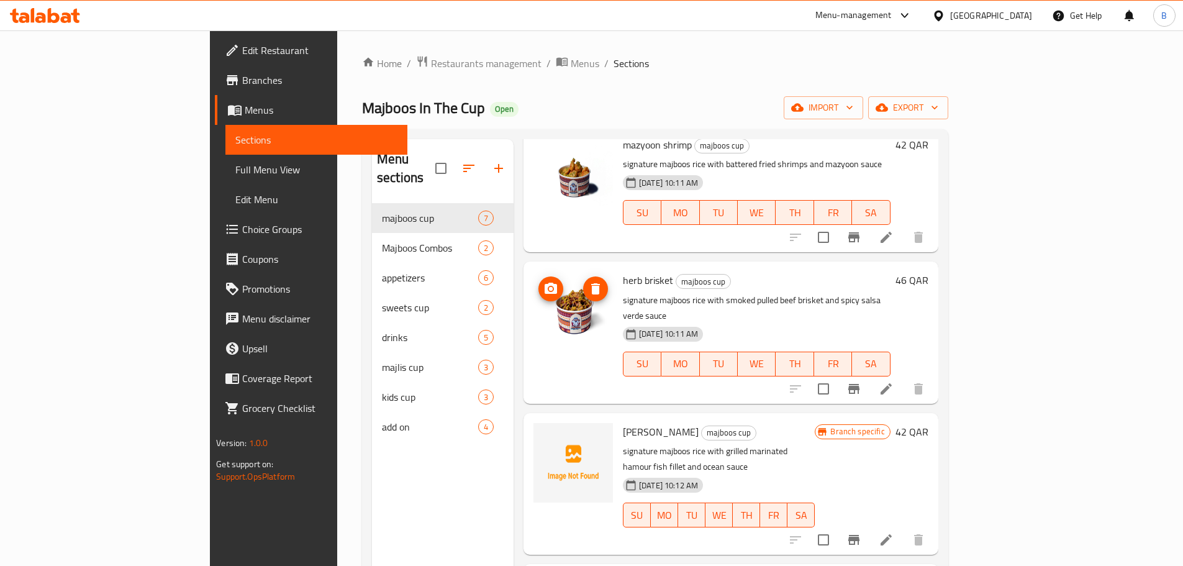
scroll to position [415, 0]
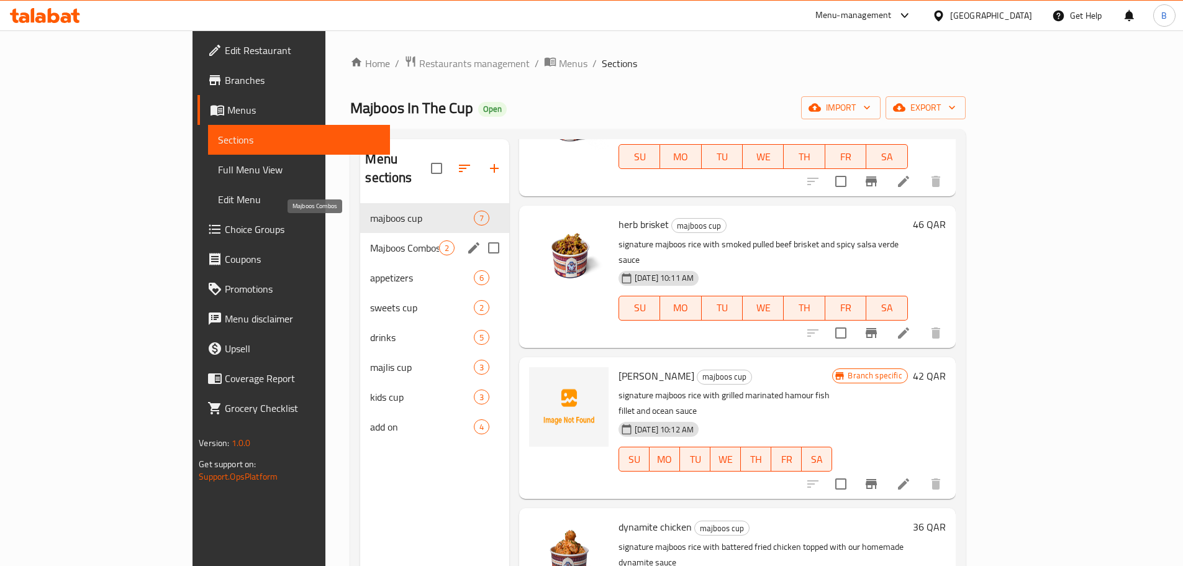
click at [370, 240] on span "Majboos Combos" at bounding box center [404, 247] width 68 height 15
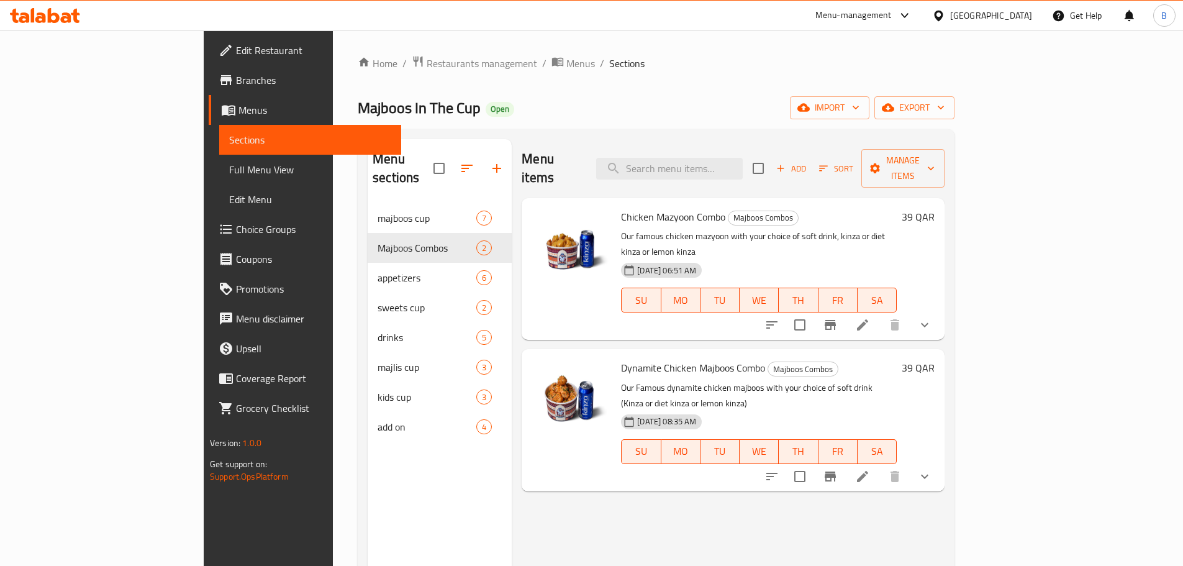
click at [621, 358] on span "Dynamite Chicken Majboos Combo" at bounding box center [693, 367] width 144 height 19
copy h6 "Dynamite Chicken Majboos Combo"
